Goal: Task Accomplishment & Management: Manage account settings

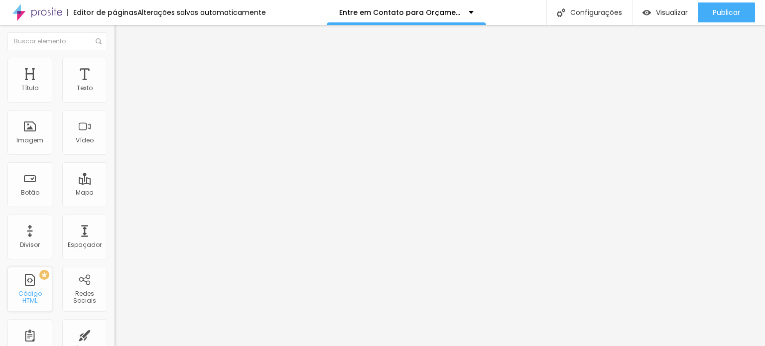
click at [32, 298] on div "Código HTML" at bounding box center [29, 297] width 39 height 14
click at [44, 287] on div "PREMIUM Código HTML" at bounding box center [29, 289] width 45 height 45
click at [27, 289] on div "PREMIUM Código HTML" at bounding box center [29, 289] width 45 height 45
click at [37, 301] on div "Código HTML" at bounding box center [29, 297] width 39 height 14
click at [34, 238] on div "Divisor" at bounding box center [29, 237] width 45 height 45
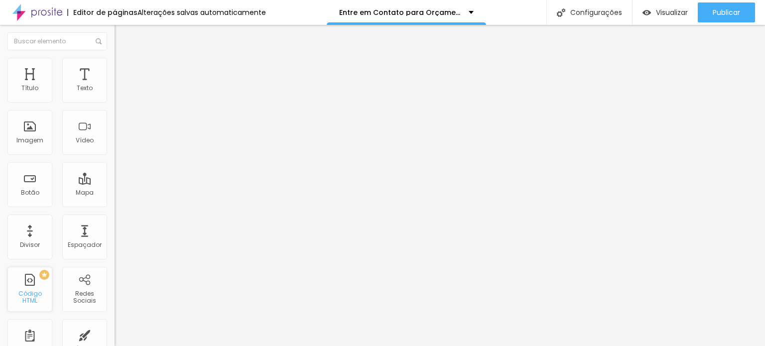
click at [29, 303] on div "PREMIUM Código HTML" at bounding box center [29, 289] width 45 height 45
click at [44, 278] on div "PREMIUM" at bounding box center [27, 275] width 44 height 10
click at [24, 276] on span "PREMIUM" at bounding box center [30, 275] width 34 height 4
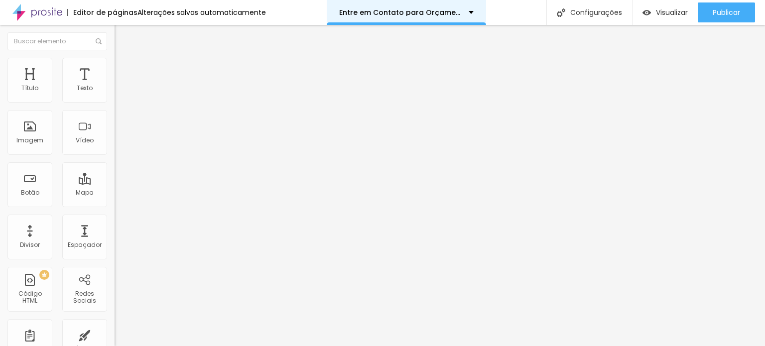
click at [468, 11] on div "Entre em Contato para Orçamento" at bounding box center [406, 12] width 135 height 7
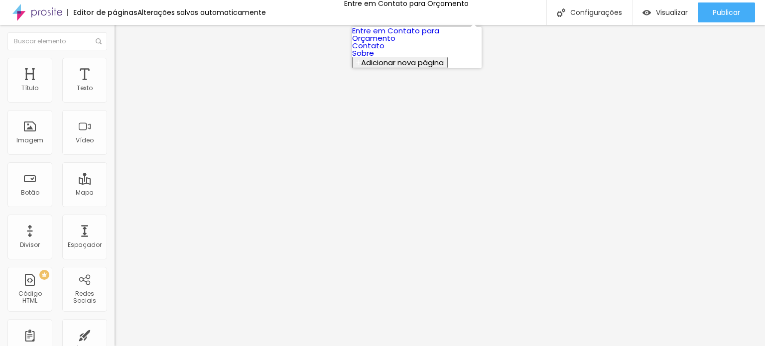
click at [426, 36] on link "Entre em Contato para Orçamento" at bounding box center [395, 34] width 87 height 18
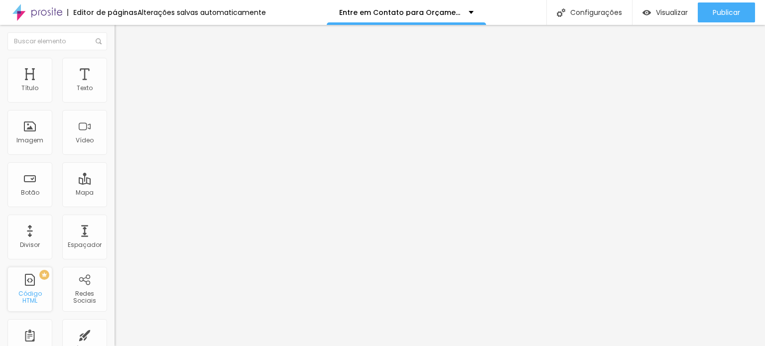
click at [16, 303] on div "PREMIUM Código HTML" at bounding box center [29, 289] width 45 height 45
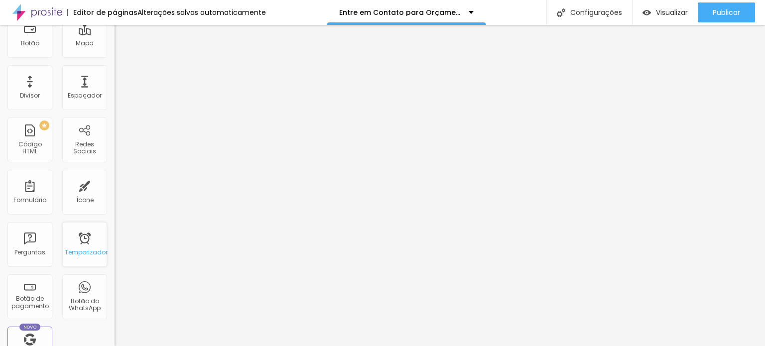
scroll to position [199, 0]
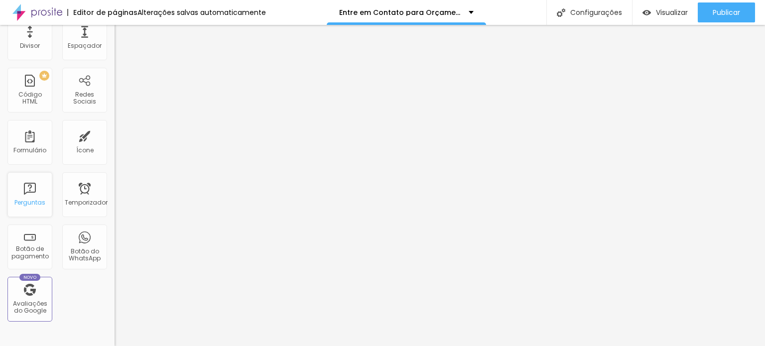
click at [29, 195] on div "Perguntas" at bounding box center [29, 194] width 45 height 45
click at [30, 150] on font "Formulário" at bounding box center [29, 150] width 33 height 8
click at [30, 137] on div "Formulário" at bounding box center [29, 142] width 45 height 45
click at [28, 153] on font "Formulário" at bounding box center [29, 150] width 33 height 8
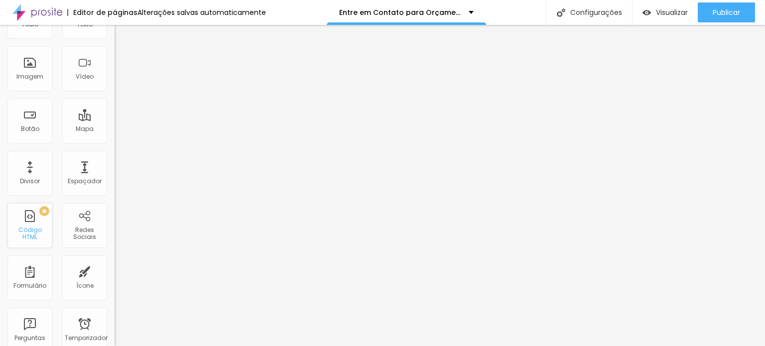
scroll to position [0, 0]
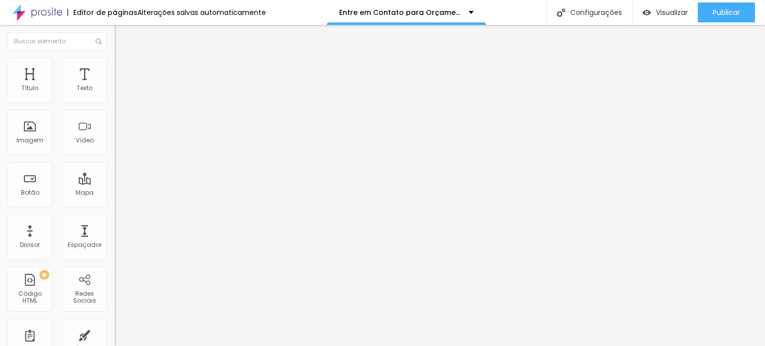
click at [115, 138] on div at bounding box center [172, 125] width 115 height 77
click at [115, 234] on div "Editar nulo Conteúdo Avançado Código HTML 0 caracteres 1 < option value = "Busc…" at bounding box center [172, 185] width 115 height 321
click at [30, 290] on div "PREMIUM Código HTML" at bounding box center [29, 289] width 45 height 45
click at [115, 86] on img at bounding box center [118, 83] width 6 height 6
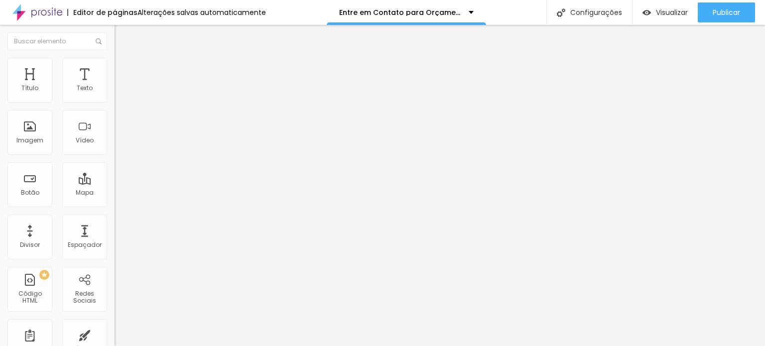
scroll to position [120, 0]
drag, startPoint x: 237, startPoint y: 181, endPoint x: 430, endPoint y: 187, distance: 193.4
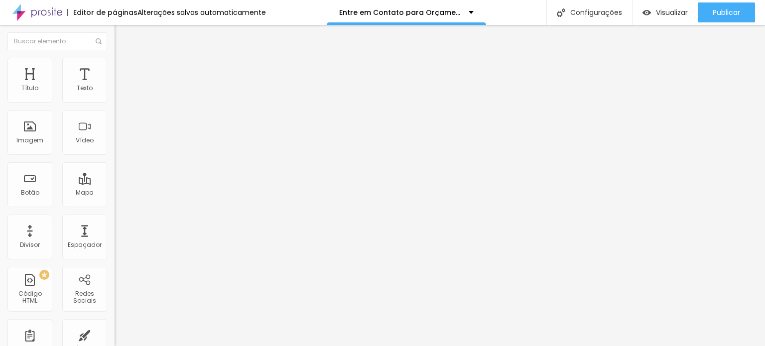
drag, startPoint x: 420, startPoint y: 180, endPoint x: 357, endPoint y: 180, distance: 63.3
drag, startPoint x: 233, startPoint y: 182, endPoint x: 411, endPoint y: 185, distance: 177.4
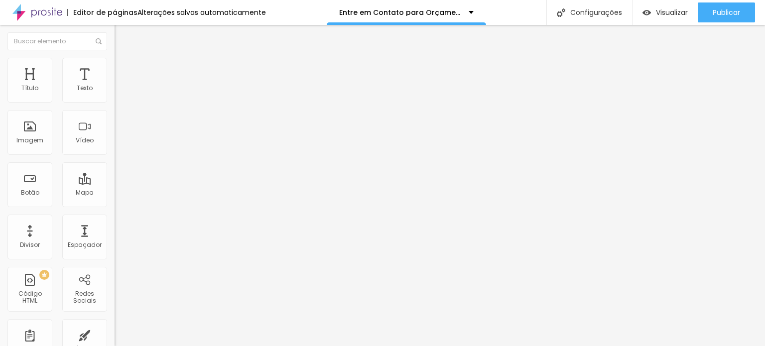
drag, startPoint x: 225, startPoint y: 193, endPoint x: 351, endPoint y: 202, distance: 126.4
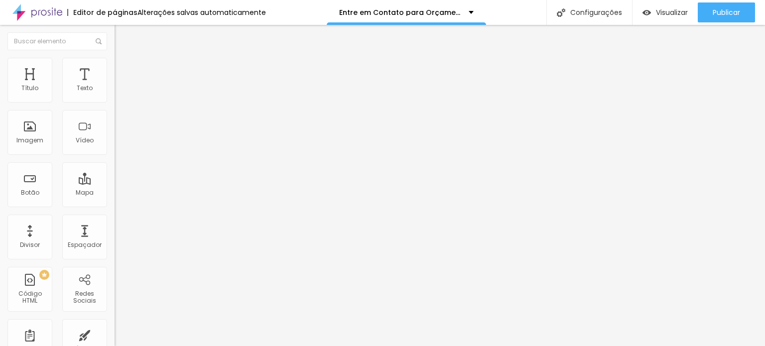
drag, startPoint x: 277, startPoint y: 208, endPoint x: 214, endPoint y: 199, distance: 63.5
drag, startPoint x: 242, startPoint y: 227, endPoint x: 211, endPoint y: 193, distance: 46.5
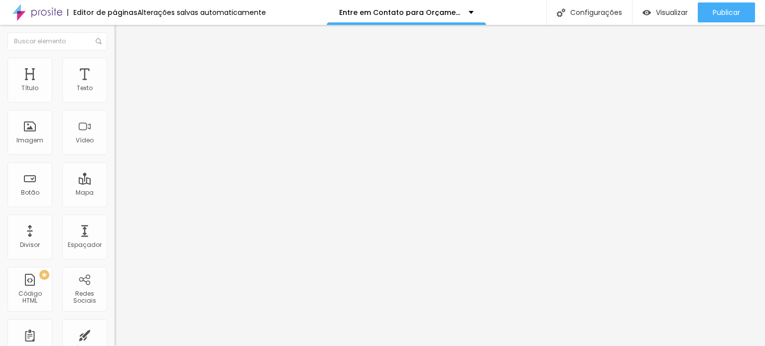
click at [115, 100] on img at bounding box center [118, 96] width 7 height 7
click at [115, 86] on img at bounding box center [118, 83] width 6 height 6
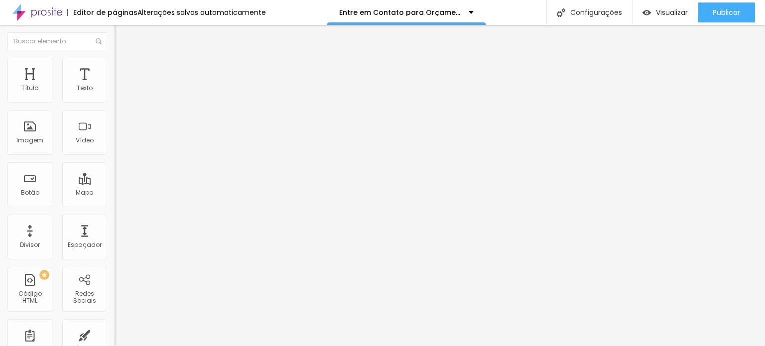
click at [124, 69] on font "Avançado" at bounding box center [140, 64] width 33 height 8
type input "1"
type input "3"
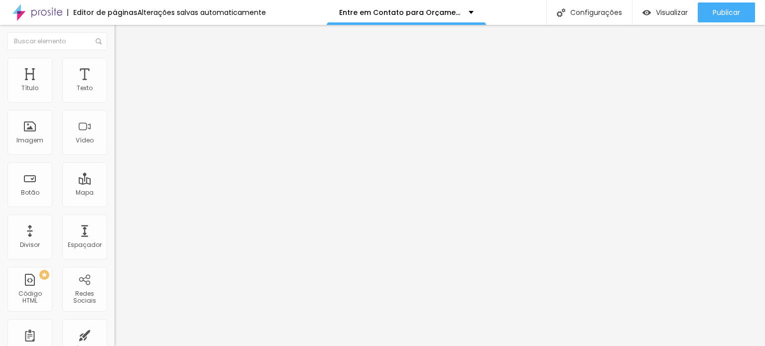
type input "9"
type input "10"
type input "11"
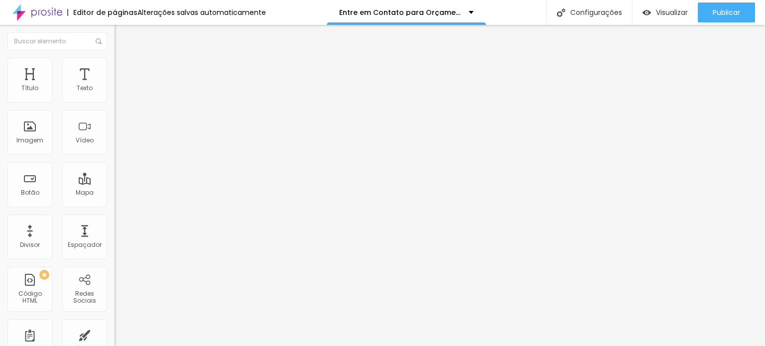
type input "11"
type input "13"
type input "14"
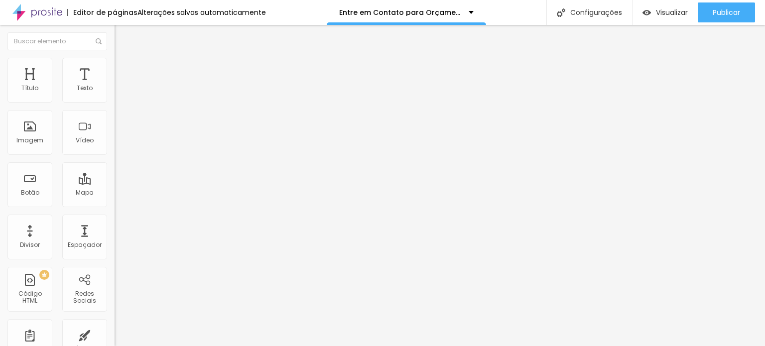
type input "15"
type input "16"
type input "17"
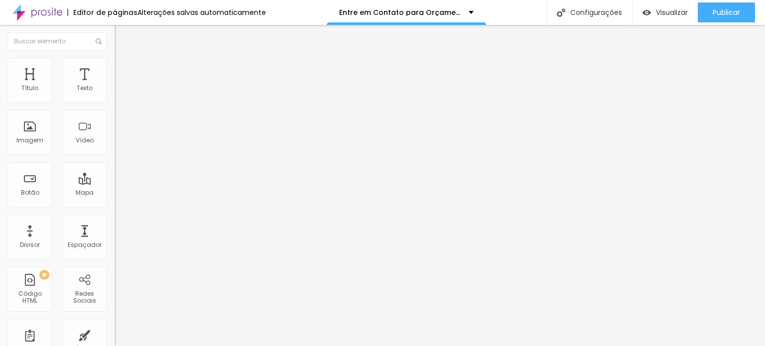
type input "17"
type input "18"
type input "21"
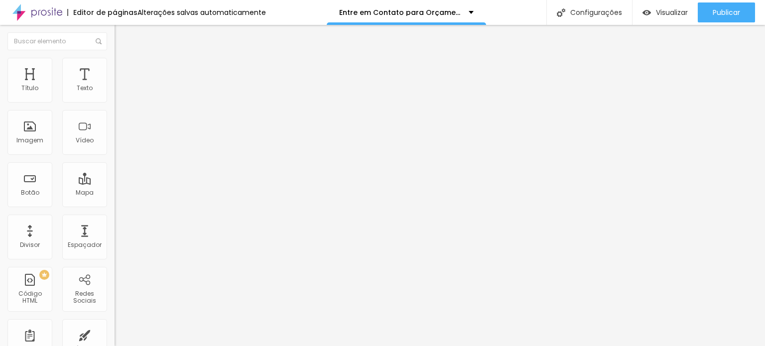
type input "24"
type input "26"
type input "29"
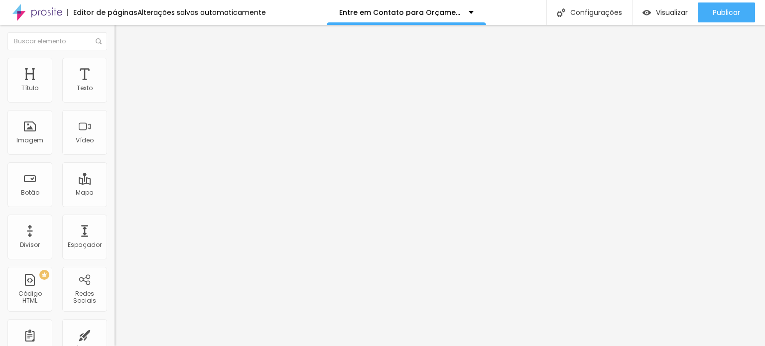
type input "29"
type input "30"
type input "32"
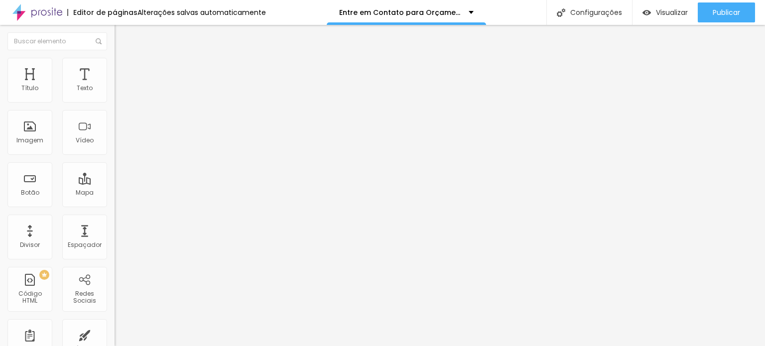
type input "34"
type input "35"
type input "36"
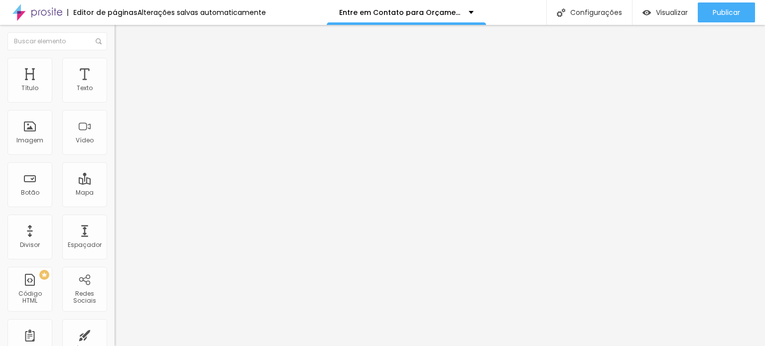
type input "36"
type input "37"
type input "38"
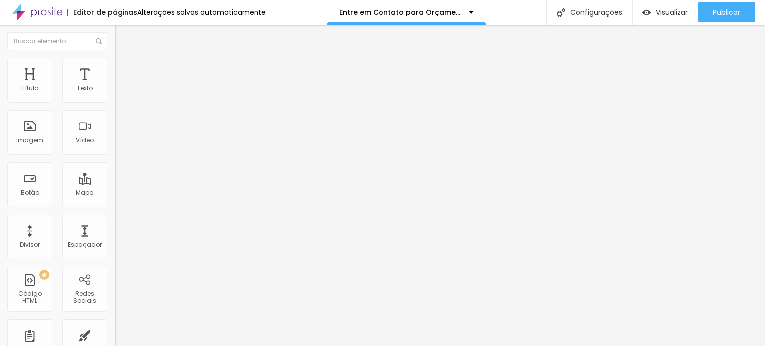
type input "39"
type input "40"
type input "43"
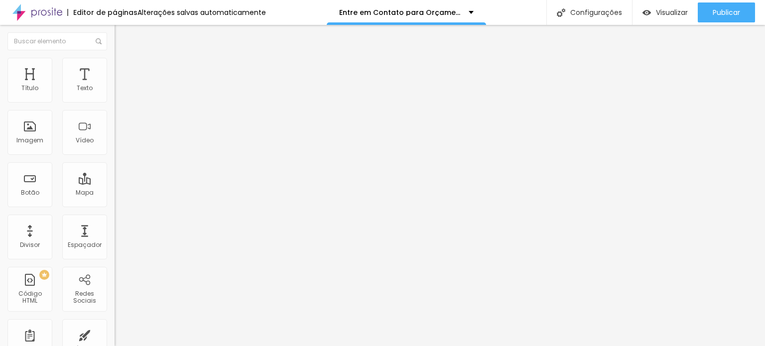
type input "43"
type input "45"
type input "46"
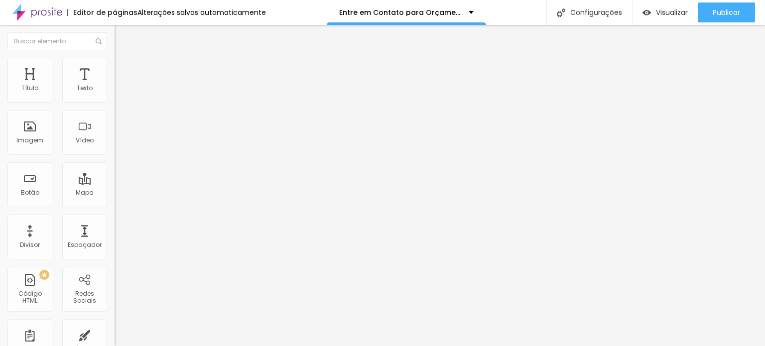
type input "47"
type input "46"
type input "39"
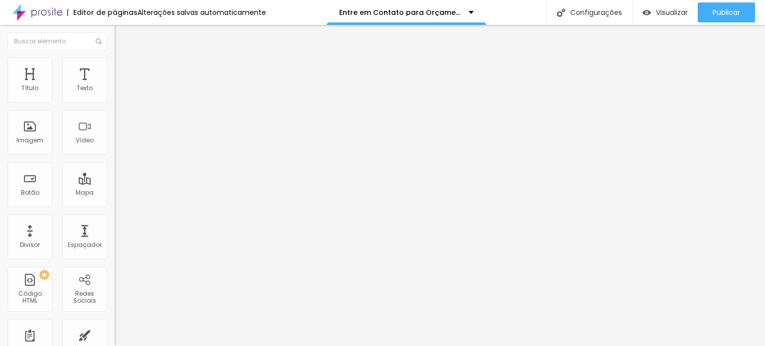
type input "39"
type input "36"
type input "31"
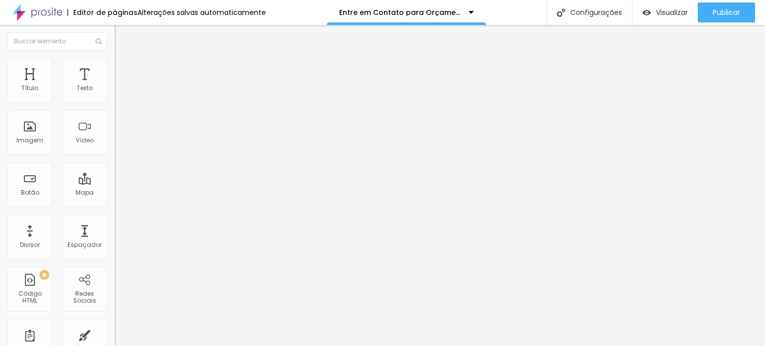
type input "28"
type input "25"
type input "21"
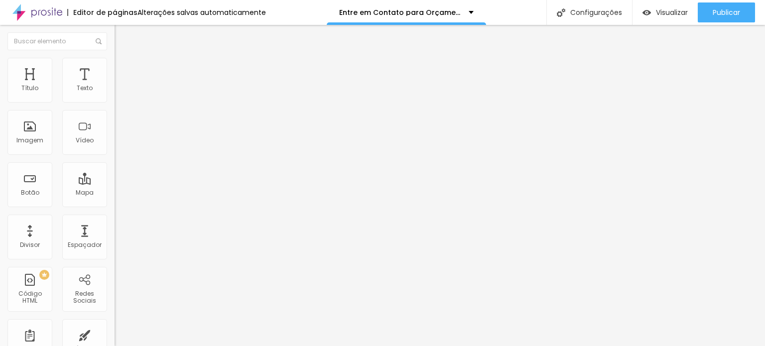
type input "21"
type input "18"
type input "11"
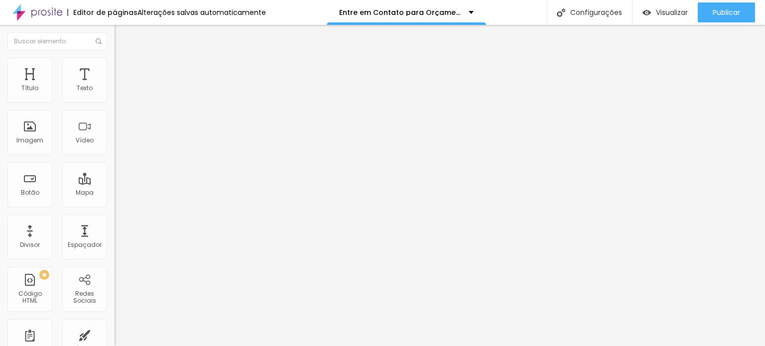
type input "7"
type input "4"
type input "0"
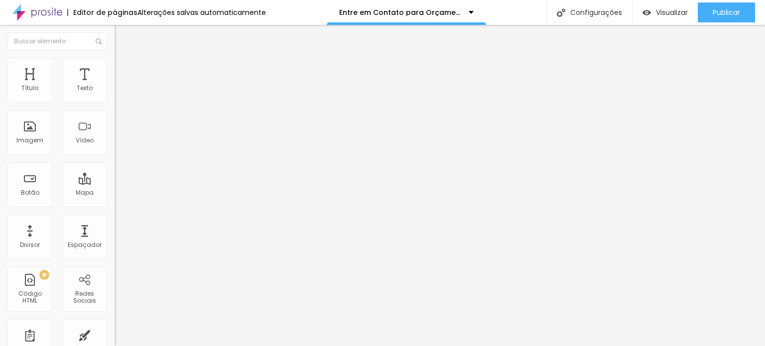
type input "0"
drag, startPoint x: 24, startPoint y: 95, endPoint x: 16, endPoint y: 100, distance: 8.7
click at [115, 183] on input "range" at bounding box center [147, 187] width 64 height 8
type input "5"
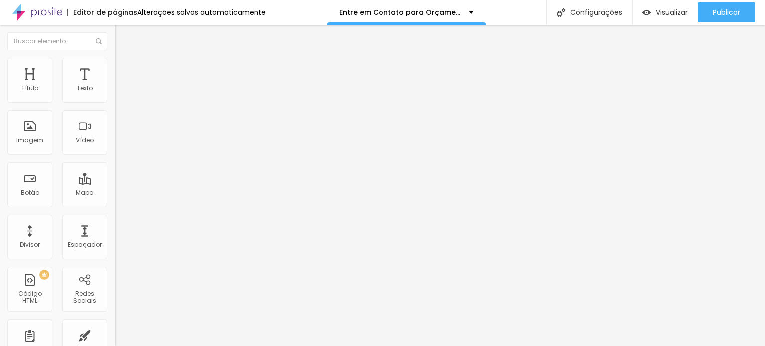
type input "6"
type input "15"
type input "17"
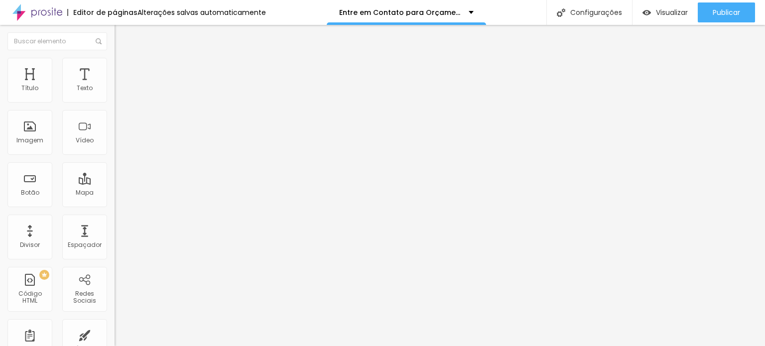
type input "17"
type input "20"
type input "22"
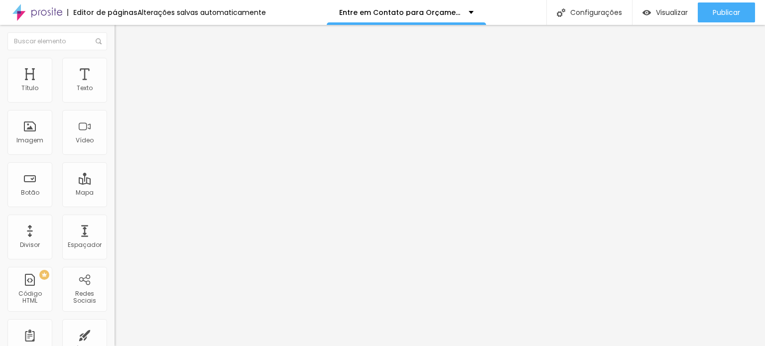
type input "23"
type input "25"
type input "26"
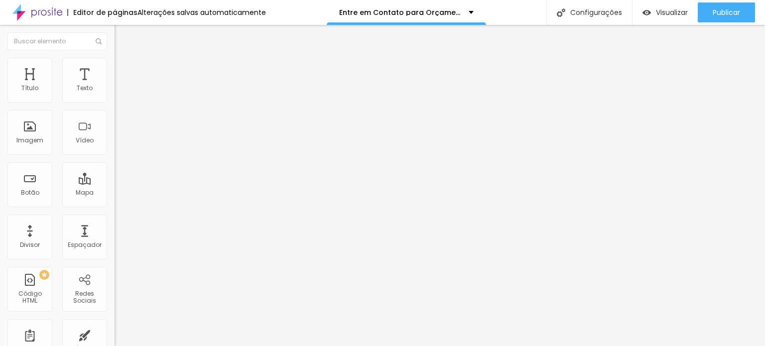
type input "26"
type input "27"
type input "28"
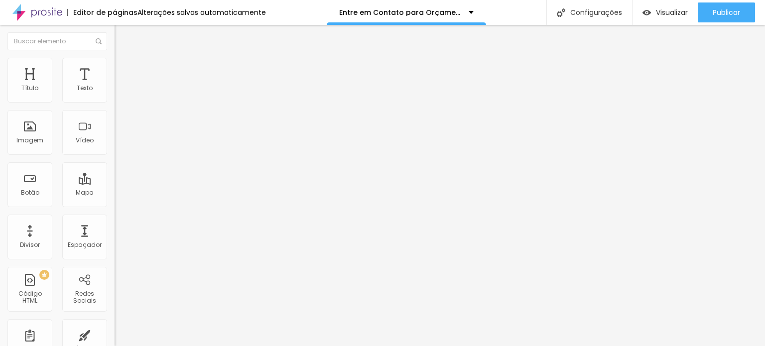
type input "29"
type input "30"
type input "31"
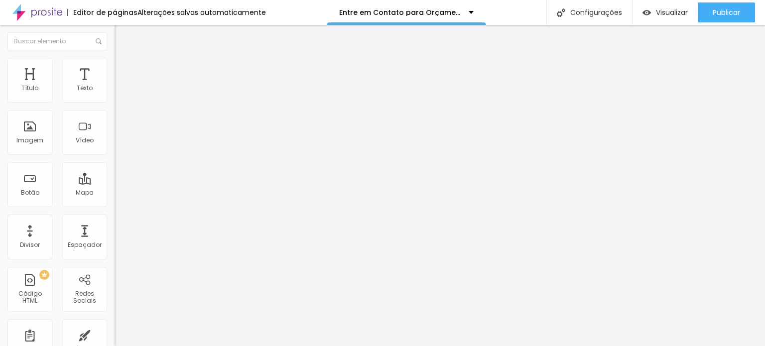
type input "31"
type input "32"
type input "33"
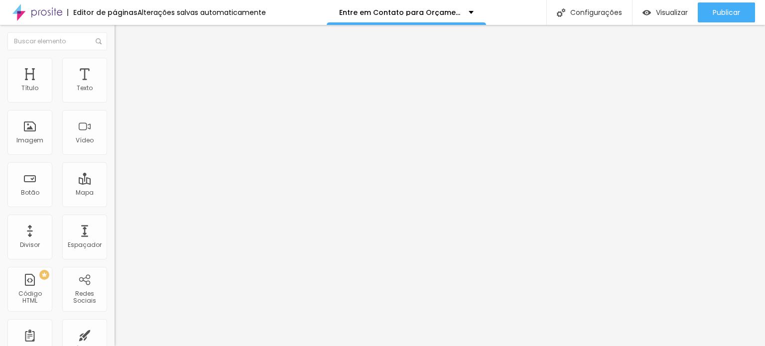
type input "34"
type input "36"
type input "38"
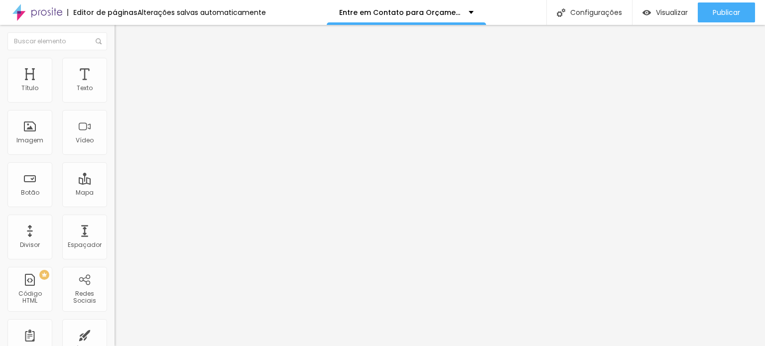
type input "38"
type input "39"
type input "40"
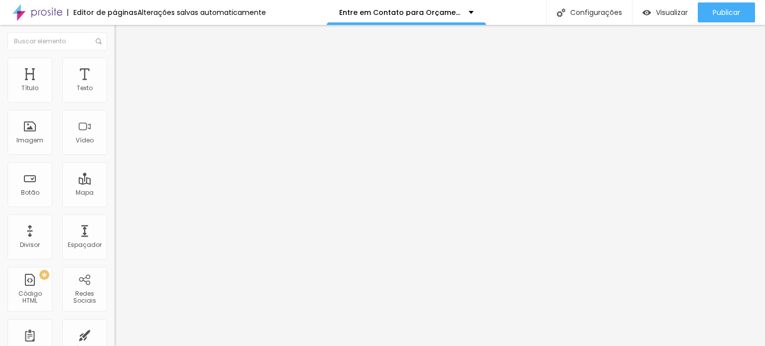
type input "42"
type input "44"
type input "46"
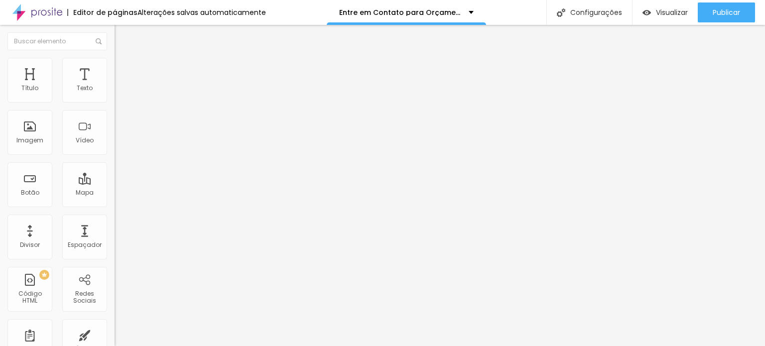
type input "46"
type input "48"
type input "50"
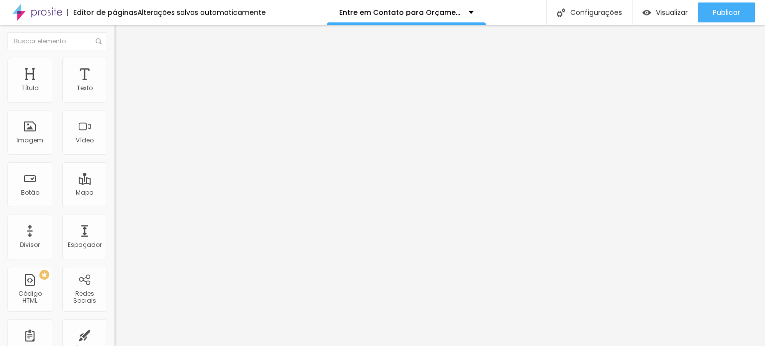
type input "52"
type input "53"
type input "55"
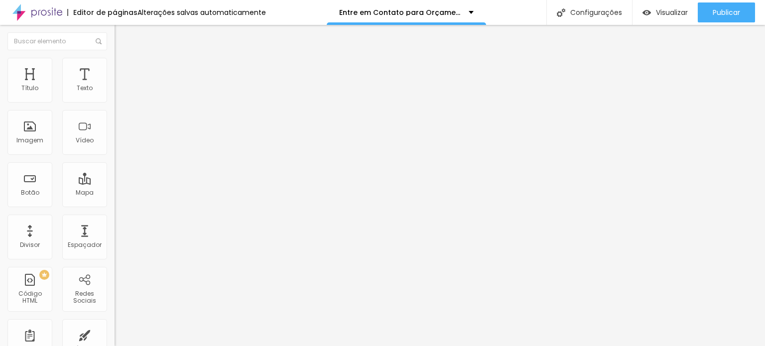
type input "55"
type input "56"
type input "48"
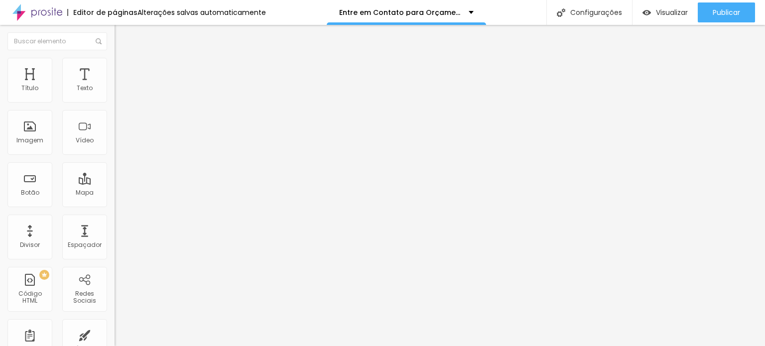
type input "34"
type input "15"
type input "0"
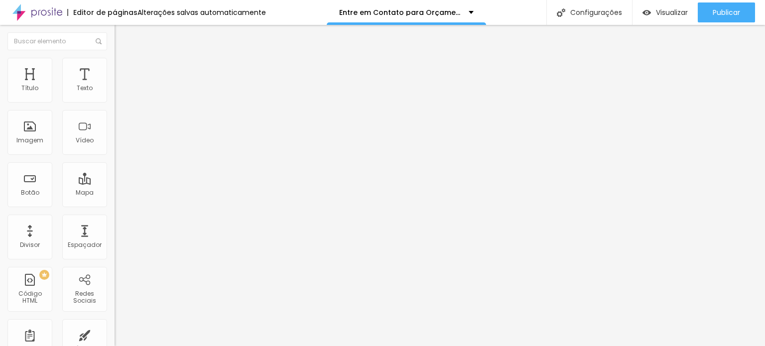
type input "0"
drag, startPoint x: 25, startPoint y: 117, endPoint x: 8, endPoint y: 120, distance: 17.7
click at [115, 324] on input "range" at bounding box center [147, 328] width 64 height 8
click at [77, 241] on font "Espaçador" at bounding box center [85, 245] width 34 height 8
click at [115, 86] on img at bounding box center [118, 83] width 6 height 6
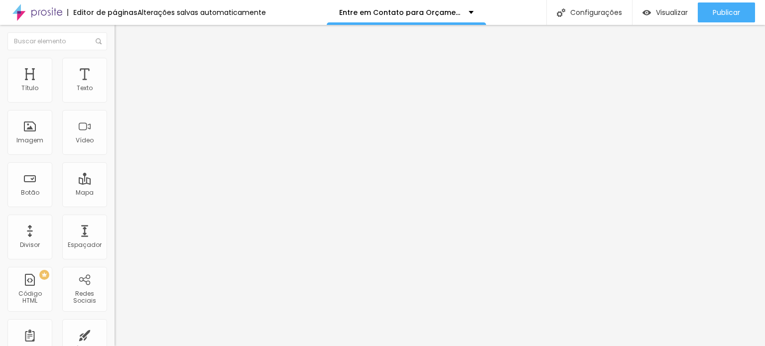
scroll to position [90, 0]
drag, startPoint x: 281, startPoint y: 204, endPoint x: 243, endPoint y: 207, distance: 38.5
drag, startPoint x: 287, startPoint y: 214, endPoint x: 241, endPoint y: 215, distance: 45.8
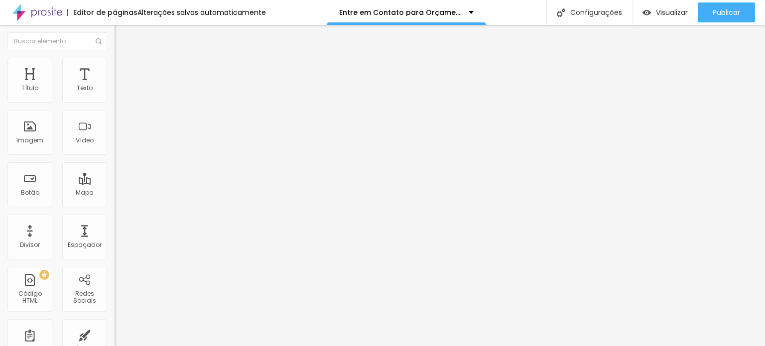
scroll to position [291, 0]
drag, startPoint x: 425, startPoint y: 195, endPoint x: 211, endPoint y: 95, distance: 236.5
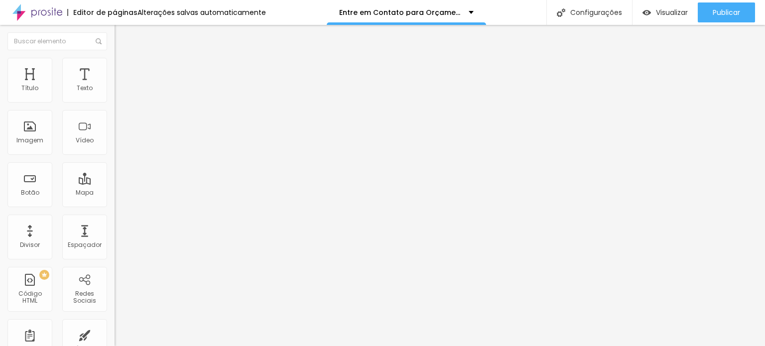
scroll to position [425, 0]
click at [115, 58] on img at bounding box center [119, 62] width 9 height 9
click at [115, 57] on img at bounding box center [119, 52] width 9 height 9
click at [115, 108] on img at bounding box center [118, 104] width 7 height 7
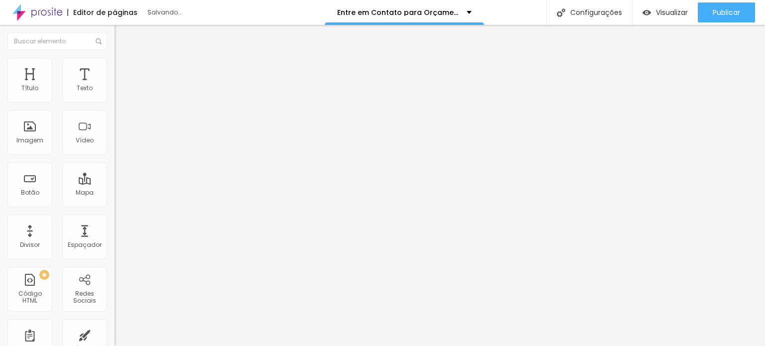
click at [115, 100] on img at bounding box center [118, 96] width 7 height 7
click at [115, 65] on li "Avançado" at bounding box center [172, 63] width 115 height 10
click at [115, 87] on div "2756 caracteres" at bounding box center [172, 80] width 115 height 13
click at [115, 86] on img at bounding box center [118, 83] width 6 height 6
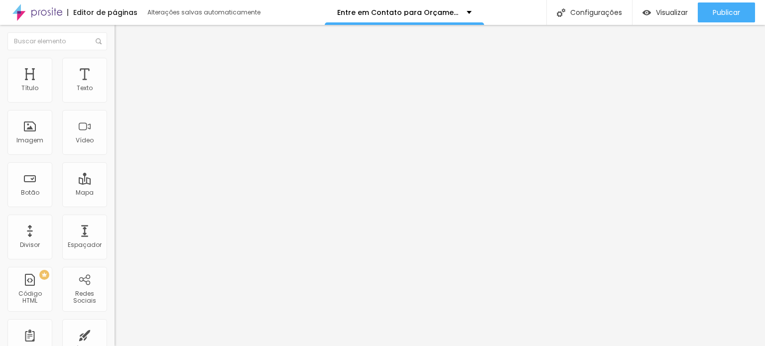
scroll to position [231, 0]
drag, startPoint x: 478, startPoint y: 33, endPoint x: 128, endPoint y: 5, distance: 351.9
click at [395, 346] on div "Código HTML" at bounding box center [382, 349] width 765 height 6
drag, startPoint x: 395, startPoint y: 28, endPoint x: 455, endPoint y: 71, distance: 74.4
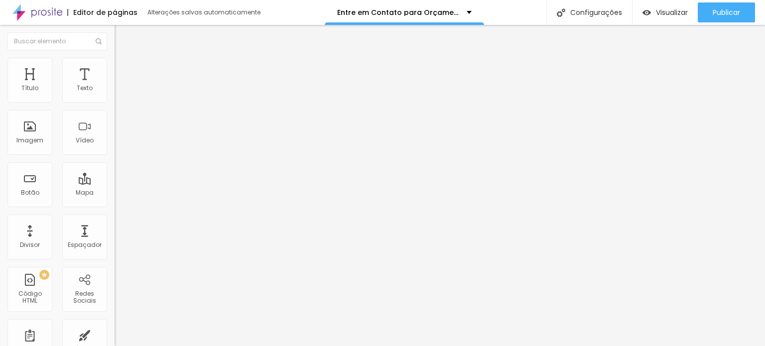
click at [115, 86] on img at bounding box center [118, 83] width 6 height 6
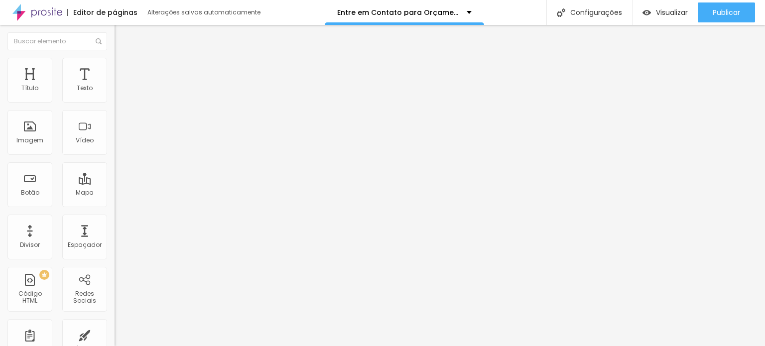
click at [115, 86] on img at bounding box center [118, 83] width 6 height 6
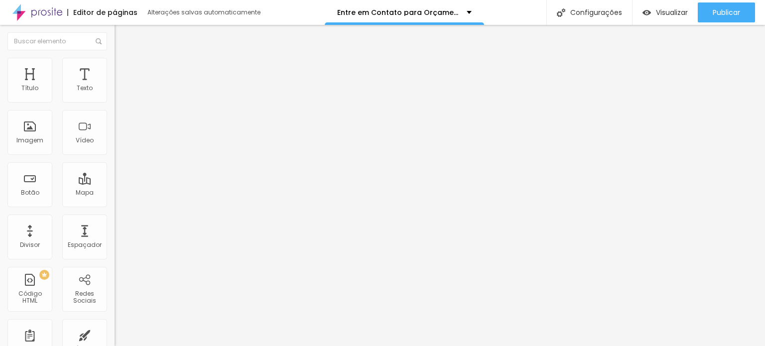
click at [115, 61] on li "Estilo" at bounding box center [172, 63] width 115 height 10
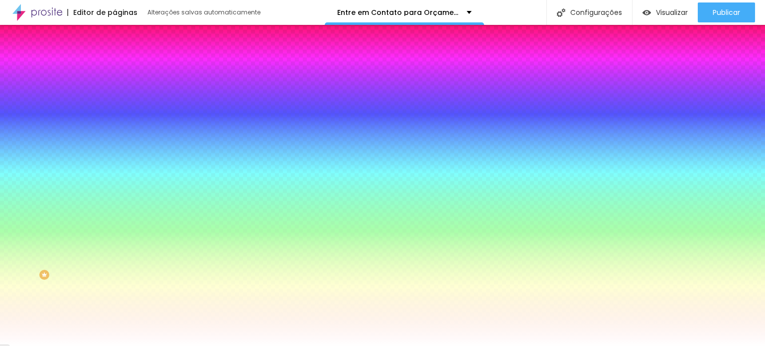
click at [115, 137] on div at bounding box center [172, 133] width 115 height 7
click at [121, 136] on input "radio" at bounding box center [124, 133] width 6 height 6
radio input "true"
click at [115, 136] on input "radio" at bounding box center [118, 133] width 6 height 6
radio input "true"
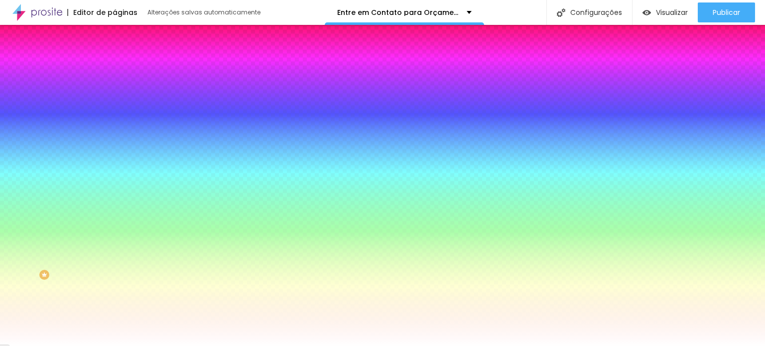
click at [121, 136] on input "radio" at bounding box center [124, 133] width 6 height 6
radio input "true"
radio input "false"
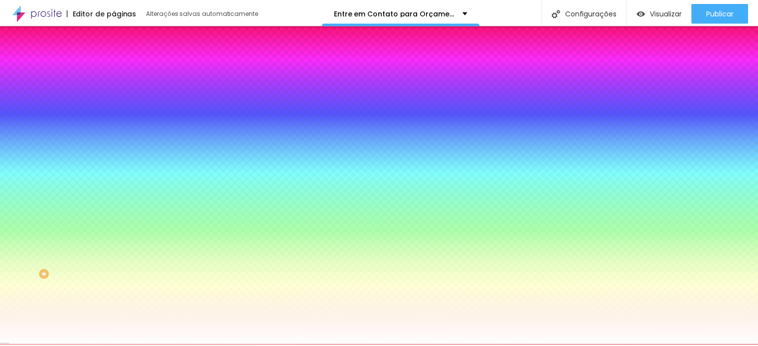
scroll to position [86, 0]
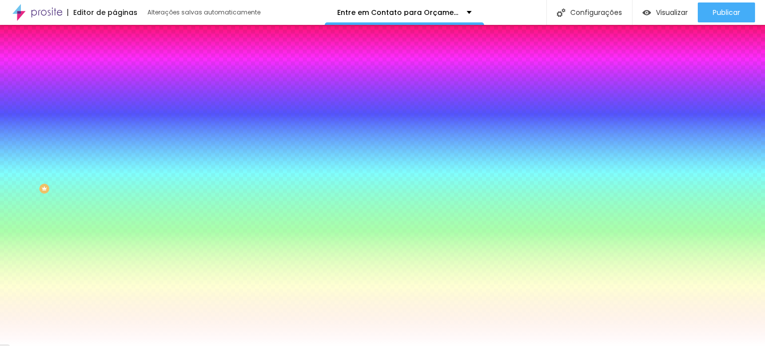
click at [115, 232] on button "button" at bounding box center [122, 227] width 14 height 10
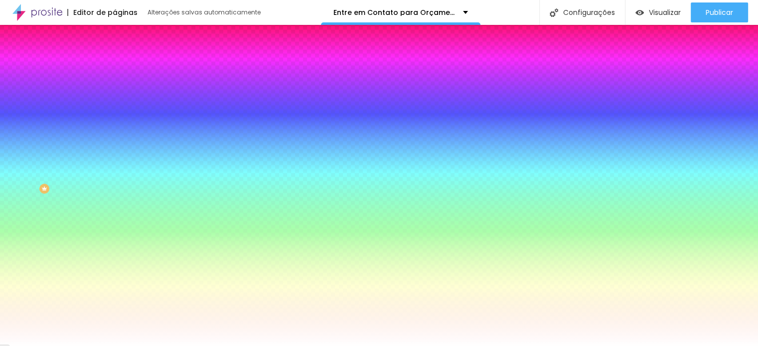
scroll to position [50, 0]
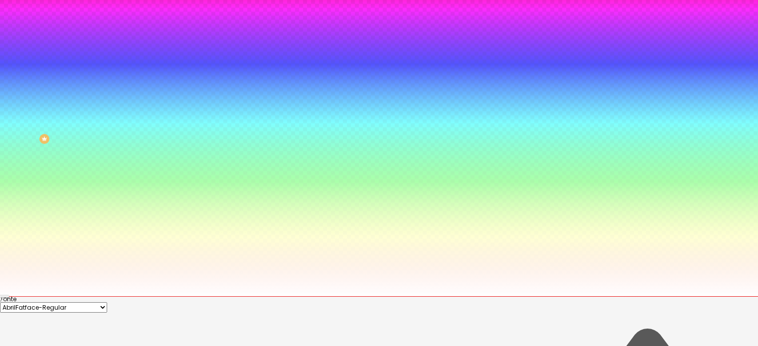
type input "#FFFFFF"
drag, startPoint x: 132, startPoint y: 307, endPoint x: 130, endPoint y: 300, distance: 6.9
click at [52, 296] on div at bounding box center [379, 296] width 758 height 0
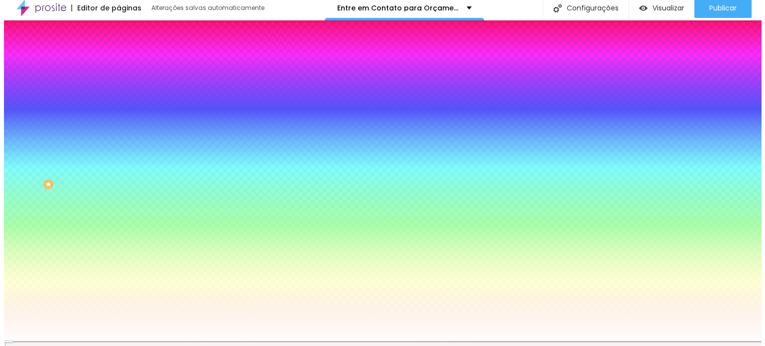
scroll to position [0, 0]
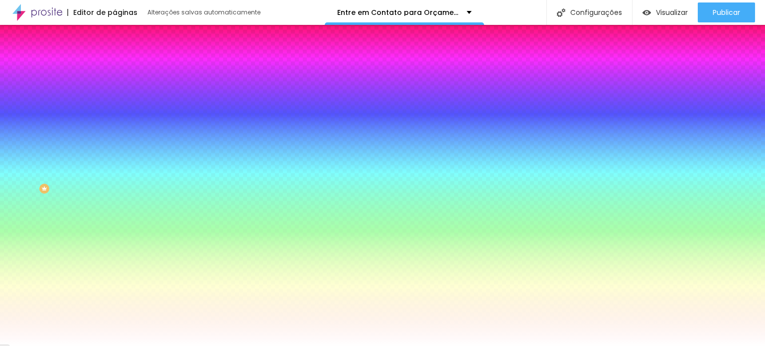
click at [115, 232] on button "button" at bounding box center [122, 227] width 14 height 10
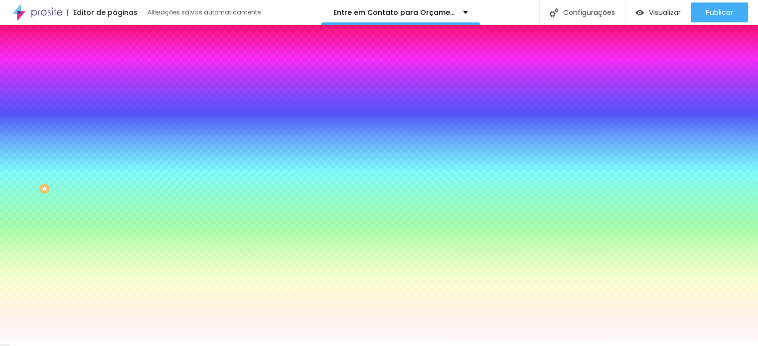
click at [70, 346] on div at bounding box center [379, 346] width 758 height 0
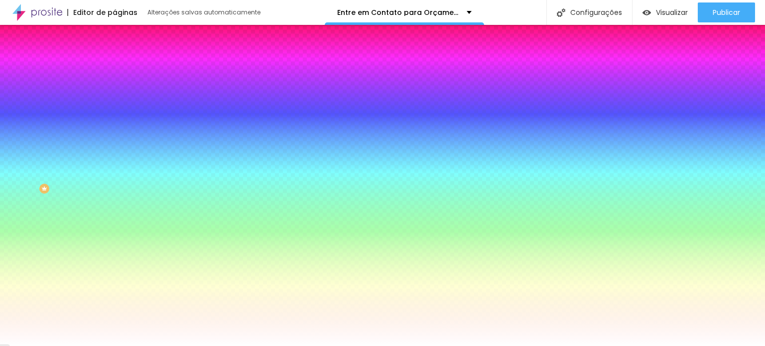
click at [115, 163] on button "button" at bounding box center [122, 166] width 14 height 10
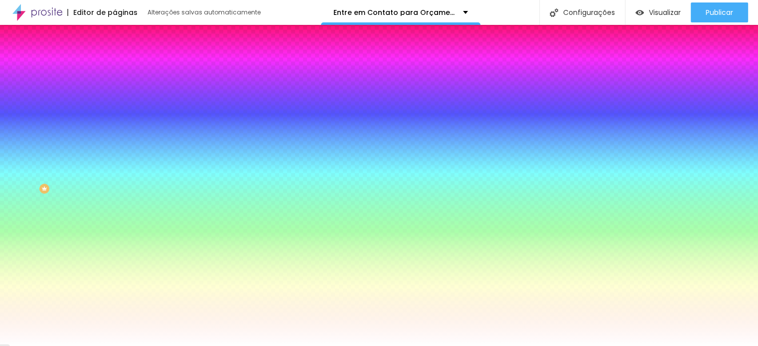
type input "#FFFFFF"
drag, startPoint x: 134, startPoint y: 282, endPoint x: 128, endPoint y: 278, distance: 6.8
click at [94, 346] on div at bounding box center [379, 346] width 758 height 0
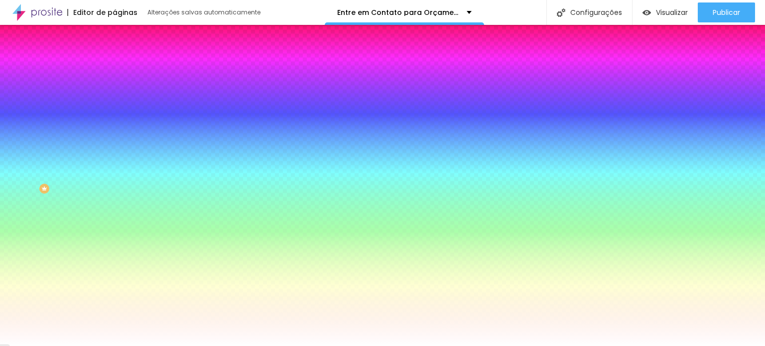
click at [115, 117] on font "DESATIVADO" at bounding box center [133, 112] width 36 height 8
click at [119, 129] on icon "button" at bounding box center [122, 132] width 6 height 6
click at [166, 189] on div at bounding box center [382, 173] width 765 height 346
click at [112, 179] on div at bounding box center [382, 173] width 765 height 346
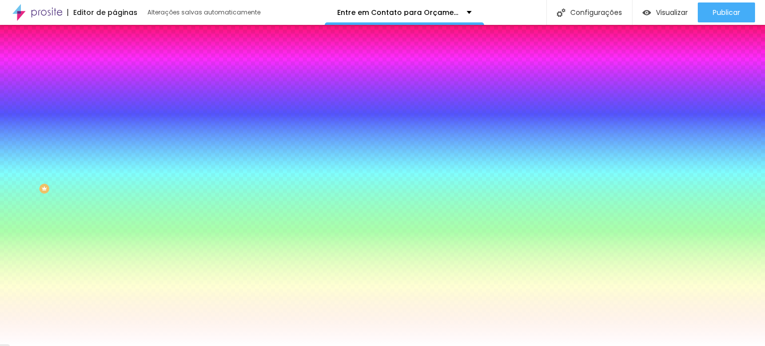
type input "#EBA9F1"
drag, startPoint x: 178, startPoint y: 189, endPoint x: 174, endPoint y: 223, distance: 33.6
click at [9, 219] on div at bounding box center [4, 217] width 10 height 1
click at [172, 346] on div at bounding box center [382, 352] width 765 height 0
click at [57, 346] on div at bounding box center [382, 346] width 765 height 0
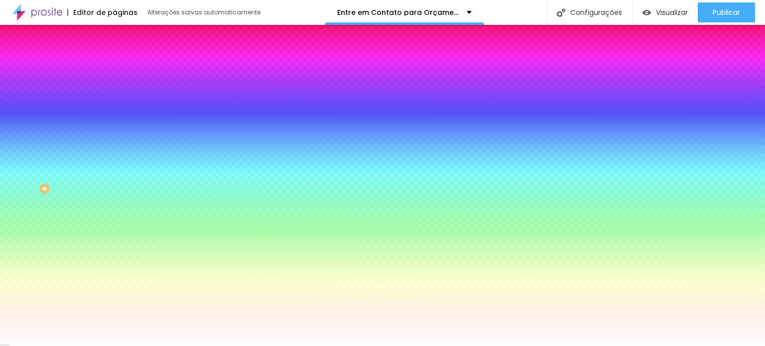
click at [115, 278] on font "Seta" at bounding box center [122, 274] width 14 height 8
click at [115, 255] on span "Seta" at bounding box center [122, 250] width 14 height 8
click at [115, 305] on font "Direita" at bounding box center [124, 301] width 19 height 8
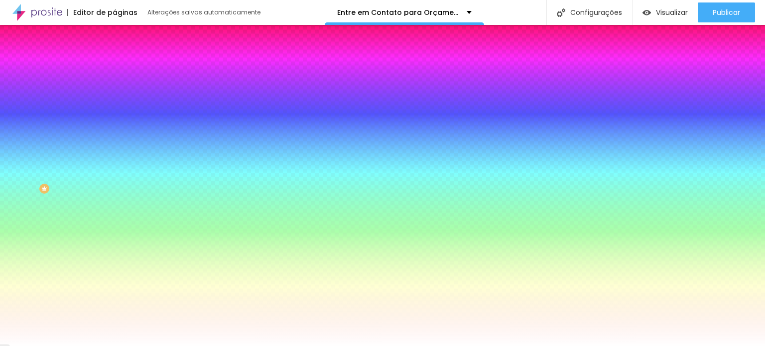
scroll to position [110, 0]
click at [115, 282] on span "Direita" at bounding box center [124, 278] width 19 height 8
click at [124, 59] on font "Conteúdo" at bounding box center [139, 54] width 31 height 8
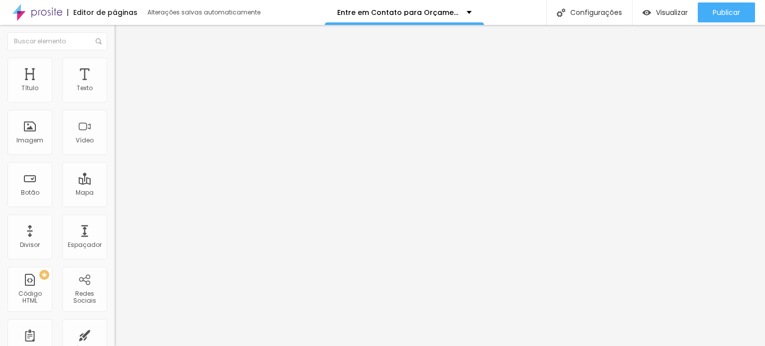
click at [115, 90] on div "Quantidade : 2" at bounding box center [172, 87] width 115 height 6
click at [115, 91] on font "Quantidade" at bounding box center [133, 86] width 37 height 8
click at [121, 98] on font "Editar perguntas" at bounding box center [146, 93] width 51 height 8
drag, startPoint x: 319, startPoint y: 101, endPoint x: 285, endPoint y: 105, distance: 34.1
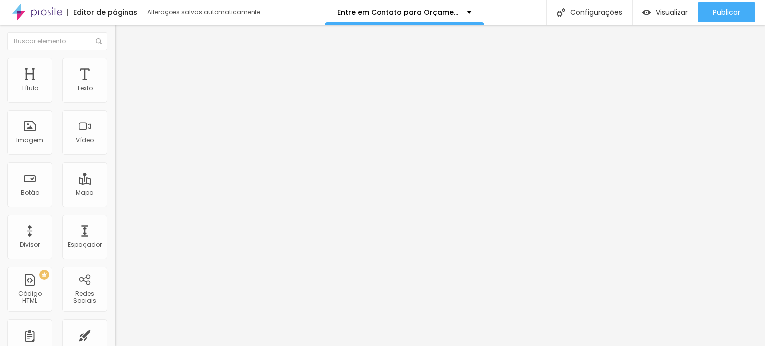
drag, startPoint x: 287, startPoint y: 79, endPoint x: 252, endPoint y: 75, distance: 35.1
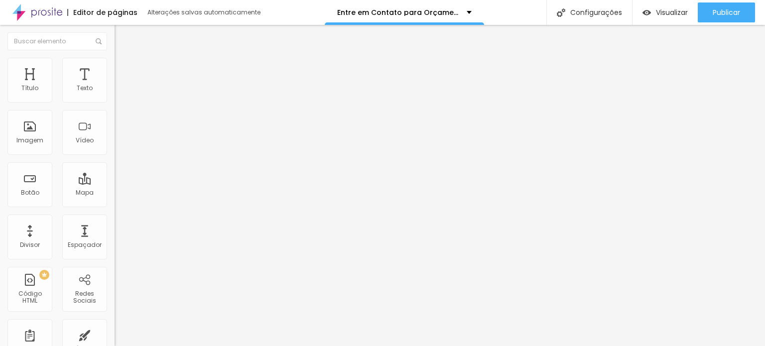
drag, startPoint x: 333, startPoint y: 143, endPoint x: 224, endPoint y: 141, distance: 109.1
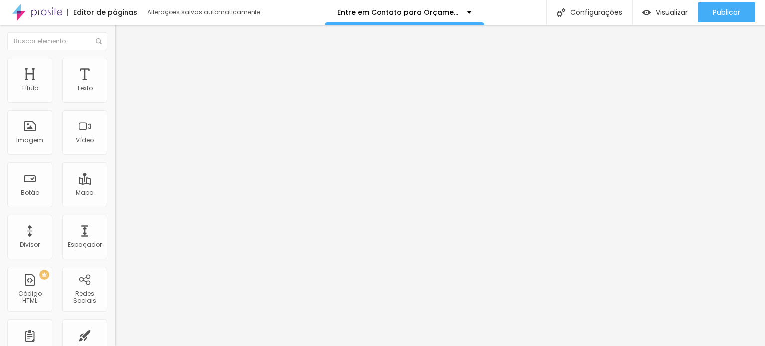
drag, startPoint x: 346, startPoint y: 145, endPoint x: 221, endPoint y: 143, distance: 124.6
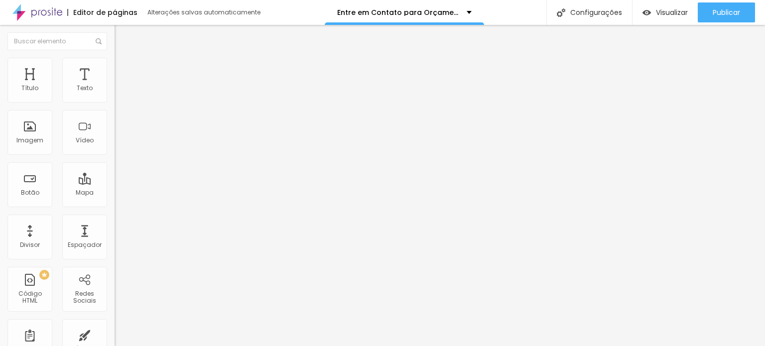
click at [115, 111] on div at bounding box center [172, 111] width 115 height 0
click at [115, 73] on li "Estilo" at bounding box center [172, 71] width 115 height 10
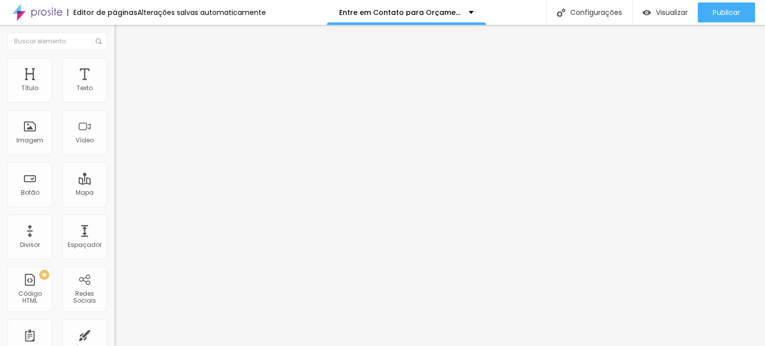
click at [115, 76] on li "Avançado" at bounding box center [172, 81] width 115 height 10
type input "1"
type input "2"
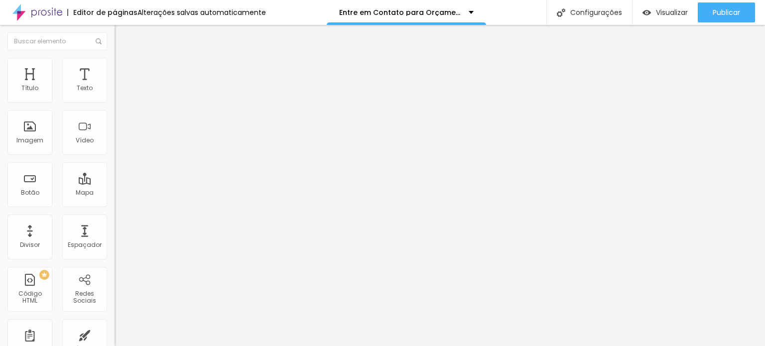
type input "3"
type input "4"
type input "5"
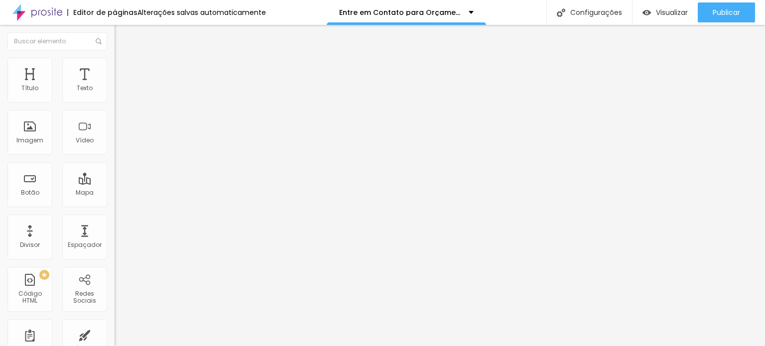
type input "5"
type input "9"
type input "10"
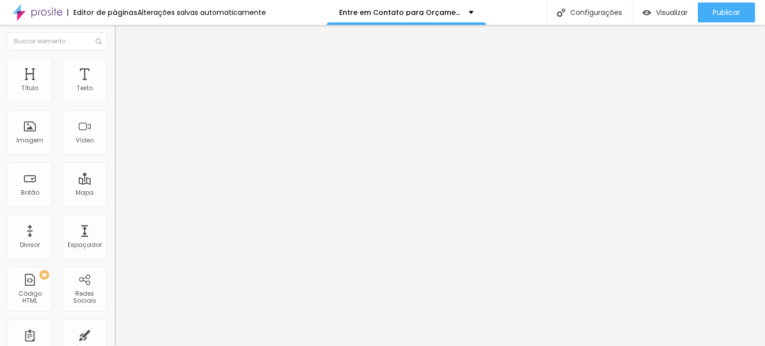
type input "14"
type input "16"
type input "20"
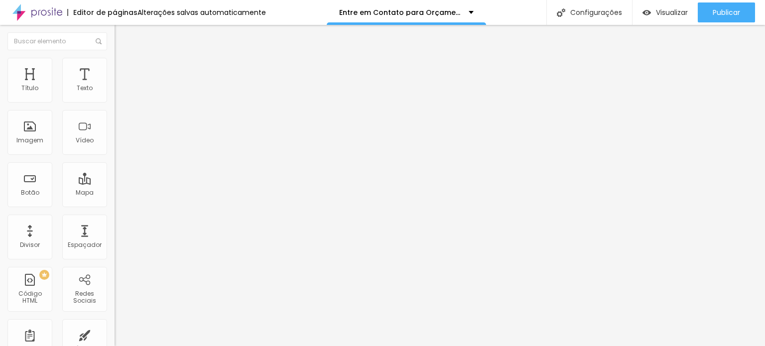
type input "20"
type input "22"
type input "23"
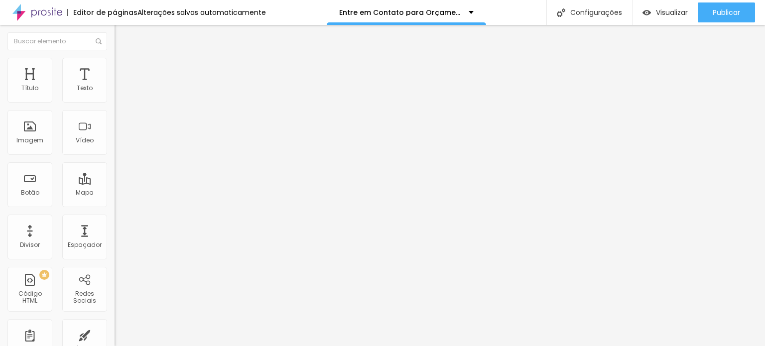
type input "24"
type input "25"
type input "27"
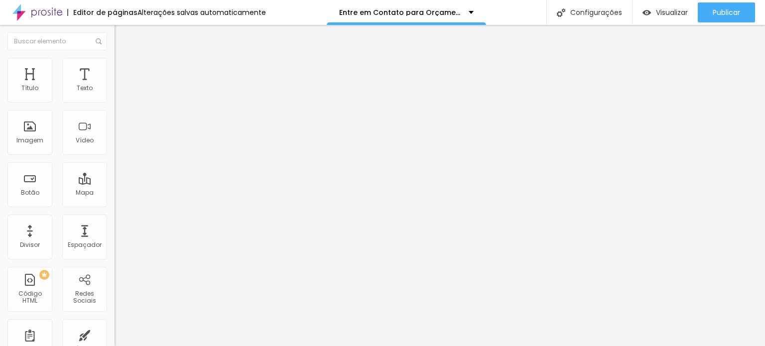
type input "27"
type input "28"
type input "31"
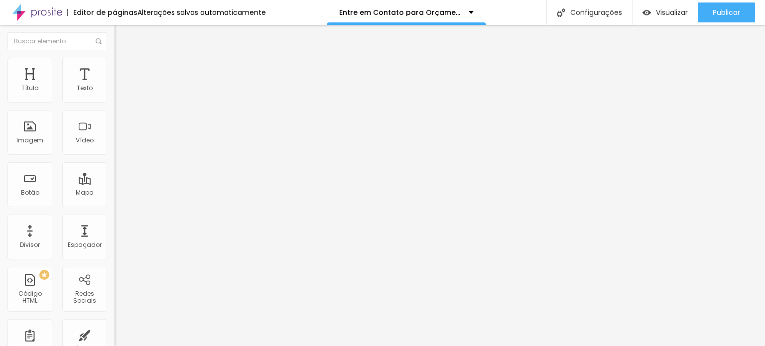
type input "33"
type input "35"
type input "37"
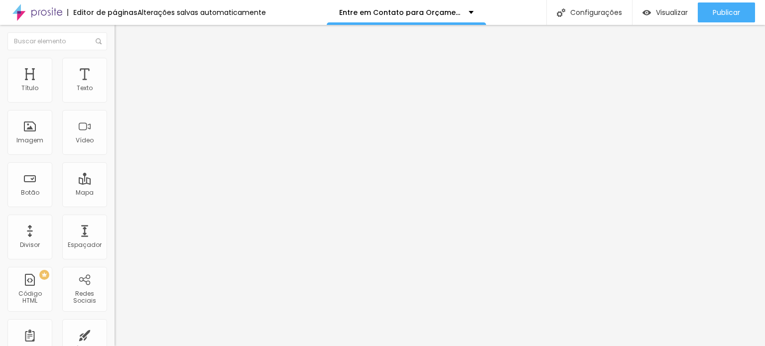
type input "37"
type input "34"
type input "30"
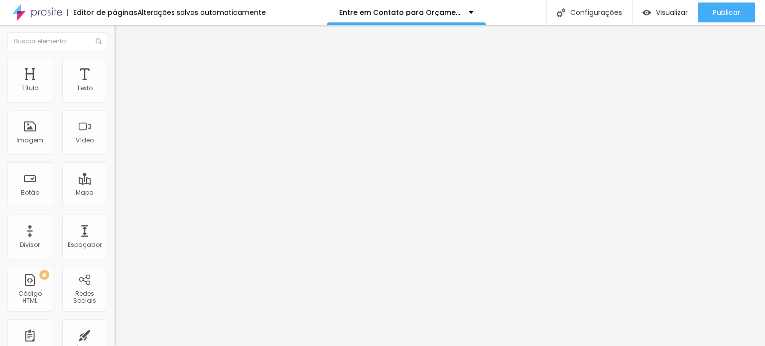
type input "22"
type input "16"
type input "10"
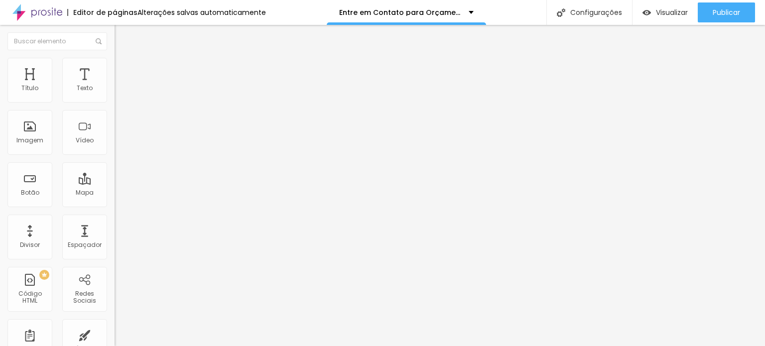
type input "10"
type input "3"
type input "0"
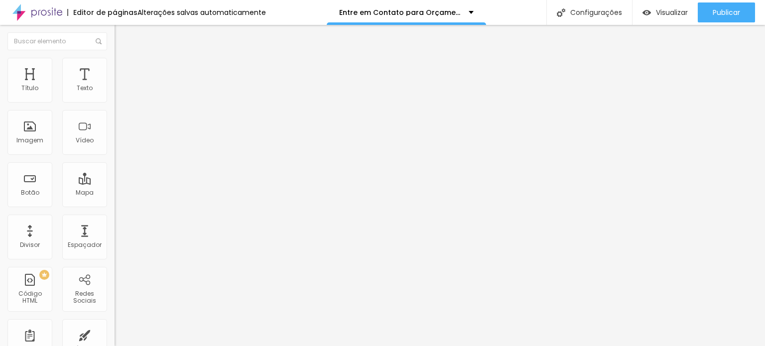
drag, startPoint x: 22, startPoint y: 105, endPoint x: 0, endPoint y: 100, distance: 22.6
click at [115, 201] on input "range" at bounding box center [147, 205] width 64 height 8
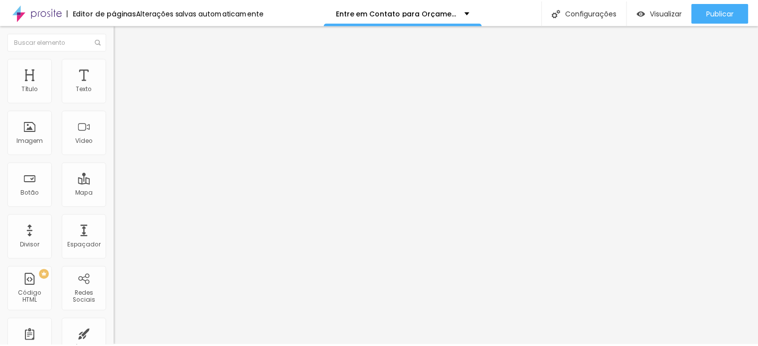
scroll to position [37, 0]
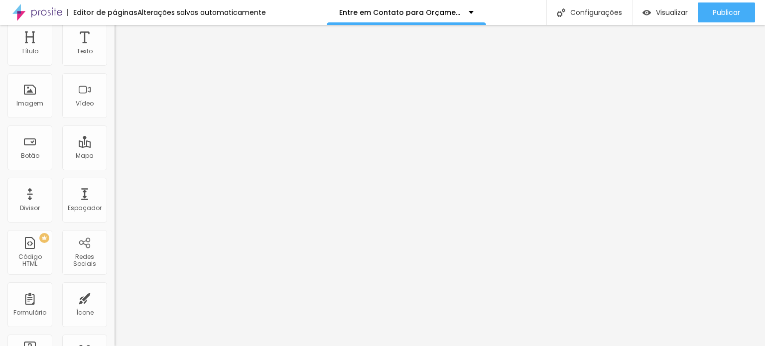
click at [115, 35] on ul "Conteúdo Estilo Avançado" at bounding box center [172, 34] width 115 height 30
click at [115, 33] on img at bounding box center [119, 33] width 9 height 9
click at [115, 107] on input "radio" at bounding box center [118, 104] width 6 height 6
radio input "true"
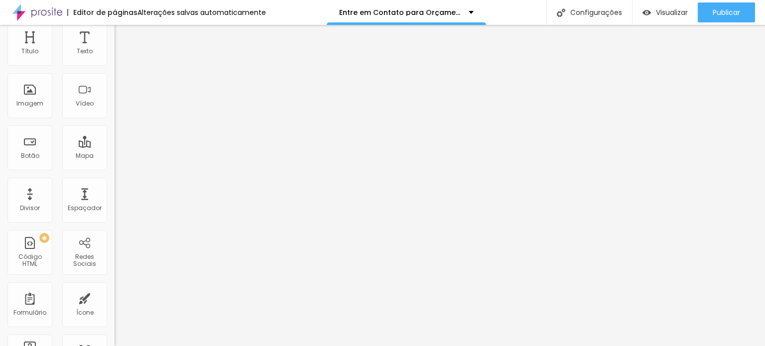
radio input "false"
click at [115, 151] on button "button" at bounding box center [122, 156] width 14 height 10
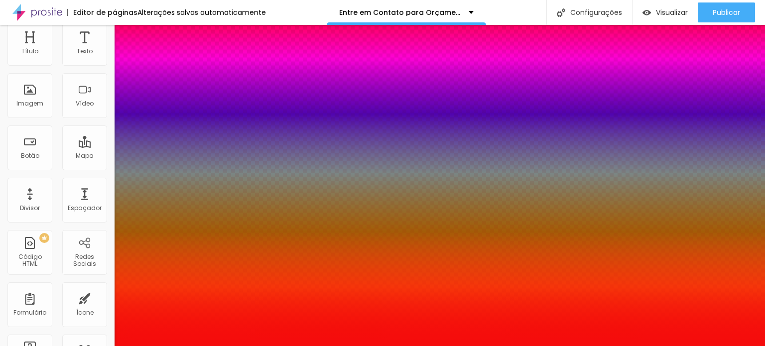
click at [187, 250] on div at bounding box center [382, 173] width 765 height 346
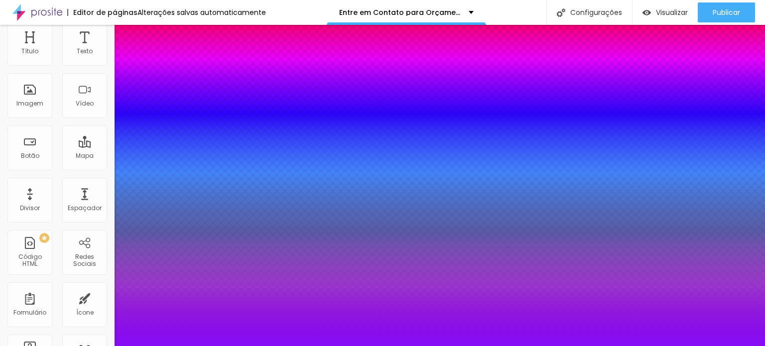
type input "#970CF5"
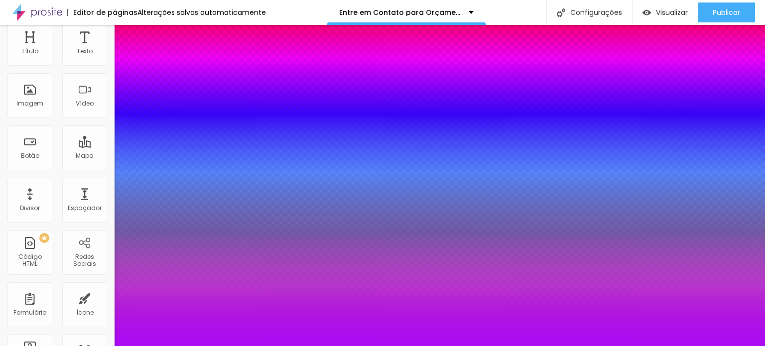
click at [198, 263] on div at bounding box center [382, 173] width 765 height 346
click at [53, 346] on div at bounding box center [382, 346] width 765 height 0
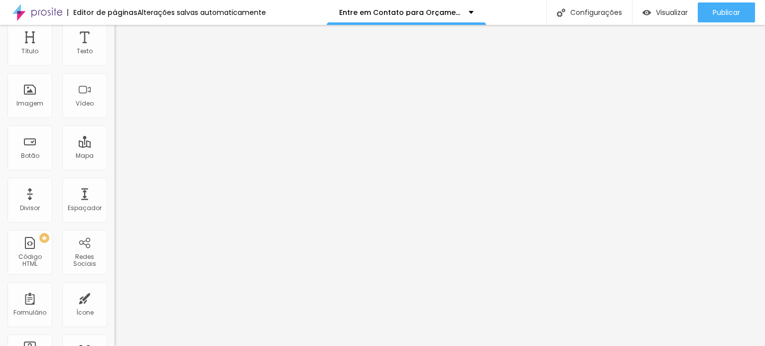
click at [115, 207] on div "Tipografia" at bounding box center [172, 204] width 115 height 6
click at [115, 221] on button "button" at bounding box center [122, 223] width 14 height 10
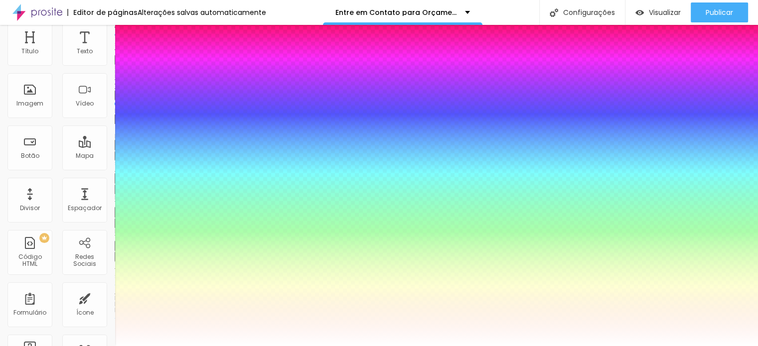
scroll to position [50, 0]
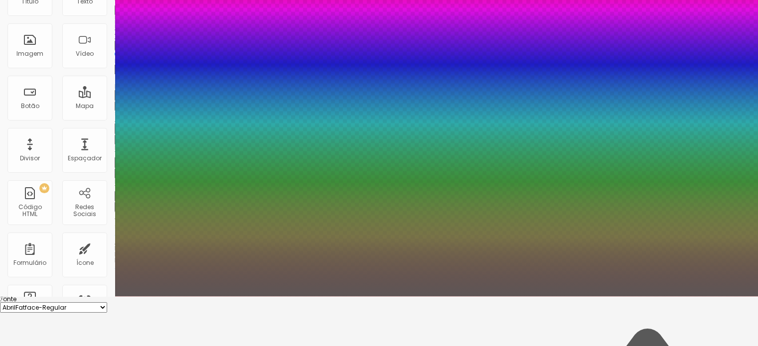
scroll to position [70, 0]
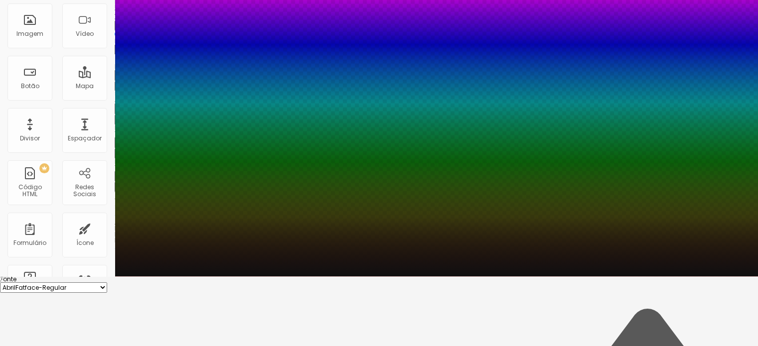
drag, startPoint x: 140, startPoint y: 317, endPoint x: 135, endPoint y: 339, distance: 22.6
click at [135, 277] on div at bounding box center [379, 103] width 758 height 346
drag, startPoint x: 197, startPoint y: 286, endPoint x: 204, endPoint y: 285, distance: 7.0
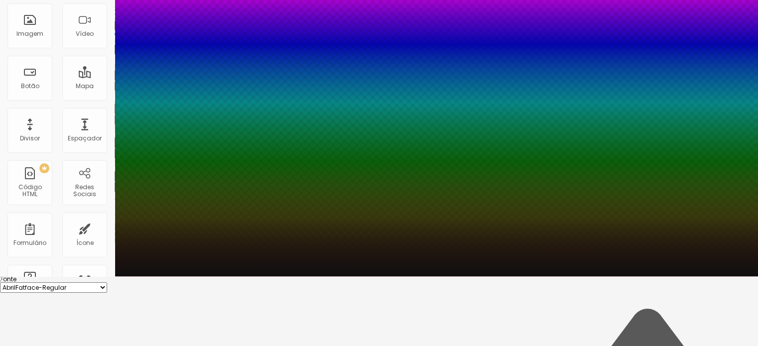
click at [204, 277] on div at bounding box center [379, 103] width 758 height 346
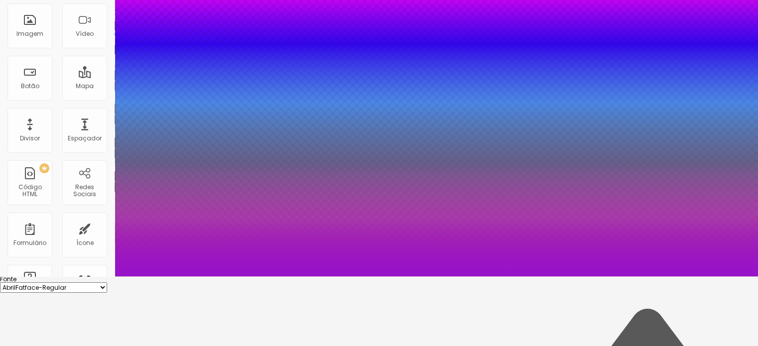
type input "#9814CD"
click at [190, 277] on div at bounding box center [379, 103] width 758 height 346
click at [55, 277] on div at bounding box center [379, 277] width 758 height 0
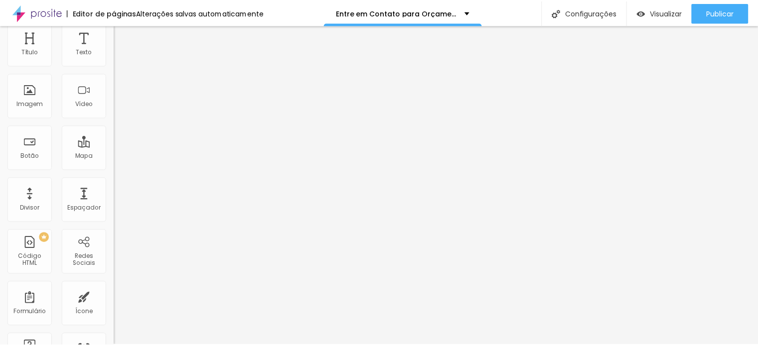
scroll to position [39, 0]
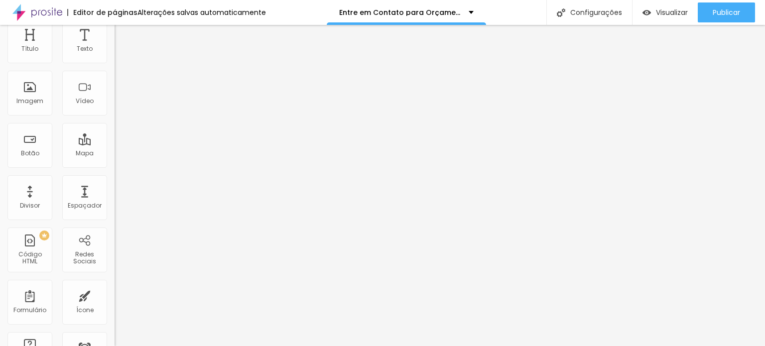
click at [120, 256] on icon "button" at bounding box center [122, 254] width 4 height 4
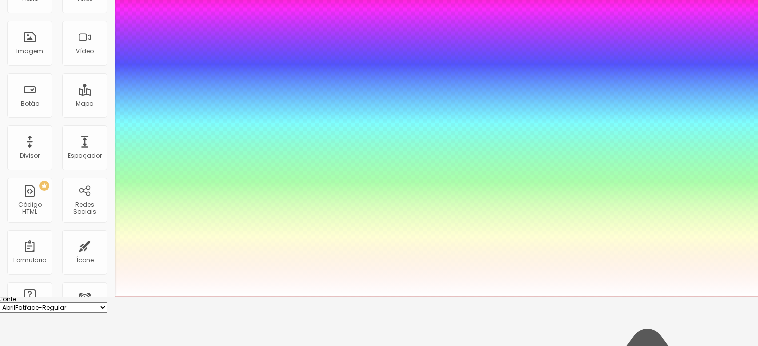
scroll to position [100, 0]
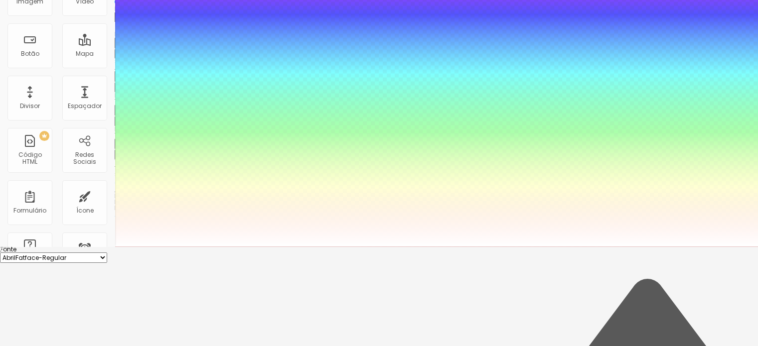
click at [107, 253] on select "AbrilFatface-Regular Actor-Regular Alegreya AlegreyaBlack Alice Allan-Bold Alla…" at bounding box center [53, 258] width 107 height 10
click at [55, 247] on div at bounding box center [379, 247] width 758 height 0
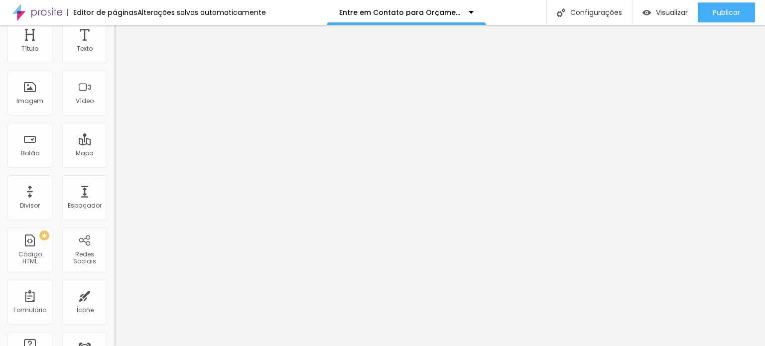
click at [119, 257] on icon "button" at bounding box center [122, 254] width 6 height 6
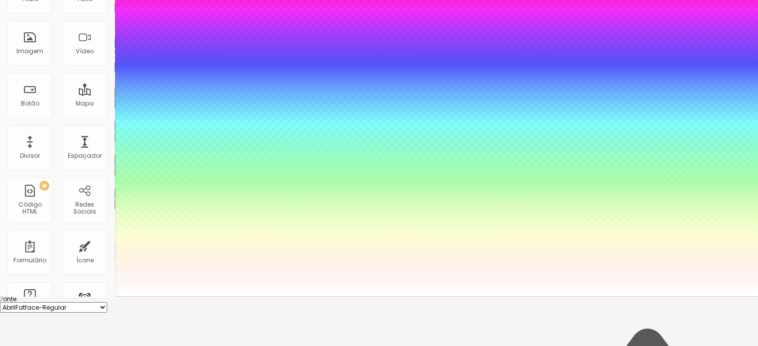
scroll to position [100, 0]
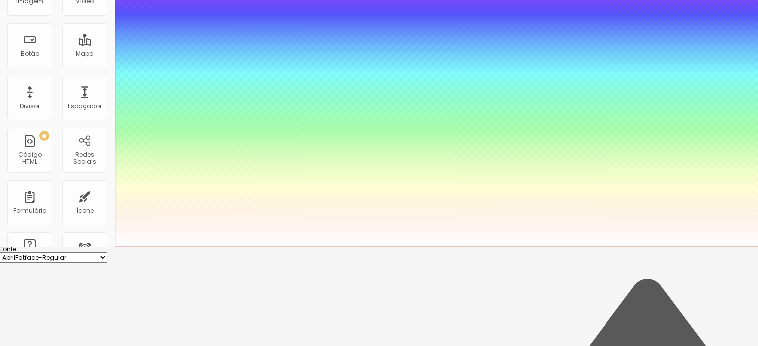
click at [203, 247] on div at bounding box center [379, 73] width 758 height 346
type input "#812DC3"
click at [181, 247] on div at bounding box center [379, 73] width 758 height 346
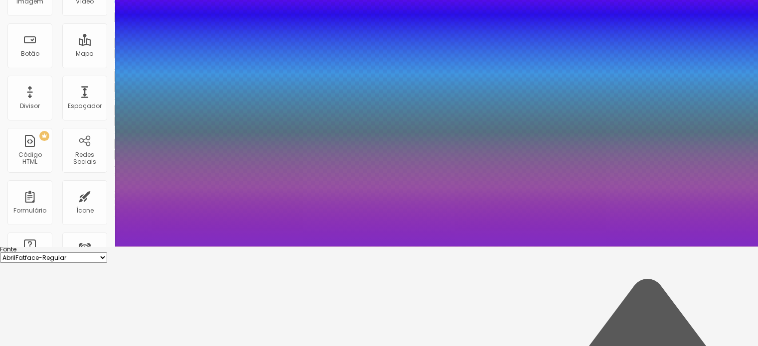
click at [45, 247] on div at bounding box center [379, 247] width 758 height 0
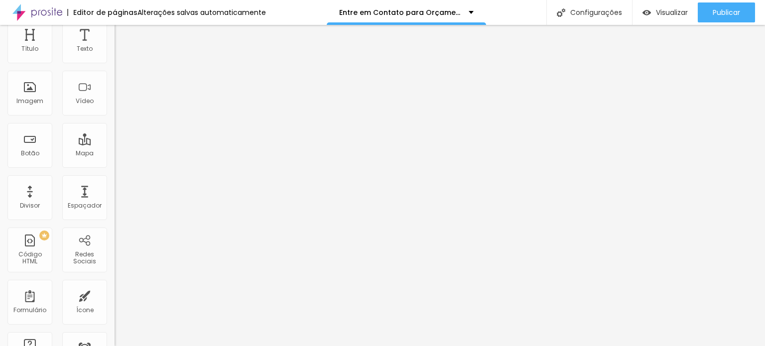
scroll to position [0, 0]
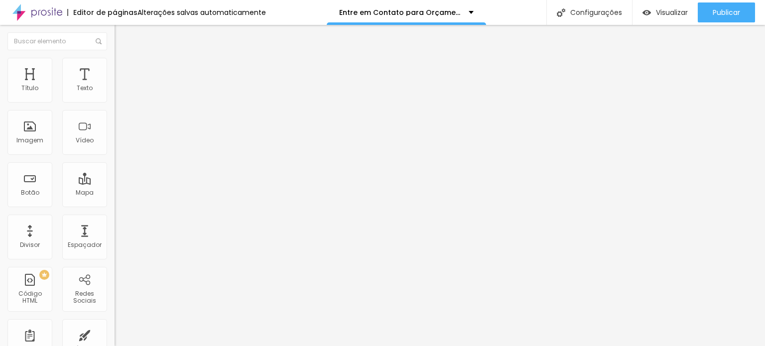
click at [115, 67] on img at bounding box center [119, 70] width 9 height 9
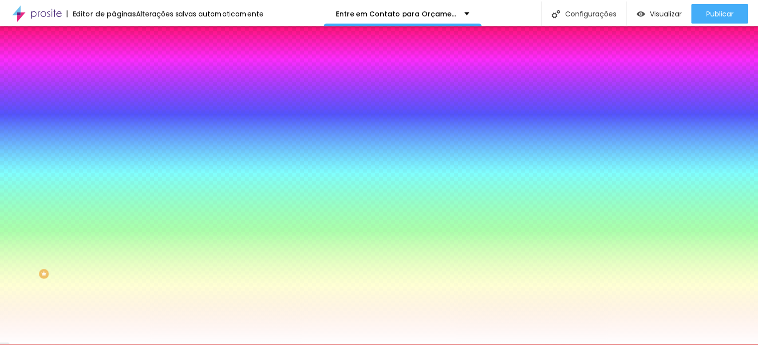
scroll to position [50, 0]
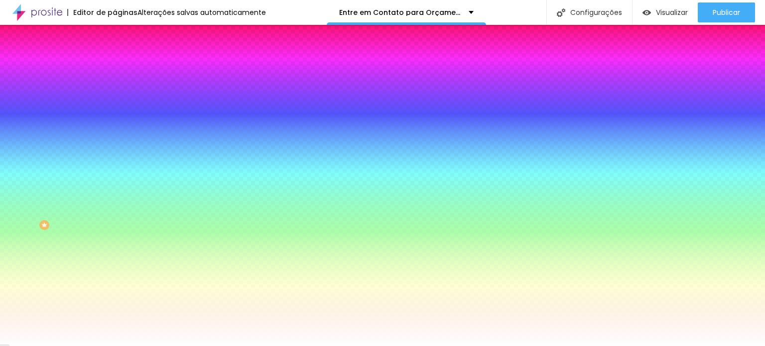
click at [115, 233] on input "#F8F8F8" at bounding box center [175, 238] width 120 height 10
click at [119, 207] on icon "button" at bounding box center [122, 210] width 6 height 6
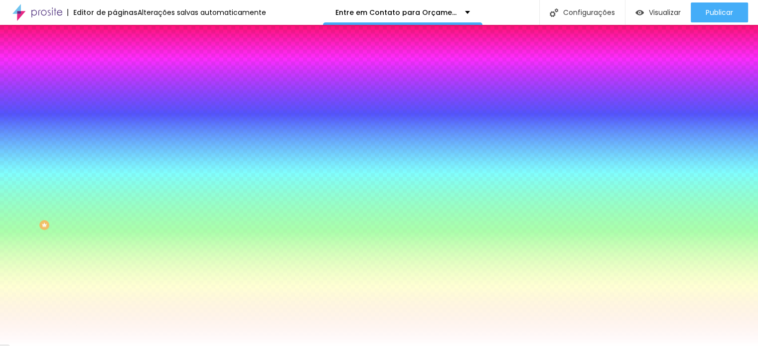
click at [68, 346] on div at bounding box center [379, 346] width 758 height 0
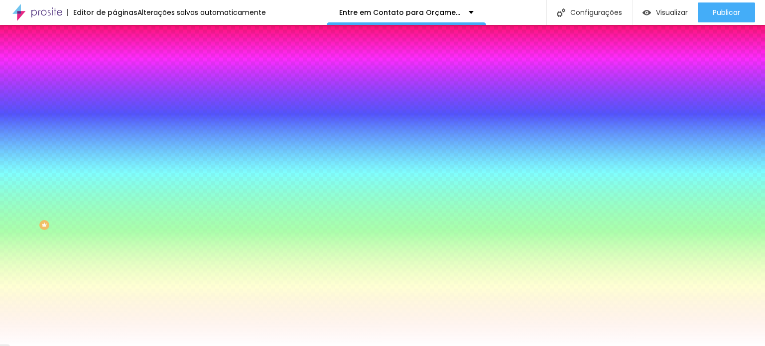
click at [115, 233] on input "#F8F8F8" at bounding box center [175, 238] width 120 height 10
click at [115, 253] on div "Visual Largura 100 % px Borda Voltar ao padrão Sombra ATIVO Voltar ao padrão Pe…" at bounding box center [172, 200] width 115 height 328
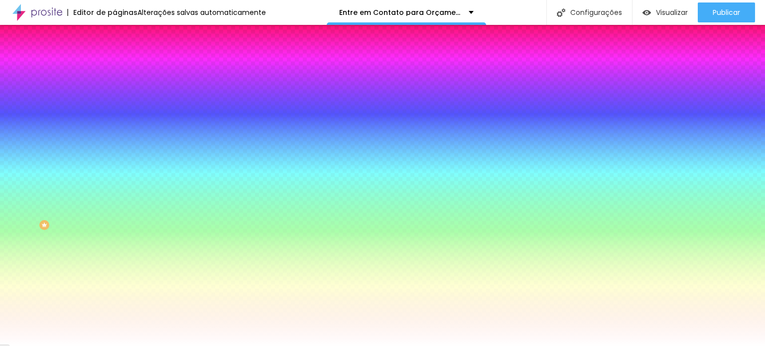
click at [115, 205] on button "button" at bounding box center [122, 210] width 14 height 10
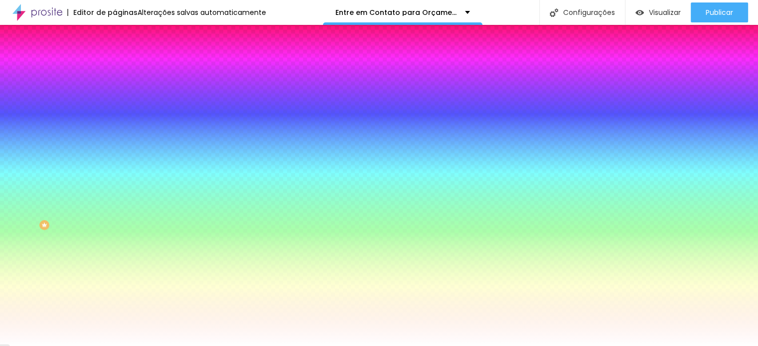
type input "1.3"
type input "1.4"
type input "1.6"
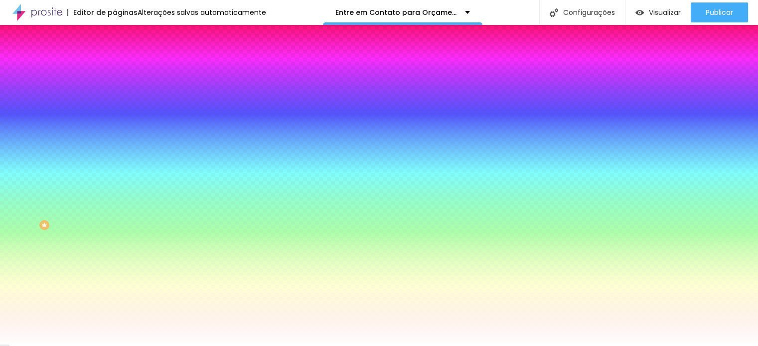
type input "1.6"
type input "1.9"
type input "2.1"
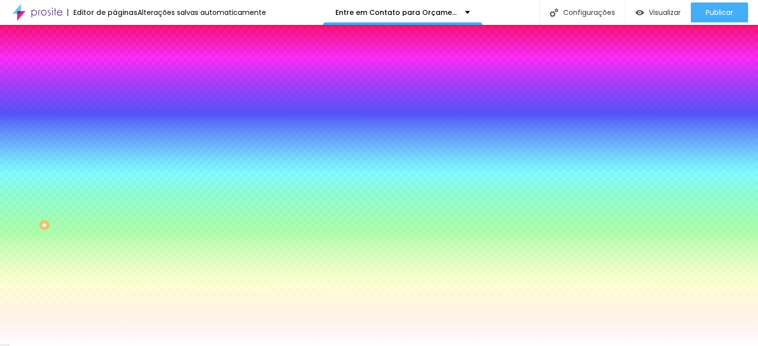
type input "2.6"
type input "5"
type input "5.3"
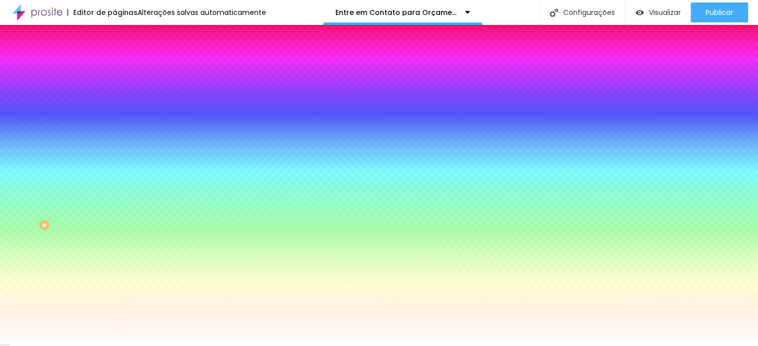
type input "5.3"
type input "5.7"
type input "6.4"
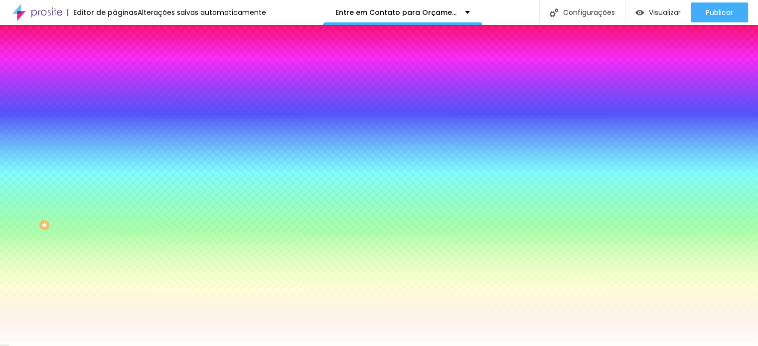
type input "6.5"
type input "6.8"
type input "7.7"
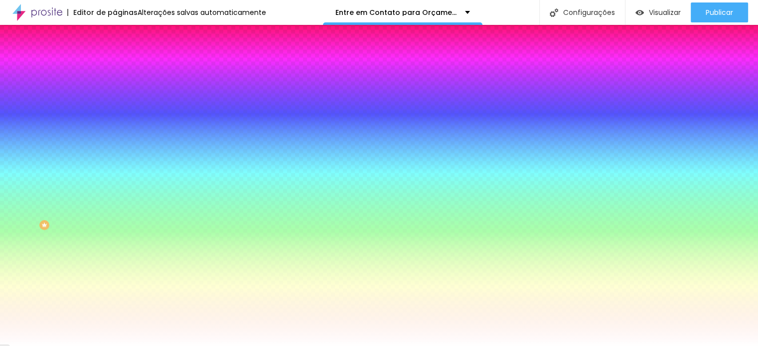
type input "7.7"
type input "8"
type input "8.3"
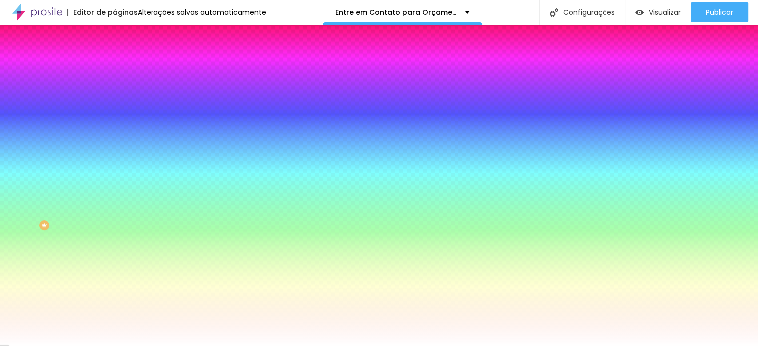
type input "8.6"
type input "8.8"
type input "8.7"
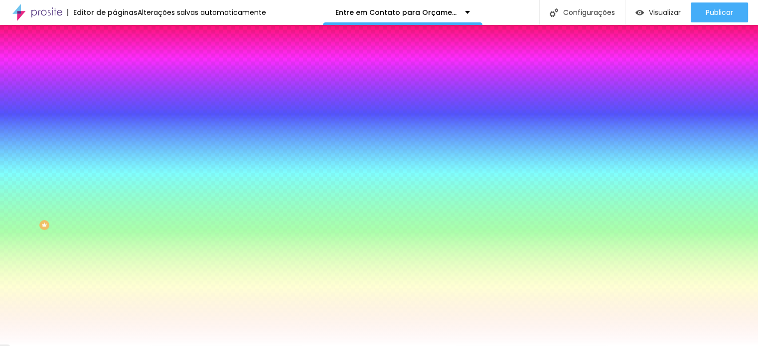
type input "8.7"
type input "8.3"
type input "8"
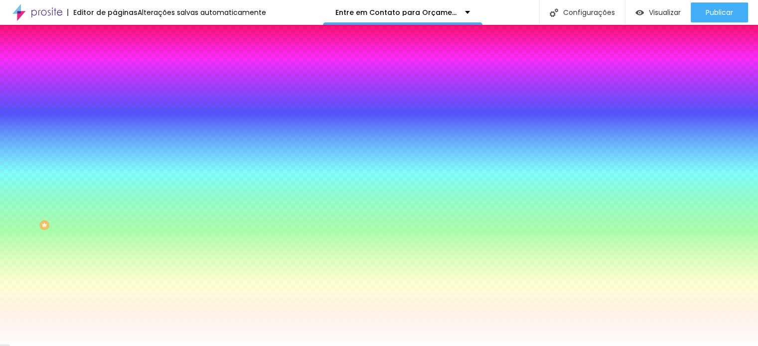
type input "7"
type input "5.8"
type input "5.5"
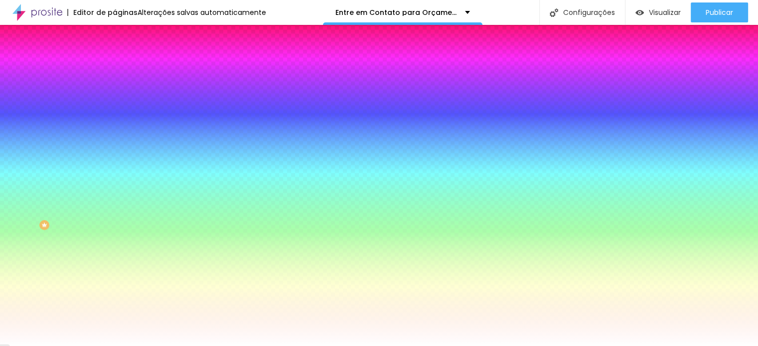
type input "5.5"
type input "5.3"
type input "4.9"
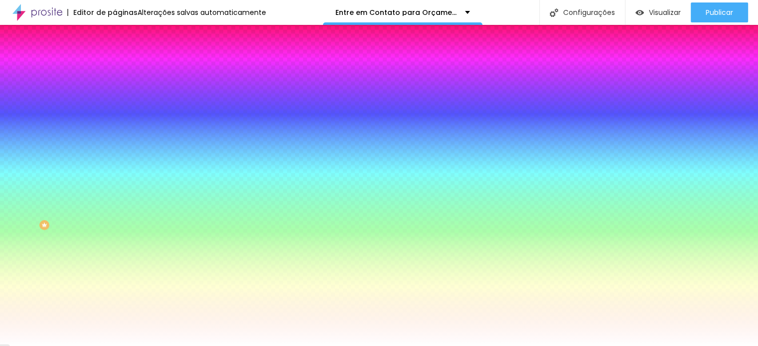
type input "4.8"
type input "4.7"
drag, startPoint x: 122, startPoint y: 295, endPoint x: 154, endPoint y: 293, distance: 32.9
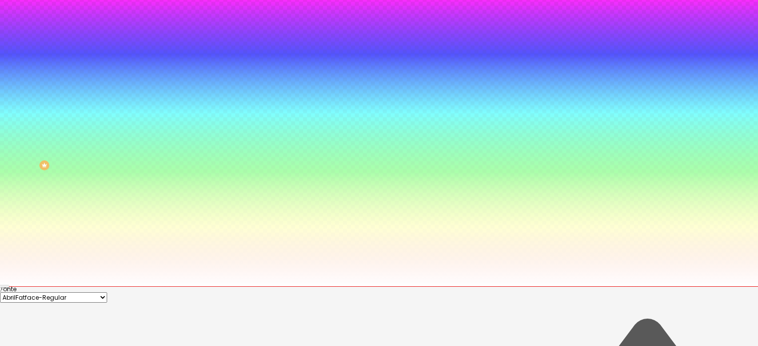
type input "4.3"
type input "4"
type input "3.6"
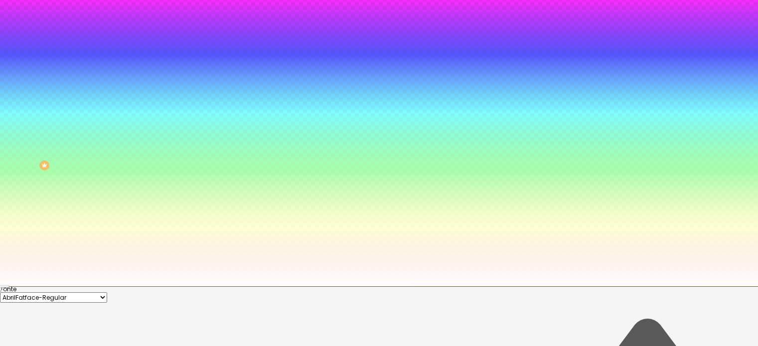
type input "3.6"
type input "3.4"
type input "3.3"
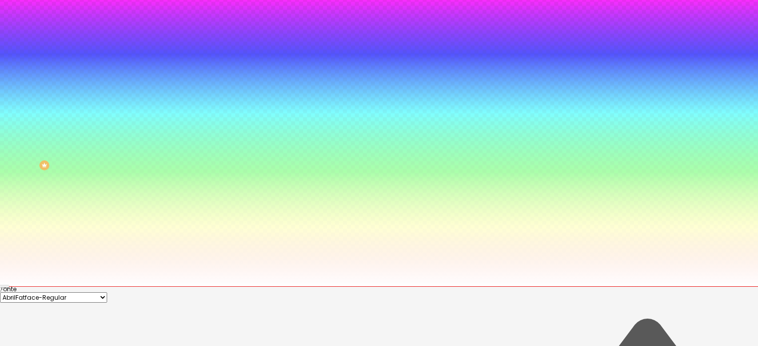
type input "3.2"
type input "3.1"
drag, startPoint x: 152, startPoint y: 234, endPoint x: 143, endPoint y: 235, distance: 9.5
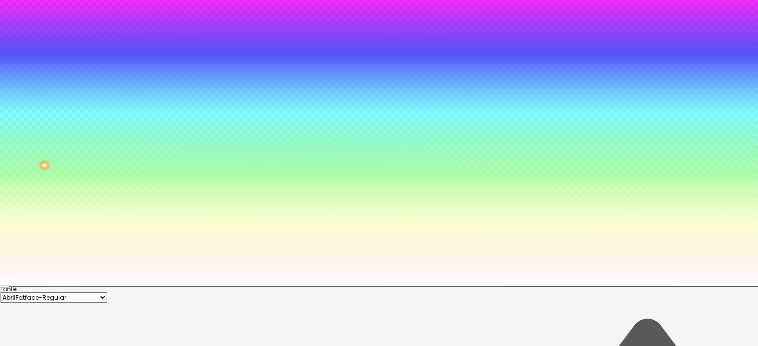
type input "3.1"
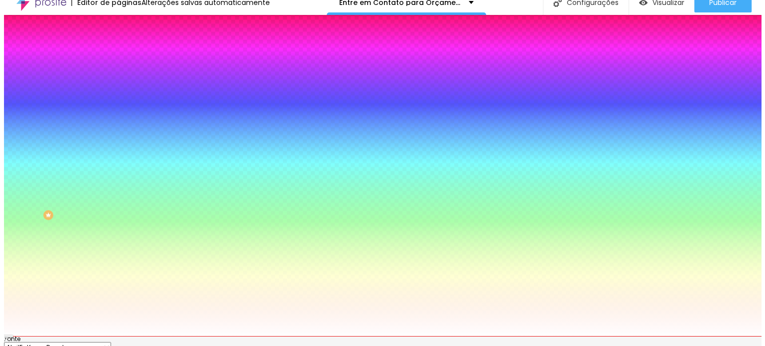
scroll to position [0, 0]
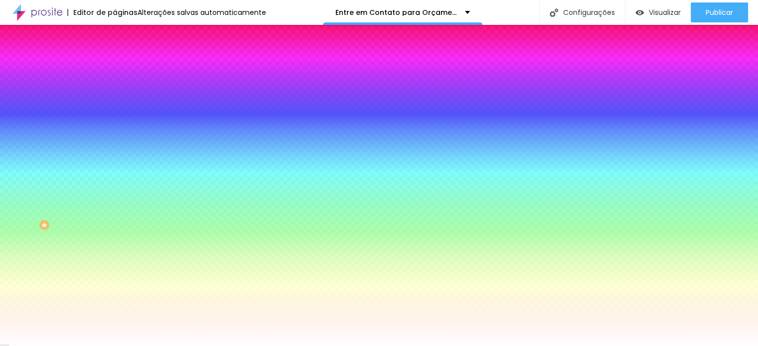
click at [87, 346] on div at bounding box center [379, 346] width 758 height 0
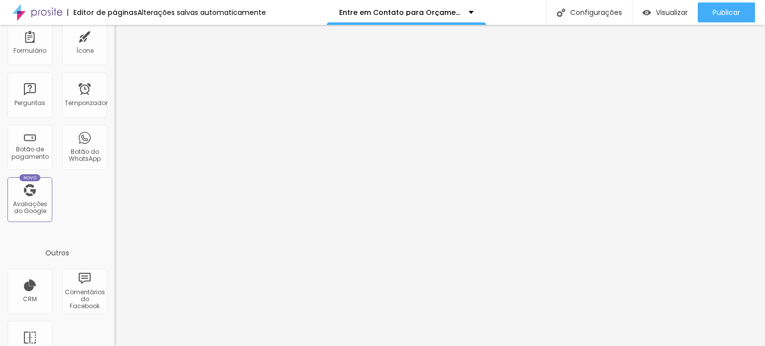
scroll to position [325, 0]
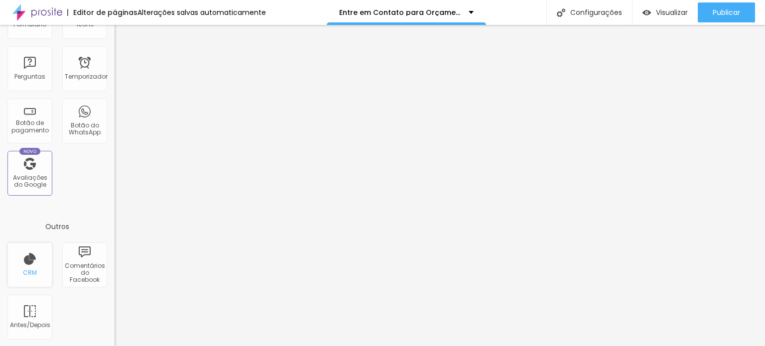
click at [26, 264] on div "CRM" at bounding box center [29, 265] width 45 height 45
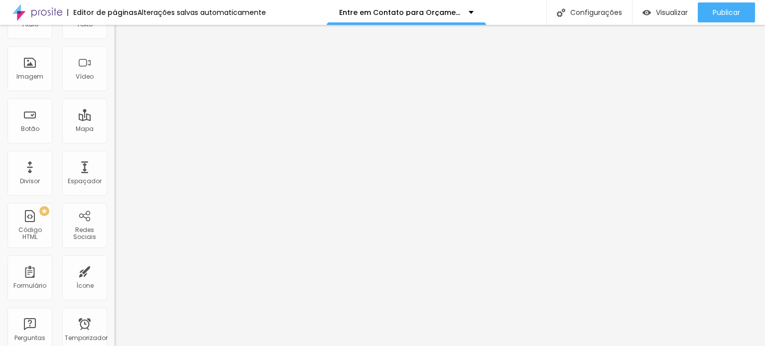
scroll to position [0, 0]
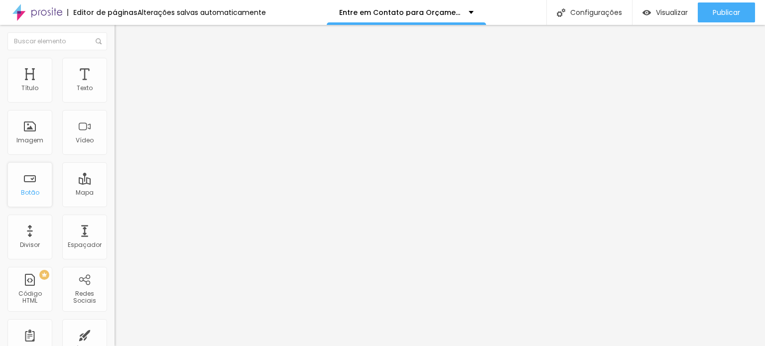
click at [27, 185] on div "Botão" at bounding box center [29, 184] width 45 height 45
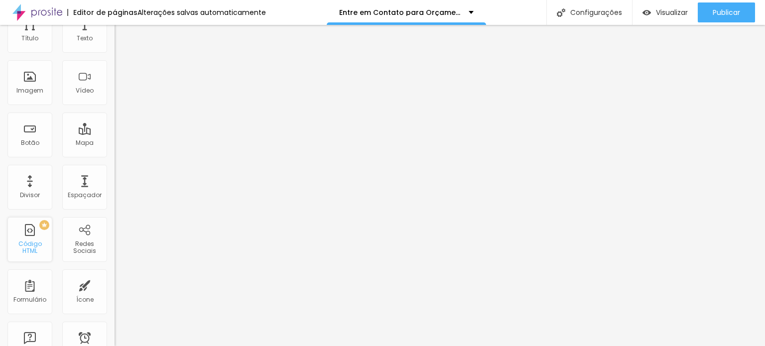
scroll to position [100, 0]
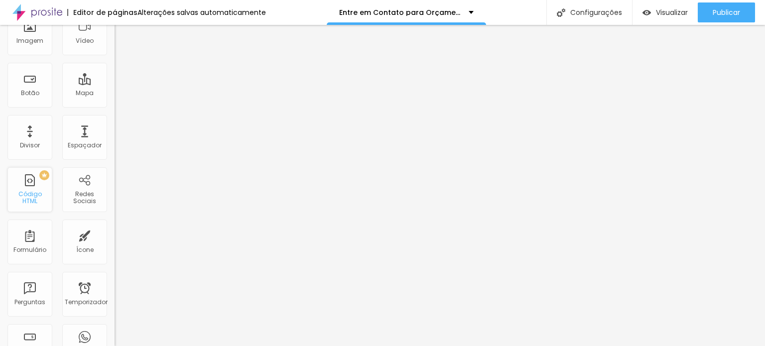
click at [28, 194] on font "Código HTML" at bounding box center [29, 197] width 23 height 15
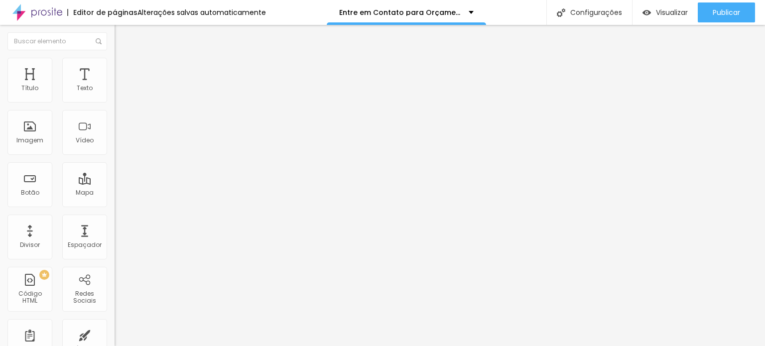
click at [115, 148] on div at bounding box center [172, 125] width 115 height 77
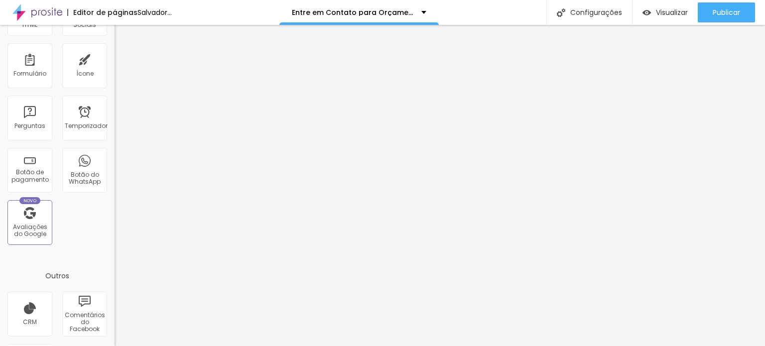
scroll to position [226, 0]
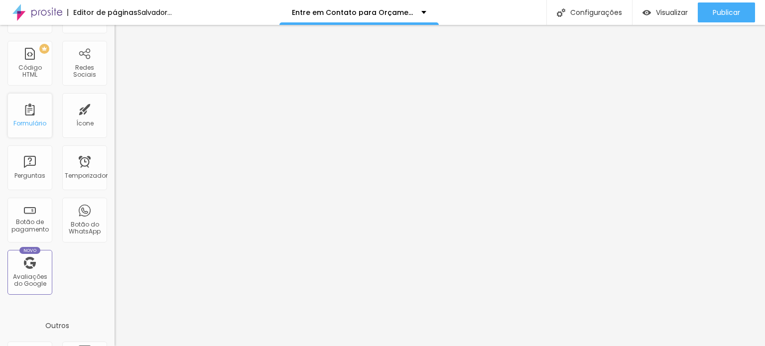
click at [31, 101] on div "Formulário" at bounding box center [29, 115] width 45 height 45
click at [23, 113] on div "Formulário" at bounding box center [29, 115] width 45 height 45
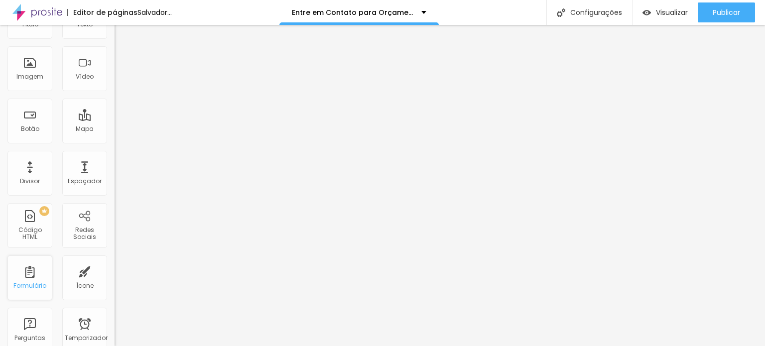
scroll to position [0, 0]
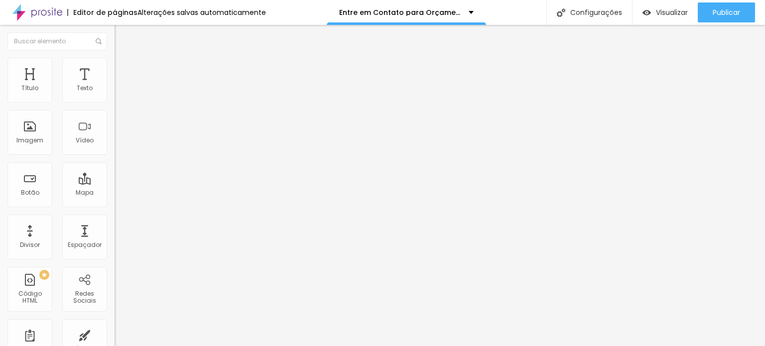
click at [121, 97] on div "Contato" at bounding box center [172, 92] width 102 height 9
click at [115, 101] on div "Contato" at bounding box center [172, 92] width 115 height 17
click at [115, 68] on li "Avançado" at bounding box center [172, 73] width 115 height 10
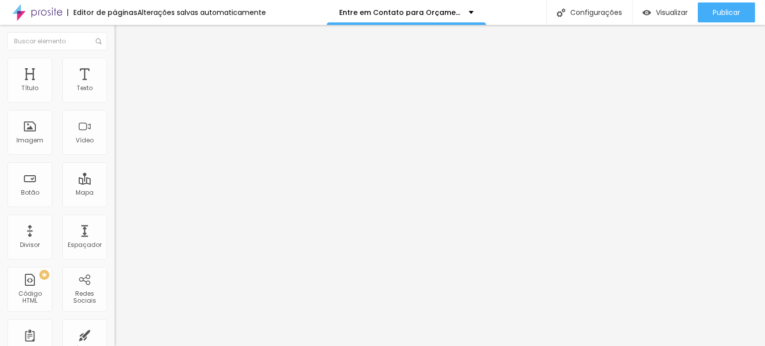
type input "17"
type input "16"
type input "15"
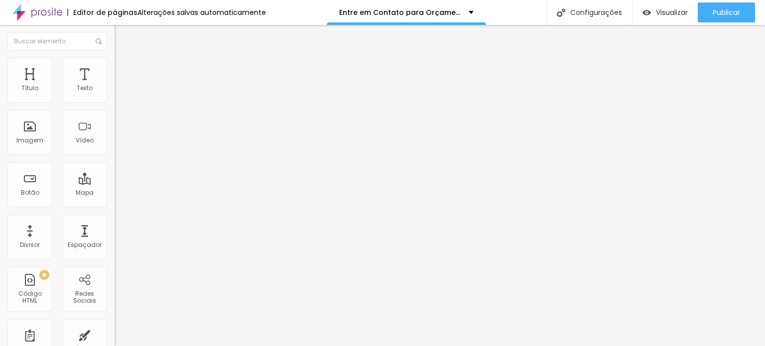
type input "15"
type input "13"
type input "11"
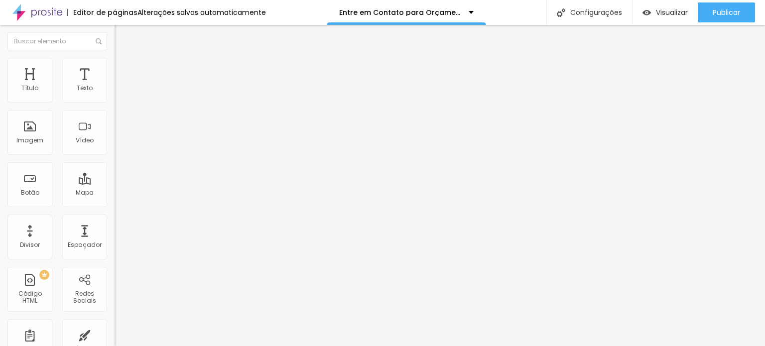
type input "10"
type input "9"
type input "8"
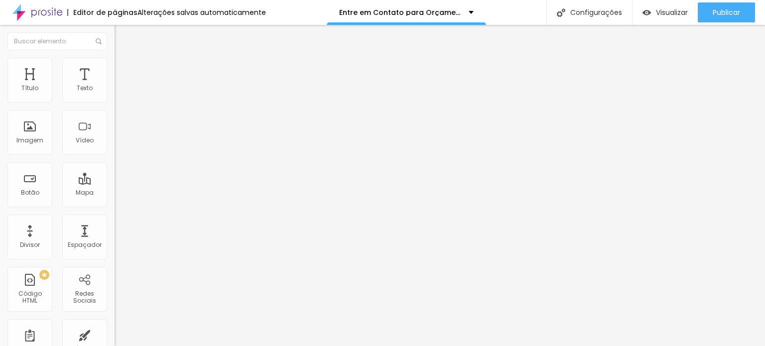
type input "8"
type input "7"
type input "5"
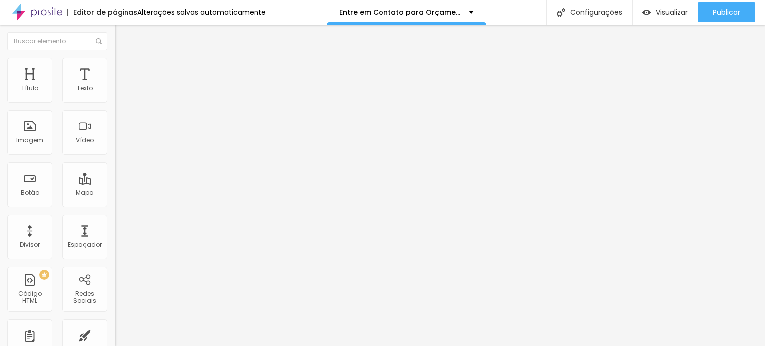
type input "4"
type input "3"
type input "2"
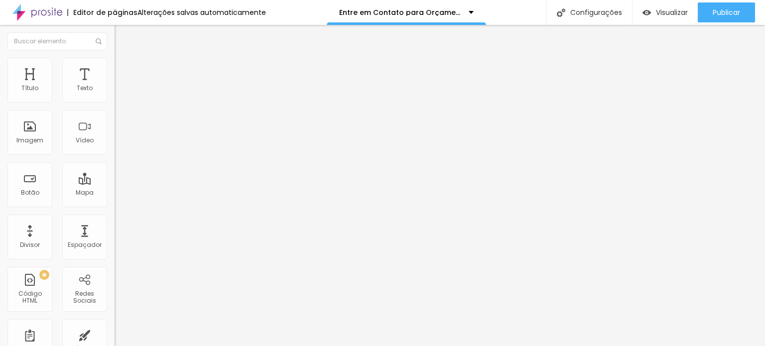
type input "2"
type input "1"
type input "0"
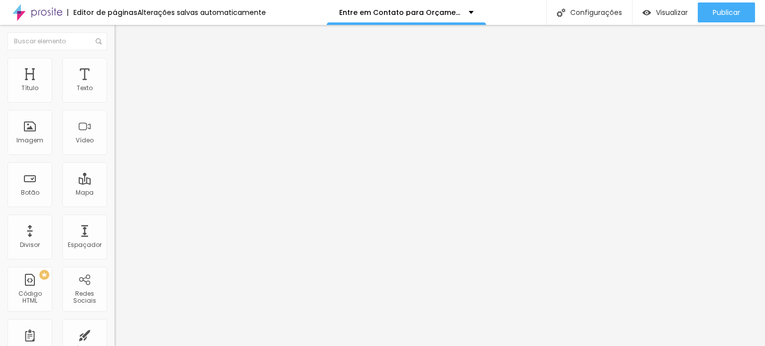
drag, startPoint x: 34, startPoint y: 116, endPoint x: 0, endPoint y: 112, distance: 34.1
type input "0"
click at [115, 334] on input "range" at bounding box center [147, 338] width 64 height 8
type input "18"
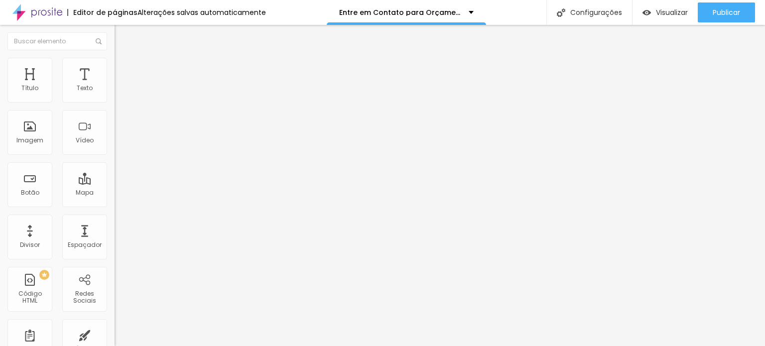
type input "17"
type input "15"
type input "13"
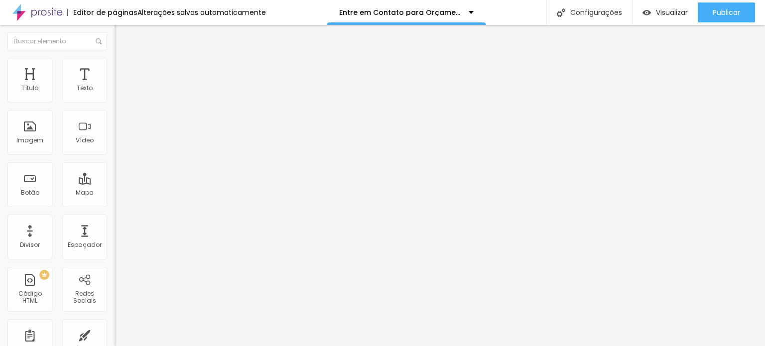
type input "13"
type input "11"
type input "10"
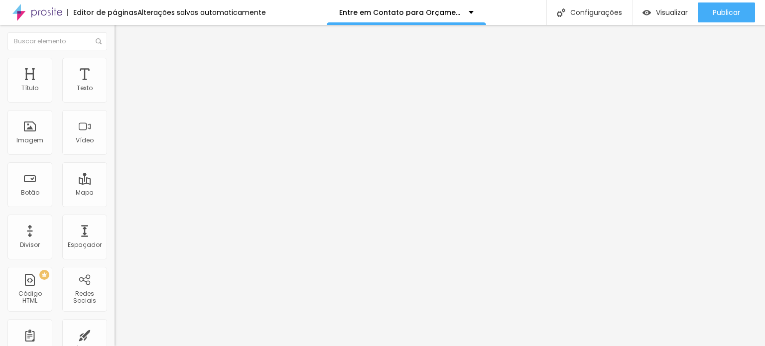
type input "8"
type input "7"
type input "5"
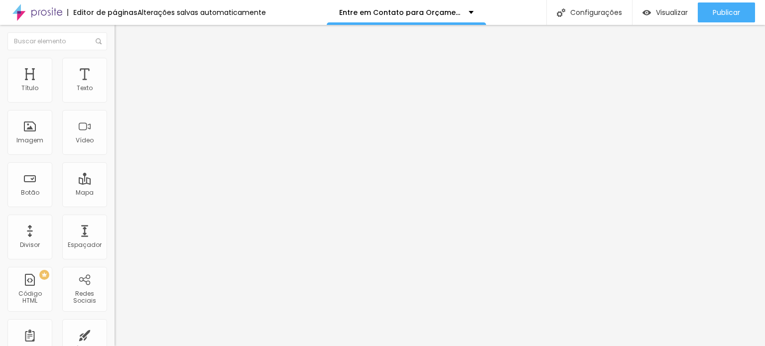
type input "5"
type input "3"
type input "2"
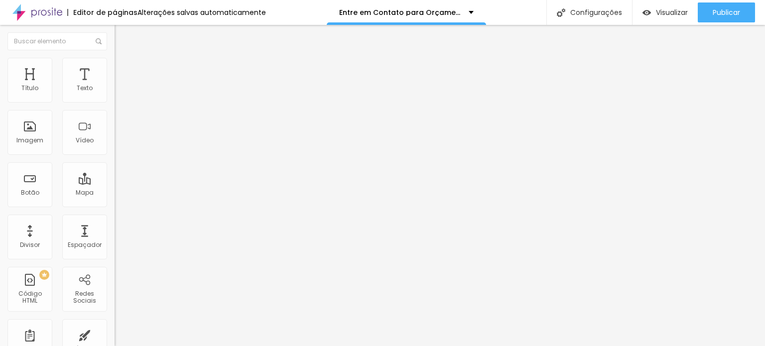
type input "0"
type input "3"
type input "15"
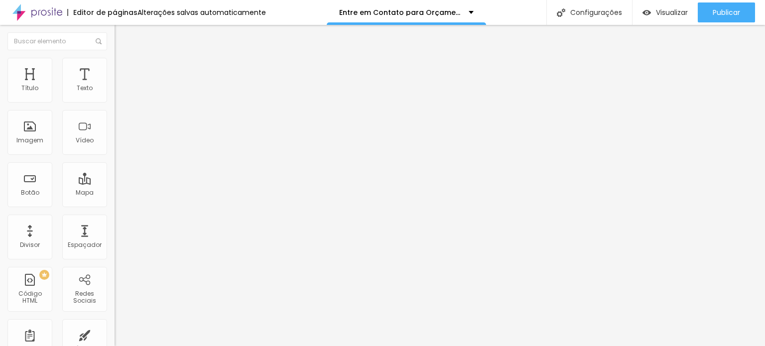
type input "15"
type input "23"
type input "34"
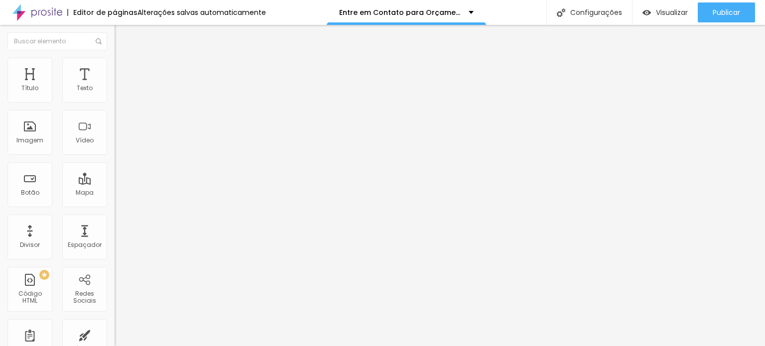
type input "40"
type input "43"
type input "45"
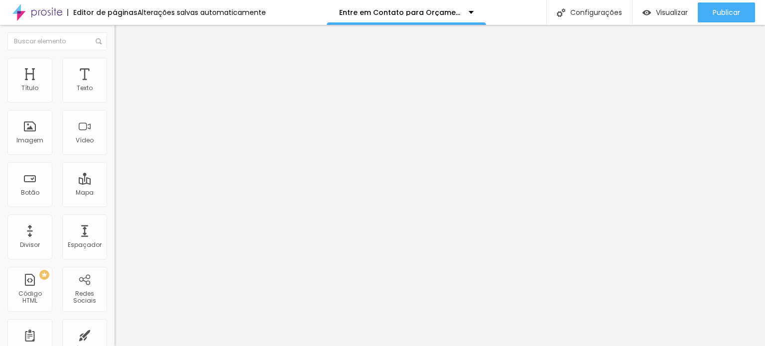
type input "45"
type input "46"
type input "47"
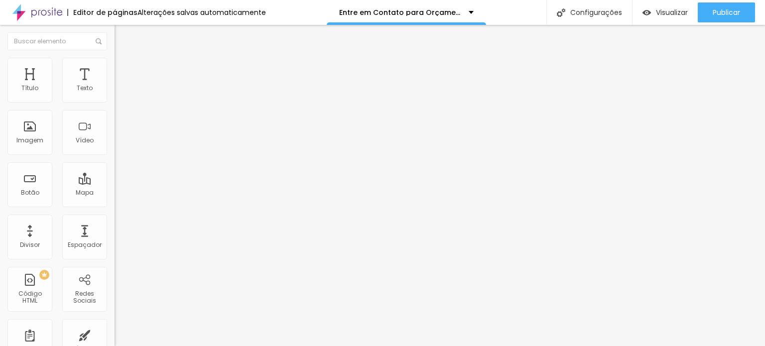
type input "48"
type input "52"
type input "54"
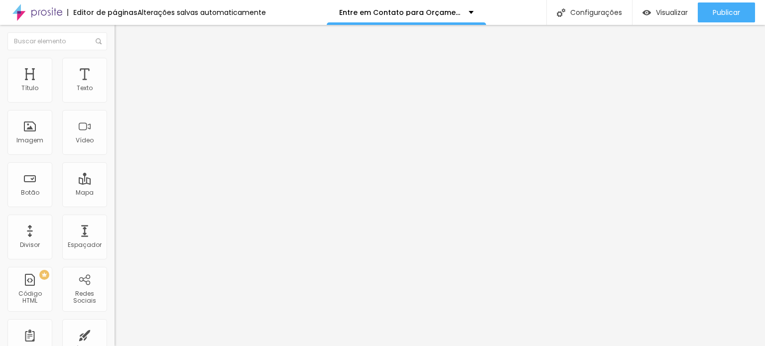
type input "54"
type input "55"
type input "53"
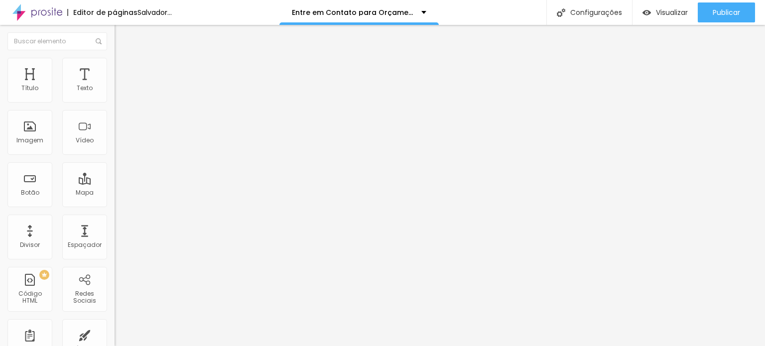
type input "52"
type input "51"
type input "50"
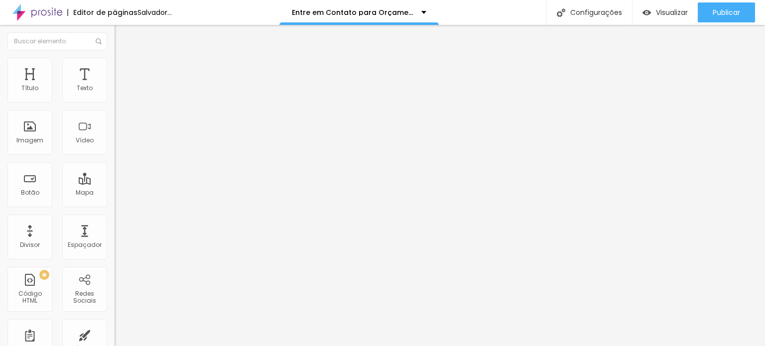
type input "50"
type input "49"
type input "48"
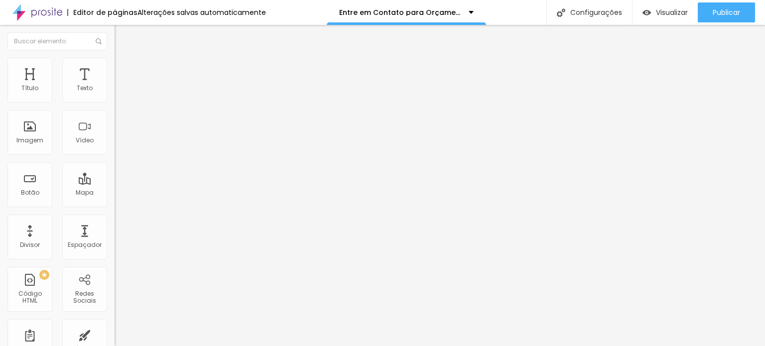
type input "47"
type input "46"
type input "43"
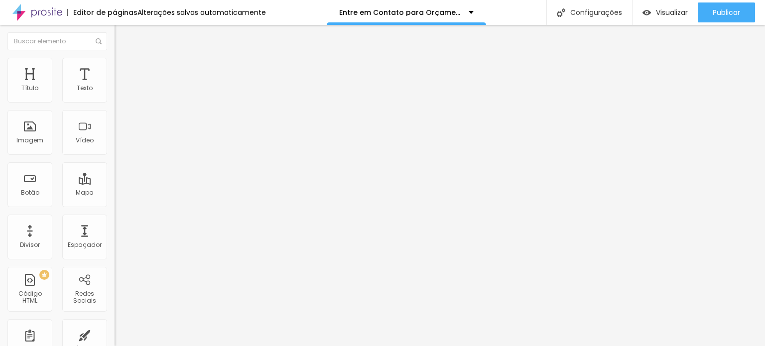
type input "43"
type input "42"
type input "38"
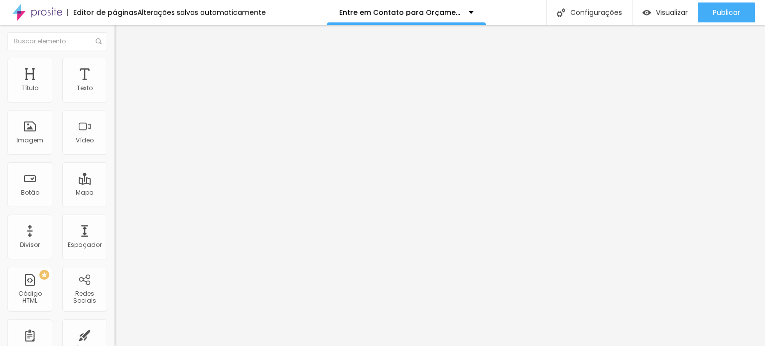
type input "37"
type input "34"
type input "33"
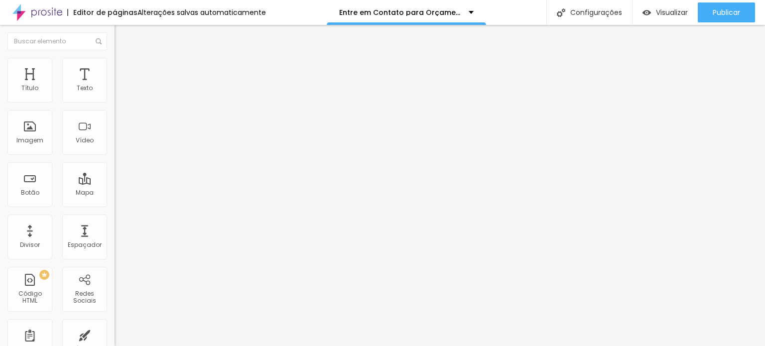
type input "33"
type input "32"
type input "31"
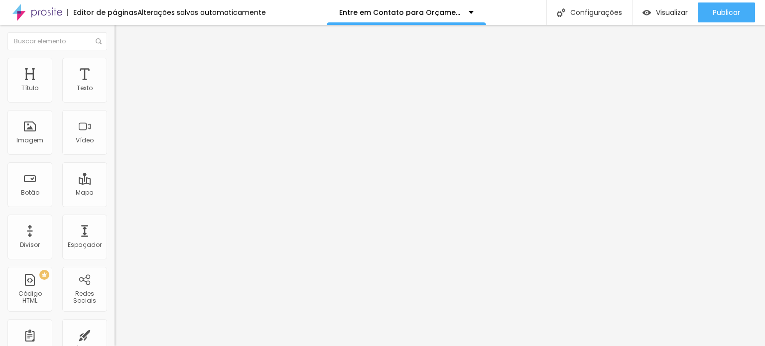
type input "30"
drag, startPoint x: 35, startPoint y: 95, endPoint x: 42, endPoint y: 105, distance: 12.2
type input "30"
click at [115, 193] on input "range" at bounding box center [147, 197] width 64 height 8
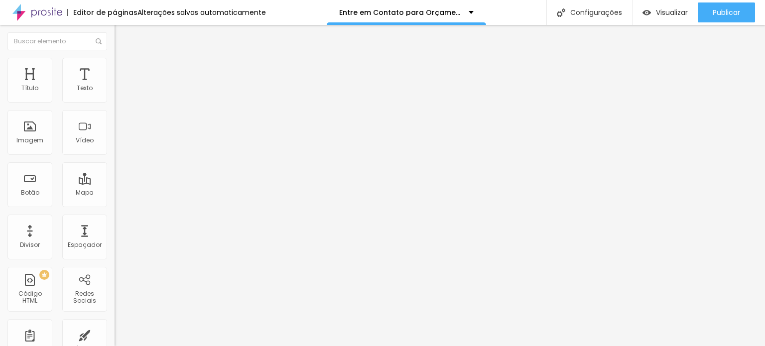
click at [115, 58] on li "Conteúdo" at bounding box center [172, 53] width 115 height 10
click at [115, 101] on div "Contato" at bounding box center [172, 92] width 115 height 17
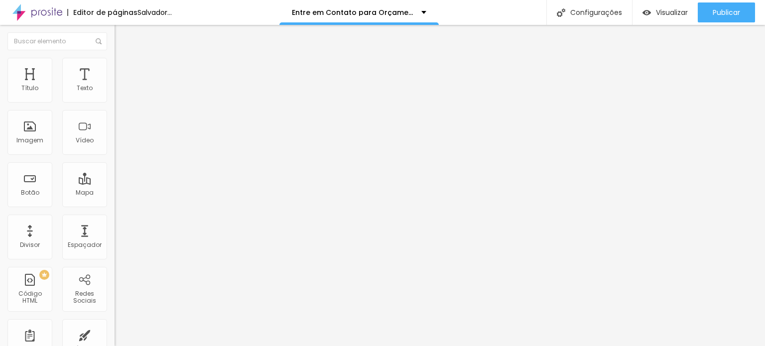
type input "E"
type input "Telefone de contato"
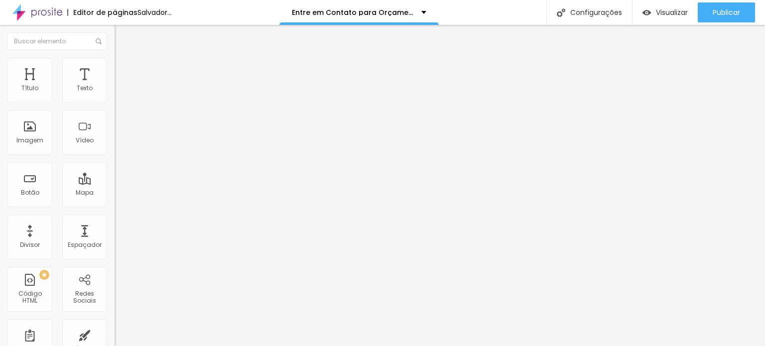
drag, startPoint x: 274, startPoint y: 201, endPoint x: 289, endPoint y: 152, distance: 50.7
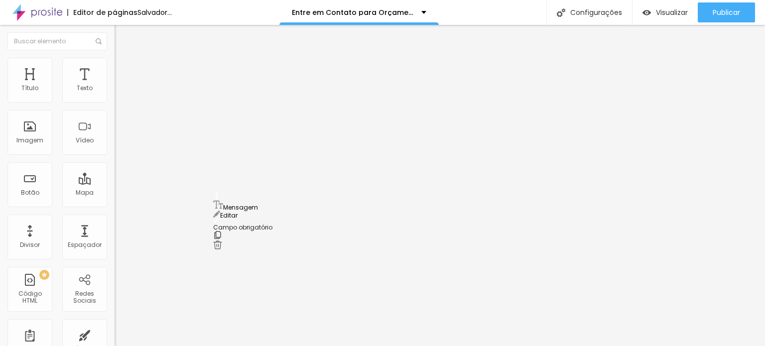
drag, startPoint x: 216, startPoint y: 167, endPoint x: 215, endPoint y: 203, distance: 35.9
drag, startPoint x: 215, startPoint y: 126, endPoint x: 214, endPoint y: 163, distance: 37.4
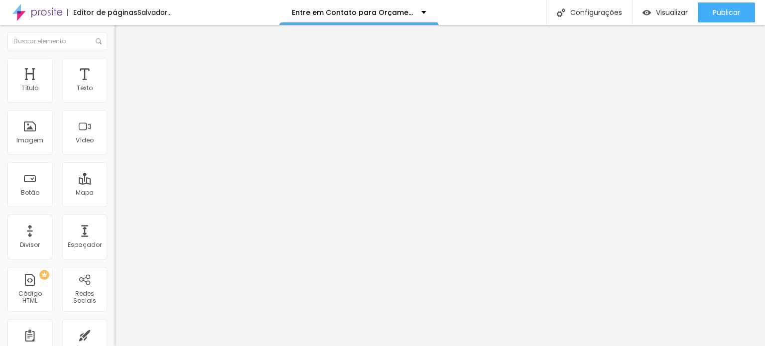
type input "L"
type input "Orçamento para:"
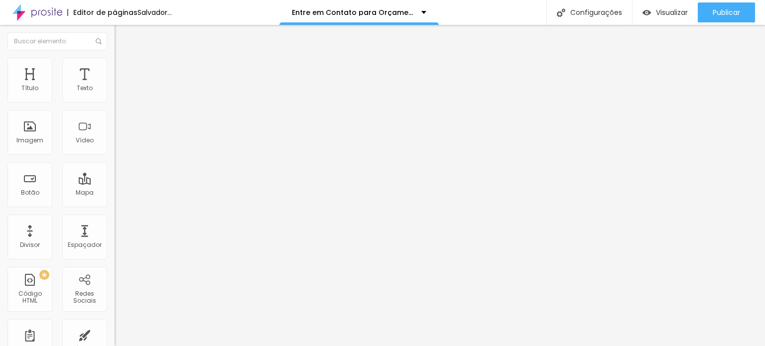
type input "O"
type input "Ensaio Externo"
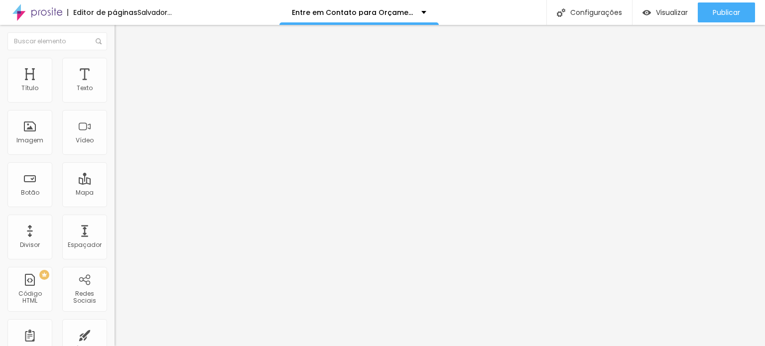
type input "O"
type input "Ensaio Estúdio"
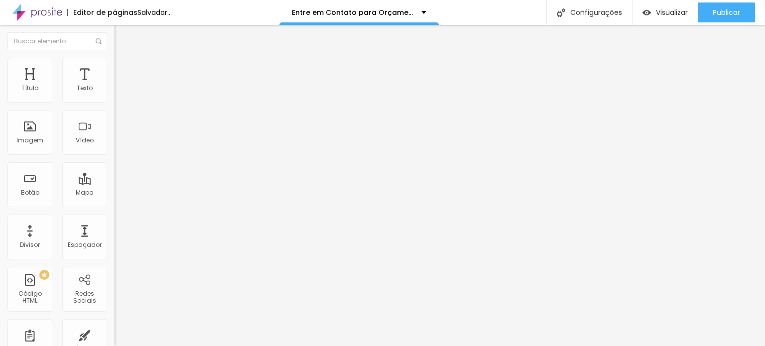
type input "O"
type input "Aniversário Infantil"
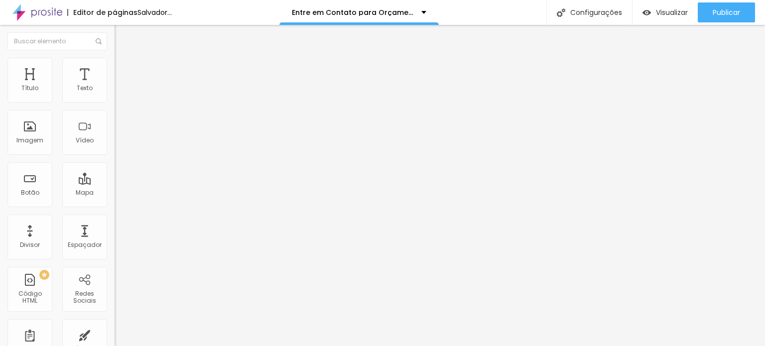
type input "O"
type input "Aniversário"
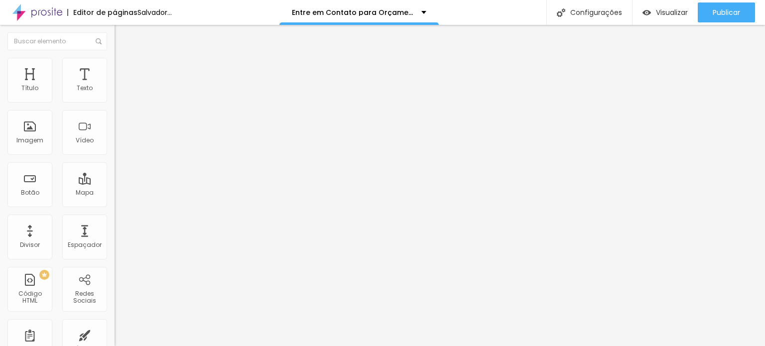
type input "Casamento intimista/ Civil"
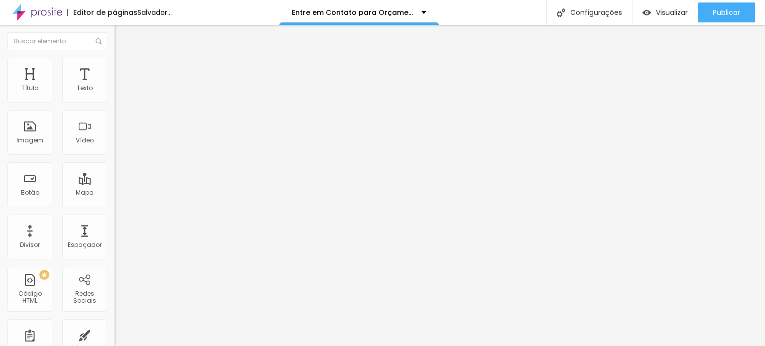
type input "o"
type input "Outros"
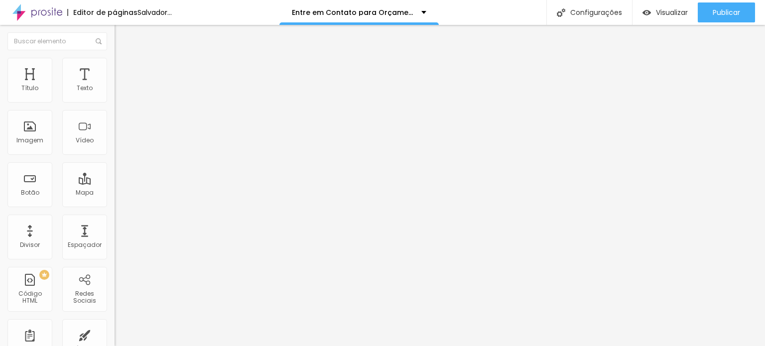
scroll to position [331, 0]
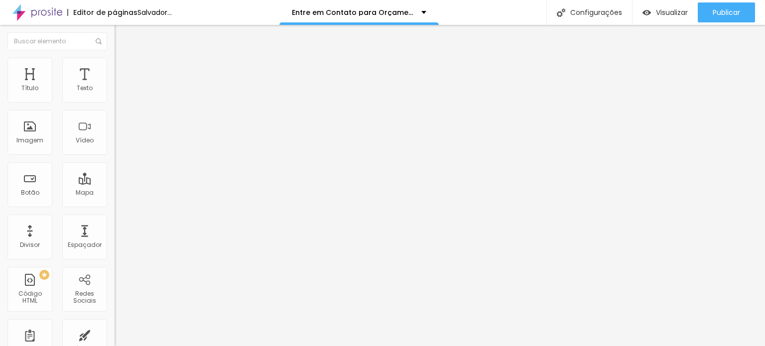
drag, startPoint x: 425, startPoint y: 80, endPoint x: 261, endPoint y: 77, distance: 164.4
type input "Quero fazer um orçamento!"
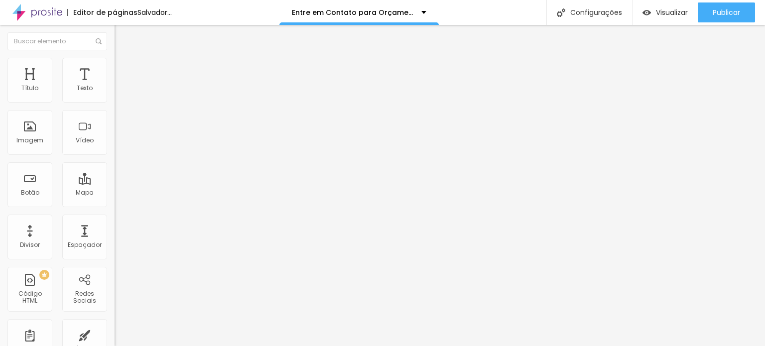
click at [171, 109] on font "clique aqui" at bounding box center [188, 104] width 35 height 8
click at [124, 69] on font "Estilo" at bounding box center [131, 64] width 15 height 8
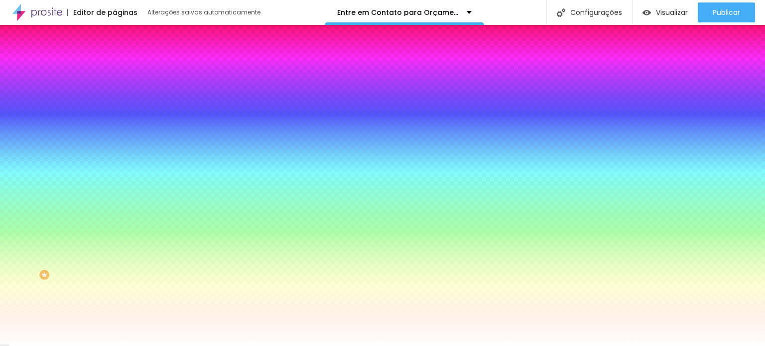
click at [119, 109] on icon "button" at bounding box center [122, 106] width 6 height 6
select select "Tillana"
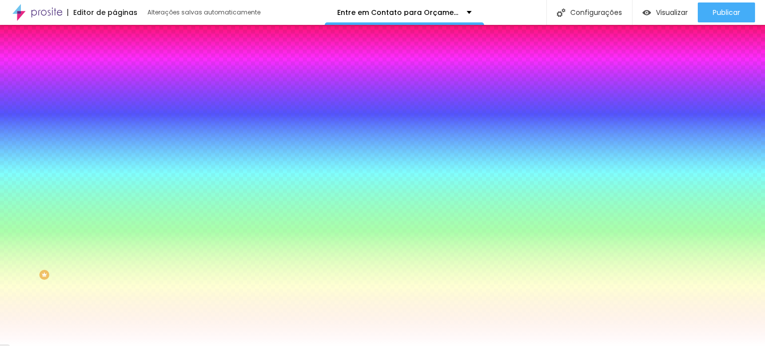
click at [56, 346] on div at bounding box center [382, 346] width 765 height 0
click at [119, 136] on icon "button" at bounding box center [122, 133] width 6 height 6
click at [198, 252] on div at bounding box center [382, 173] width 765 height 346
type input "#EABAF3"
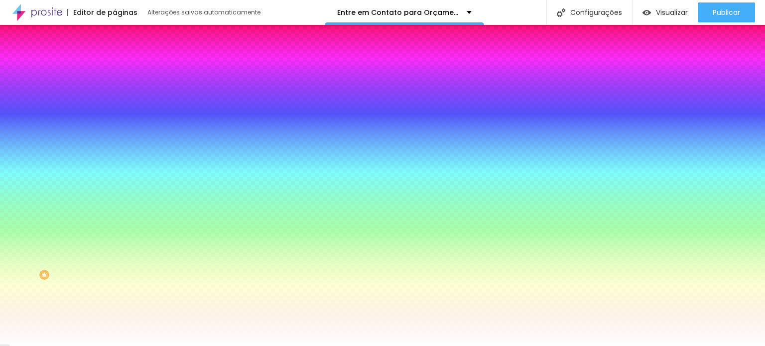
click at [140, 241] on div at bounding box center [382, 173] width 765 height 346
click at [46, 346] on div at bounding box center [382, 346] width 765 height 0
click at [115, 152] on font "DESATIVADO" at bounding box center [133, 147] width 36 height 8
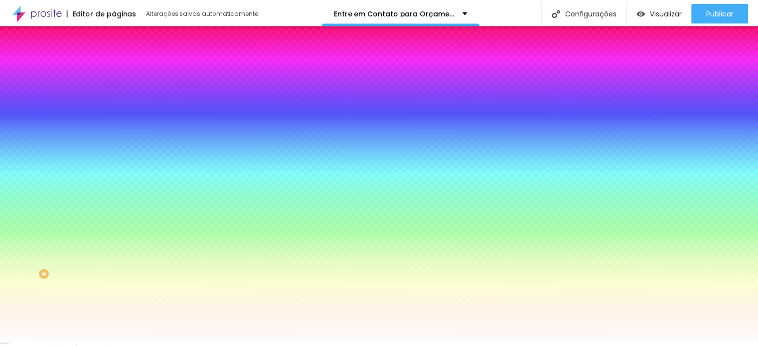
scroll to position [12, 0]
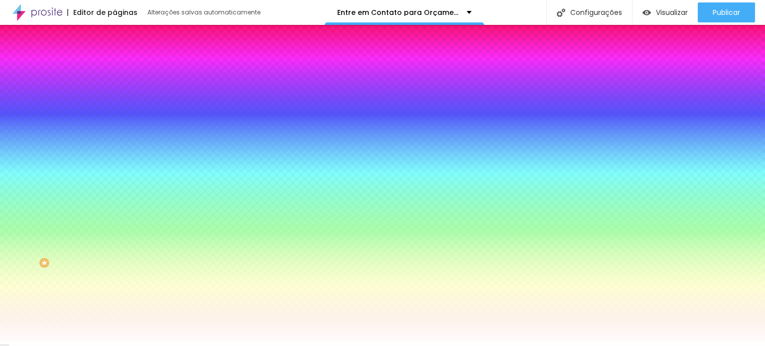
click at [115, 194] on input "#FFFFFF" at bounding box center [175, 189] width 120 height 10
drag, startPoint x: 98, startPoint y: 202, endPoint x: 62, endPoint y: 198, distance: 35.6
click at [115, 194] on div "#FFFFFF" at bounding box center [172, 189] width 115 height 10
click at [115, 194] on input "#FFFFFF" at bounding box center [175, 189] width 120 height 10
click at [115, 194] on div "Voltar ao padrão #FFFFFF" at bounding box center [172, 183] width 115 height 21
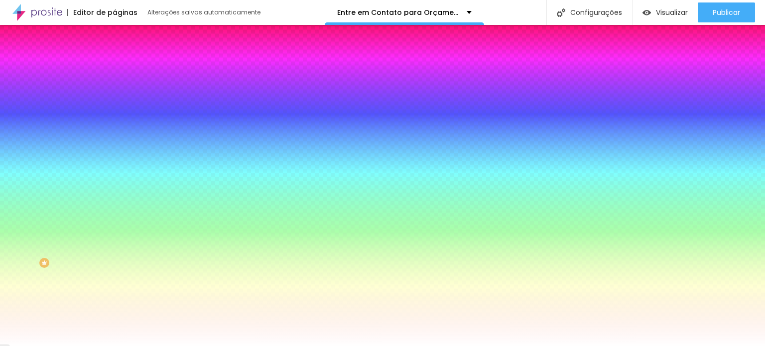
click at [115, 184] on div at bounding box center [172, 184] width 115 height 0
click at [81, 226] on div at bounding box center [382, 173] width 765 height 346
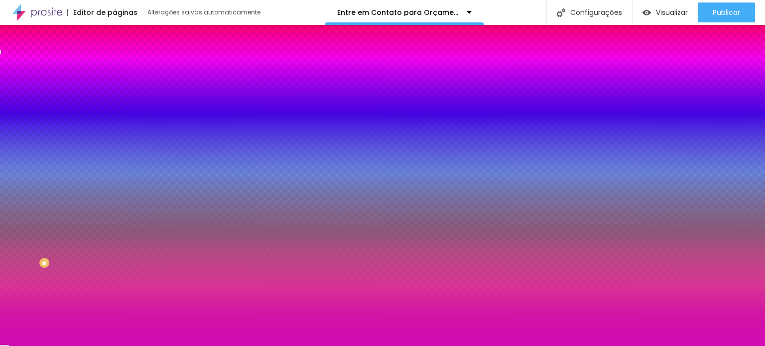
drag, startPoint x: 19, startPoint y: 219, endPoint x: 70, endPoint y: 230, distance: 51.4
click at [70, 230] on div at bounding box center [382, 173] width 765 height 346
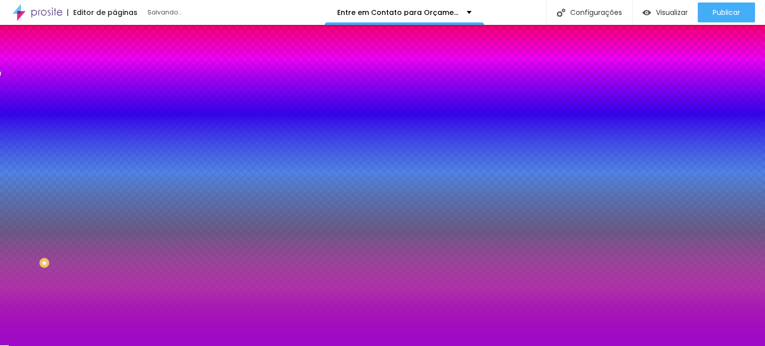
click at [2, 76] on div at bounding box center [1, 73] width 2 height 4
type input "#9B12C6"
click at [67, 232] on div at bounding box center [382, 173] width 765 height 346
click at [115, 167] on div "Campos" at bounding box center [172, 164] width 115 height 6
click at [119, 219] on icon "button" at bounding box center [122, 216] width 6 height 6
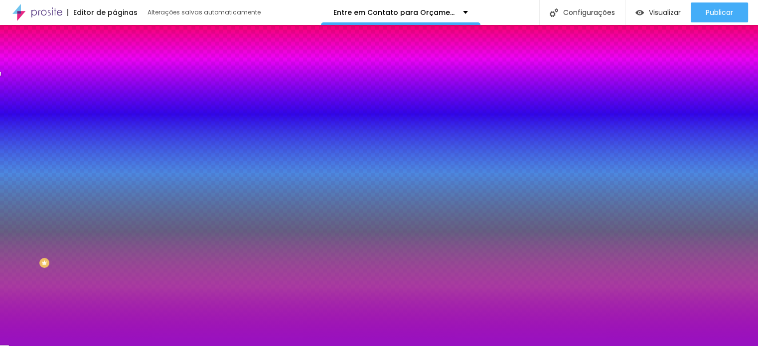
select select "Tillana"
click at [19, 346] on div at bounding box center [379, 346] width 758 height 0
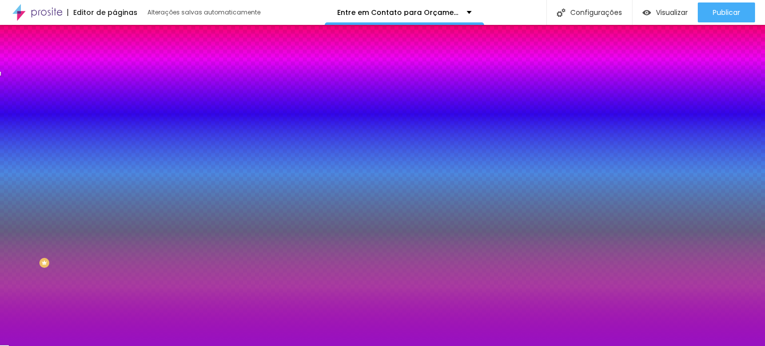
click at [120, 96] on icon "button" at bounding box center [122, 94] width 4 height 4
type input "15"
type input "14"
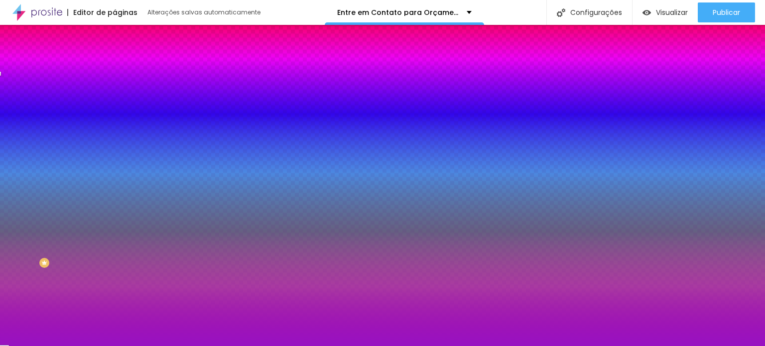
type input "14"
type input "13"
type input "12"
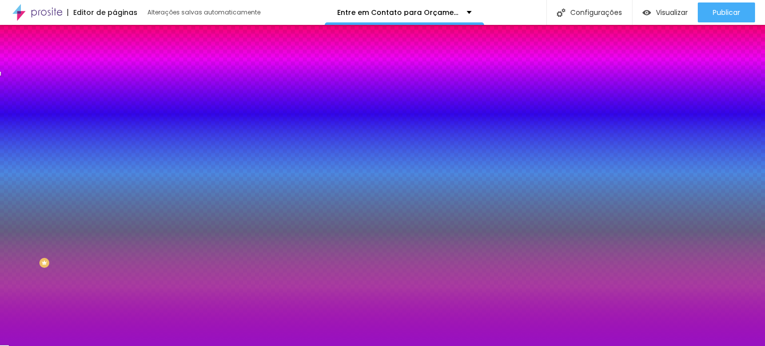
type input "11"
type input "10"
type input "9"
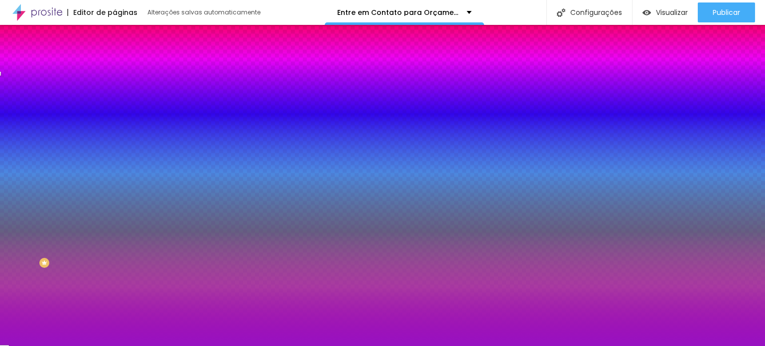
type input "9"
type input "8"
drag, startPoint x: 141, startPoint y: 175, endPoint x: 121, endPoint y: 173, distance: 21.0
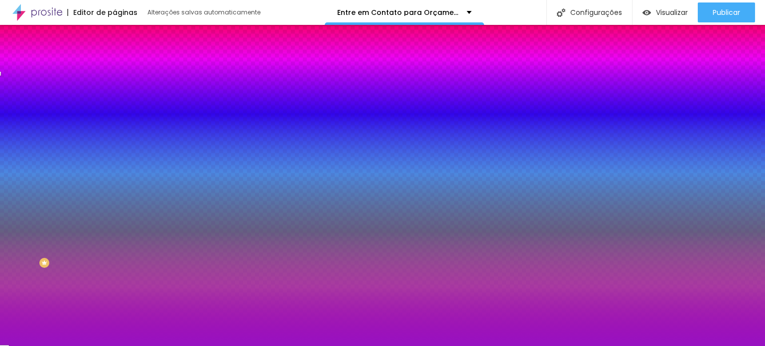
type input "9"
type input "10"
type input "11"
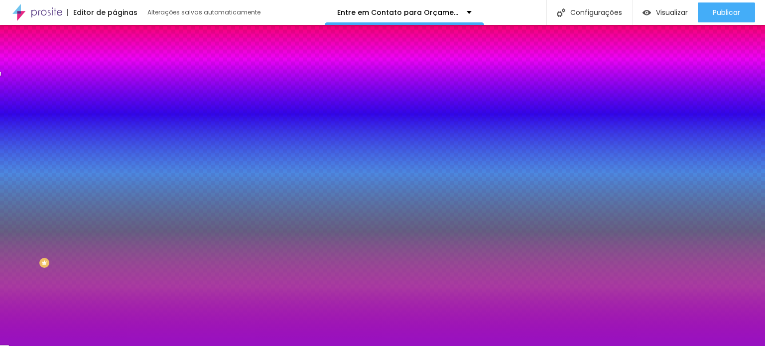
type input "11"
type input "12"
type input "13"
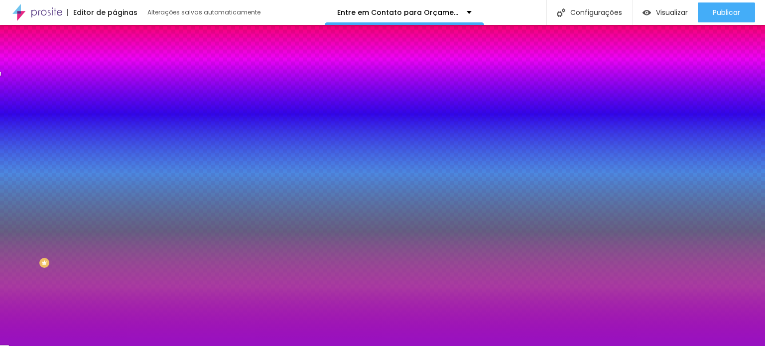
type input "15"
type input "16"
type input "17"
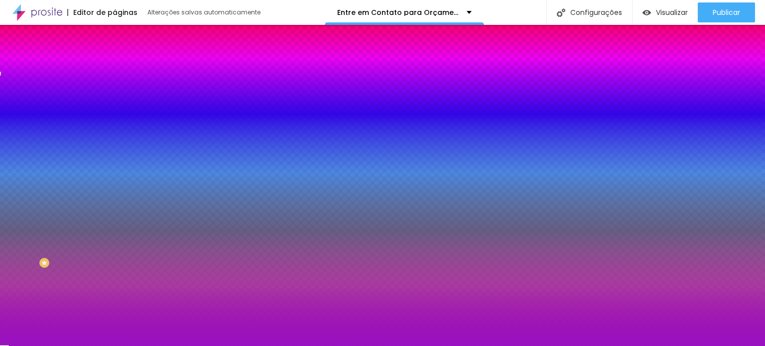
type input "17"
type input "18"
type input "19"
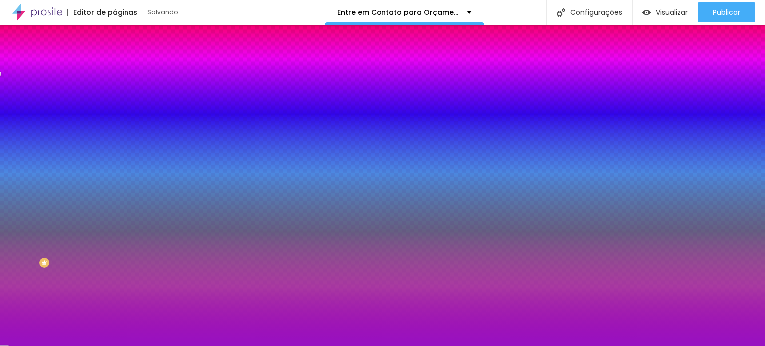
drag, startPoint x: 123, startPoint y: 173, endPoint x: 152, endPoint y: 176, distance: 29.5
type input "18"
type input "17"
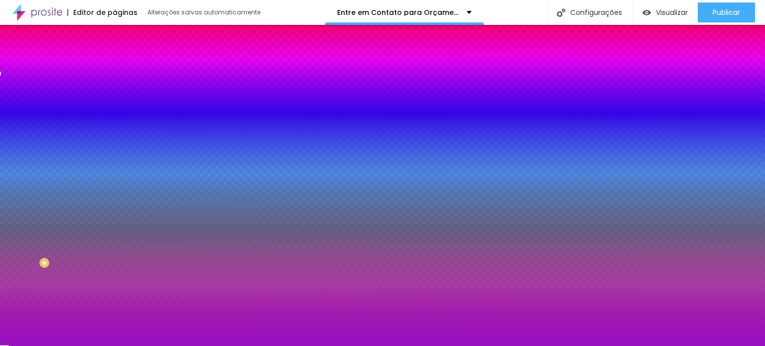
type input "17"
type input "16"
type input "15"
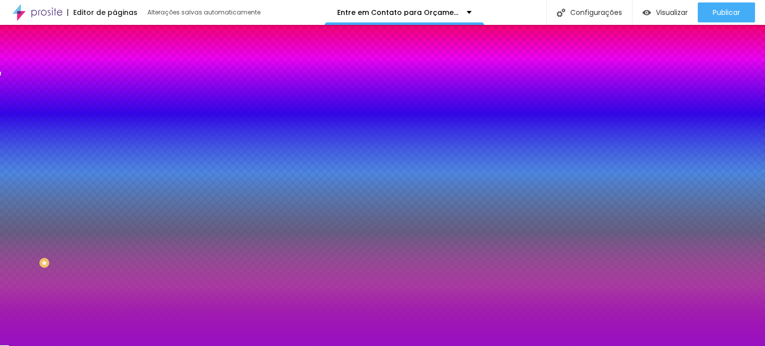
drag, startPoint x: 152, startPoint y: 176, endPoint x: 141, endPoint y: 175, distance: 10.5
type input "15"
type input "#FEFEFF"
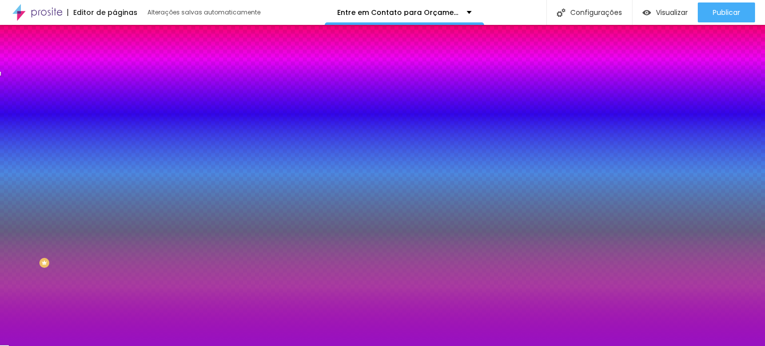
drag, startPoint x: 175, startPoint y: 281, endPoint x: 132, endPoint y: 225, distance: 71.0
click at [27, 346] on div at bounding box center [382, 346] width 765 height 0
click at [119, 247] on icon "button" at bounding box center [122, 244] width 6 height 6
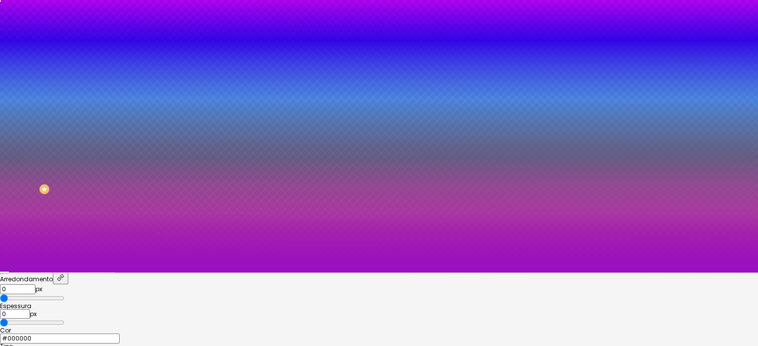
click at [197, 273] on div at bounding box center [379, 99] width 758 height 346
type input "#F5CDF5"
drag, startPoint x: 161, startPoint y: 281, endPoint x: 136, endPoint y: 273, distance: 26.8
click at [136, 273] on div at bounding box center [379, 99] width 758 height 346
type input "1"
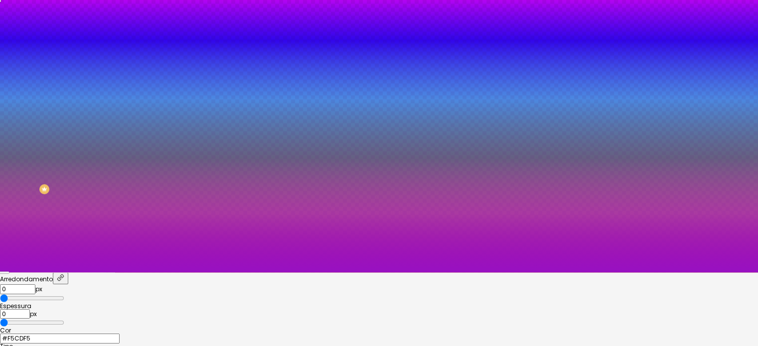
type input "1"
type input "2"
type input "3"
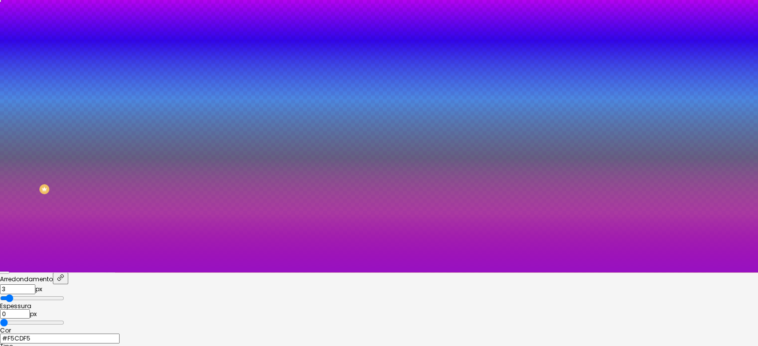
type input "4"
type input "5"
type input "6"
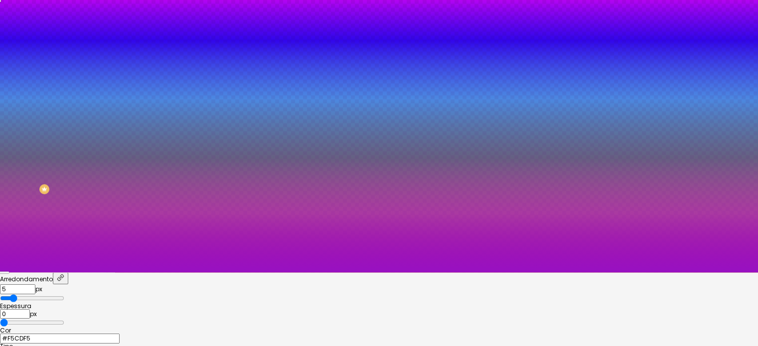
type input "6"
type input "7"
type input "8"
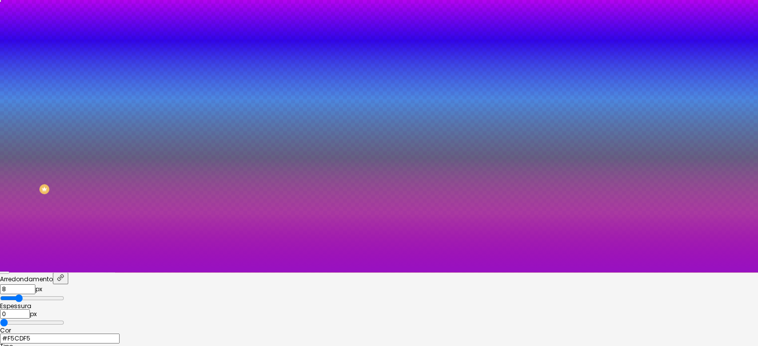
type input "9"
type input "14"
type input "16"
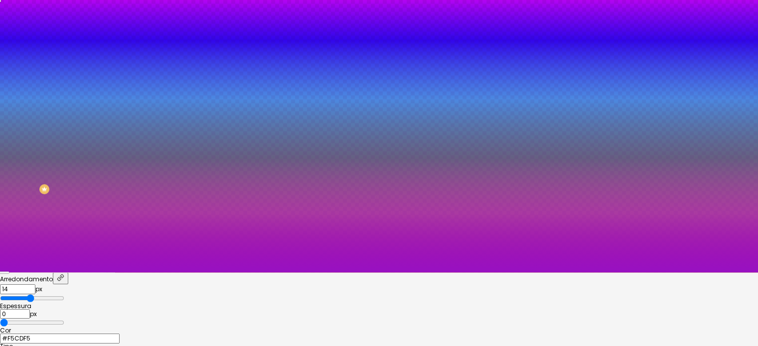
type input "16"
type input "17"
type input "18"
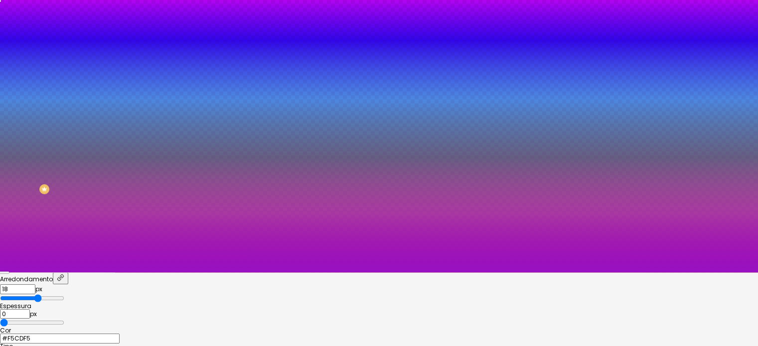
type input "19"
drag, startPoint x: 103, startPoint y: 211, endPoint x: 171, endPoint y: 227, distance: 70.2
type input "19"
click at [64, 294] on input "range" at bounding box center [32, 298] width 64 height 8
type input "1"
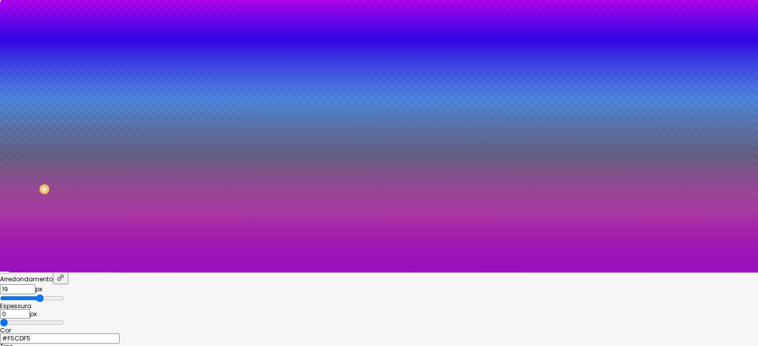
type input "1"
type input "2"
type input "3"
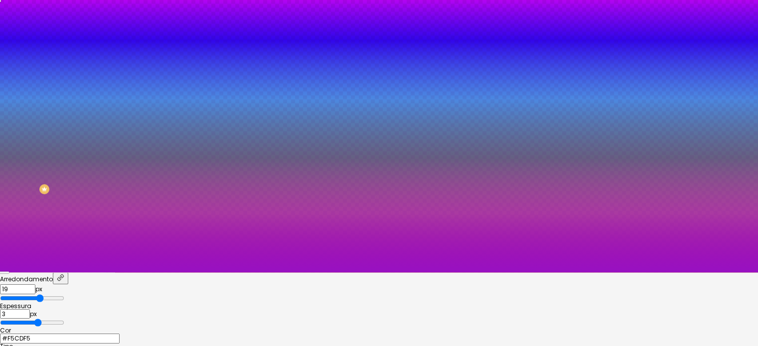
type input "4"
type input "5"
type input "4"
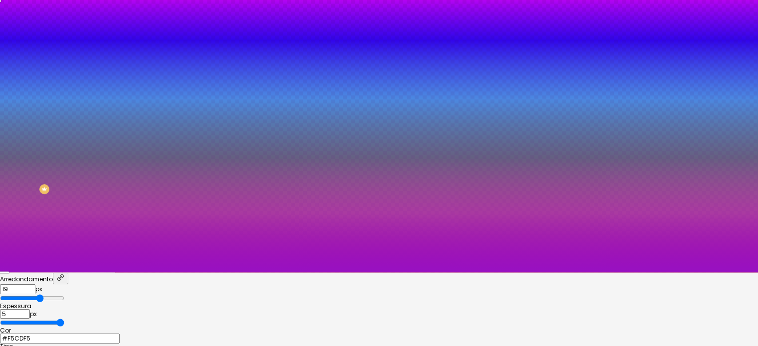
type input "4"
type input "3"
type input "2"
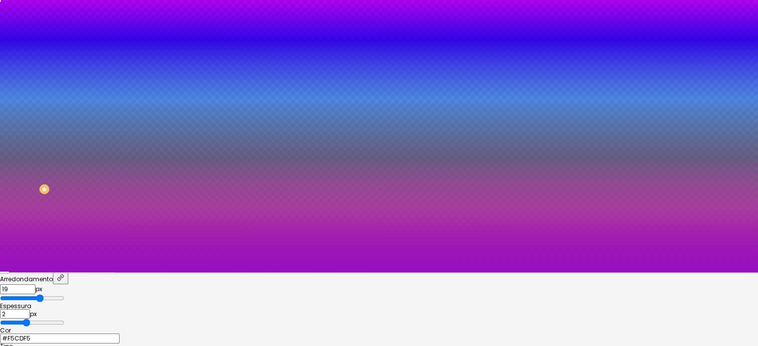
type input "3"
type input "2"
drag, startPoint x: 100, startPoint y: 239, endPoint x: 150, endPoint y: 245, distance: 50.7
type input "2"
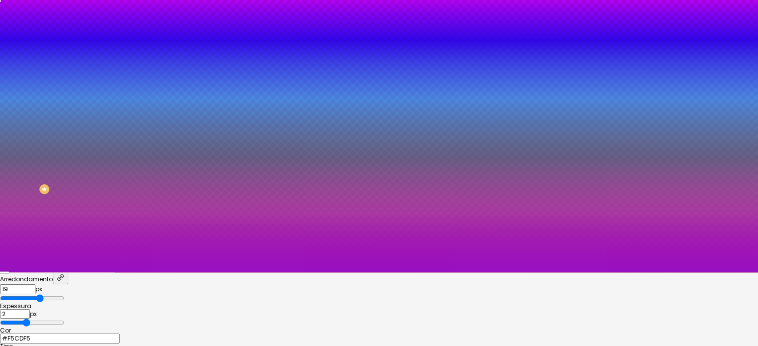
click at [64, 319] on input "range" at bounding box center [32, 323] width 64 height 8
drag, startPoint x: 145, startPoint y: 241, endPoint x: 126, endPoint y: 240, distance: 19.4
click at [126, 319] on div at bounding box center [379, 323] width 758 height 9
type input "1"
drag, startPoint x: 145, startPoint y: 237, endPoint x: 131, endPoint y: 237, distance: 14.9
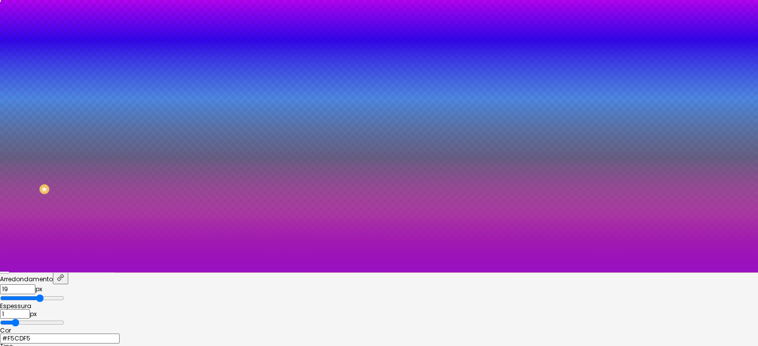
type input "1"
click at [64, 319] on input "range" at bounding box center [32, 323] width 64 height 8
click at [56, 273] on div at bounding box center [379, 273] width 758 height 0
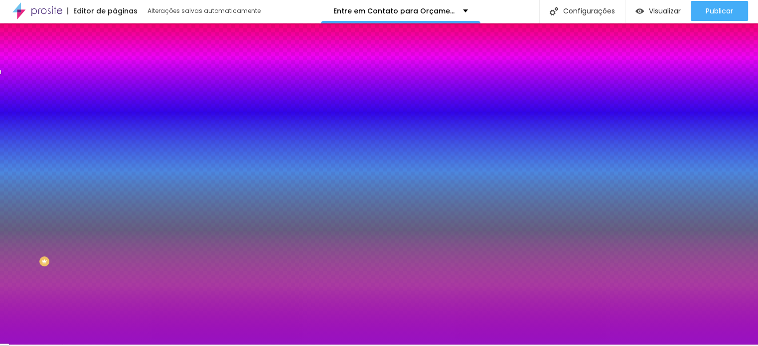
scroll to position [0, 0]
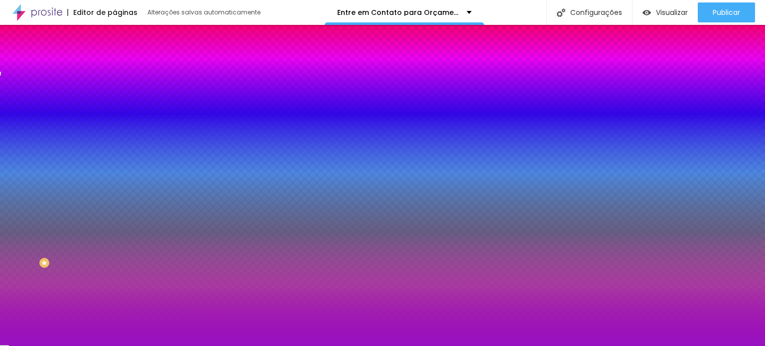
click at [115, 276] on button "button" at bounding box center [122, 278] width 14 height 10
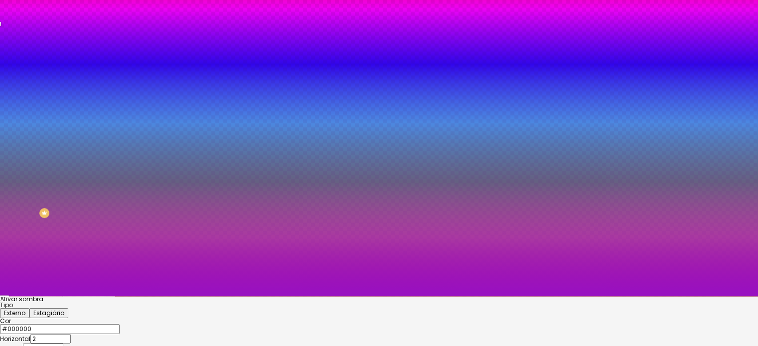
scroll to position [80, 0]
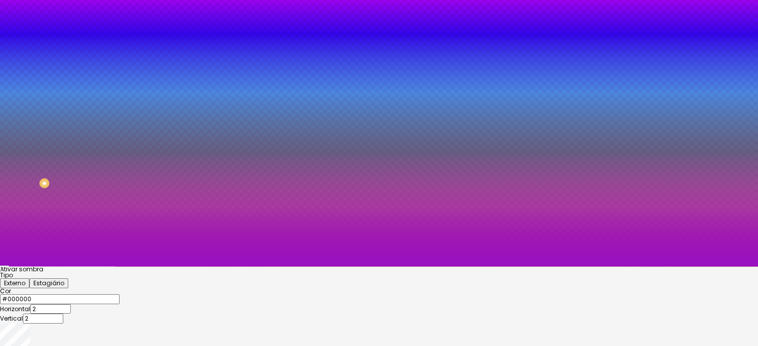
click at [147, 294] on div at bounding box center [379, 294] width 758 height 0
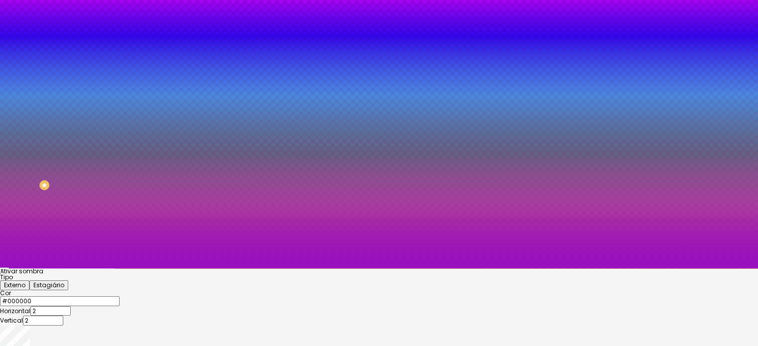
scroll to position [77, 0]
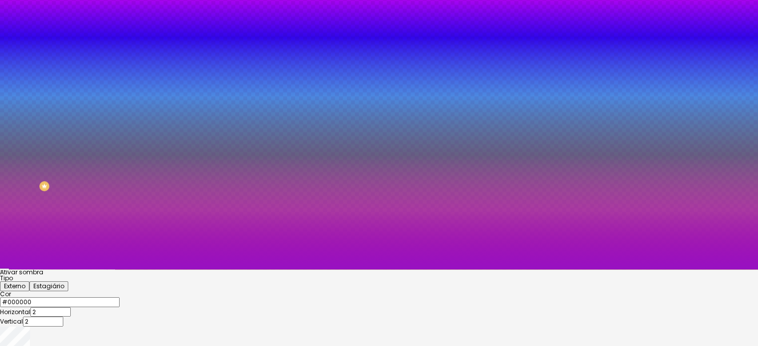
click at [163, 270] on div at bounding box center [379, 96] width 758 height 346
click at [164, 270] on div at bounding box center [379, 96] width 758 height 346
type input "#F4C9F5"
drag, startPoint x: 114, startPoint y: 276, endPoint x: 104, endPoint y: 273, distance: 10.4
click at [104, 270] on div at bounding box center [379, 96] width 758 height 346
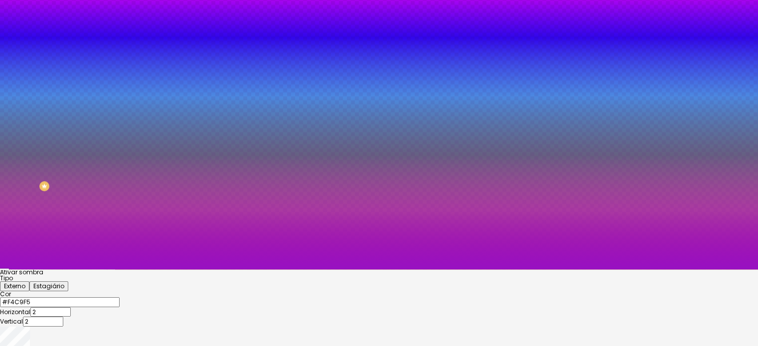
drag, startPoint x: 176, startPoint y: 286, endPoint x: 177, endPoint y: 306, distance: 20.0
click at [177, 270] on div at bounding box center [379, 96] width 758 height 346
click at [177, 276] on div at bounding box center [379, 276] width 758 height 0
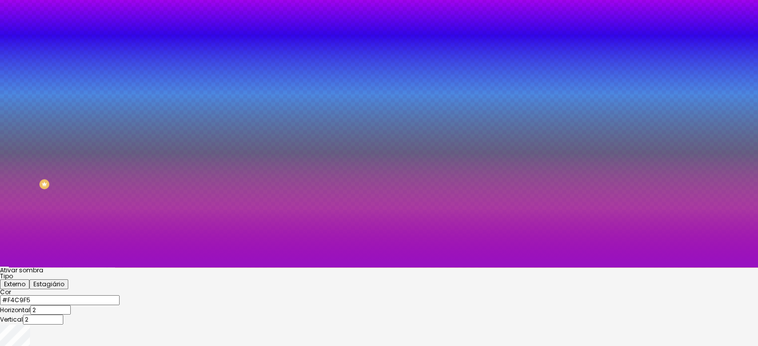
scroll to position [80, 0]
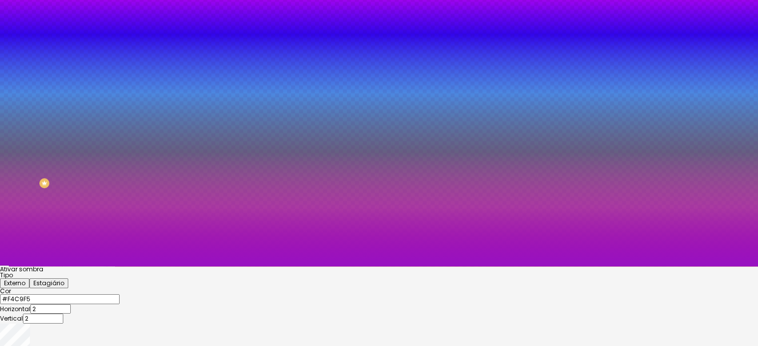
click at [112, 267] on div "Ativar sombra Tipo Externo Estagiário Cor #F4C9F5 Horizontal 2 Vertical 2 Borra…" at bounding box center [379, 320] width 758 height 106
type input "-2"
type input "25"
type input "1"
type input "15"
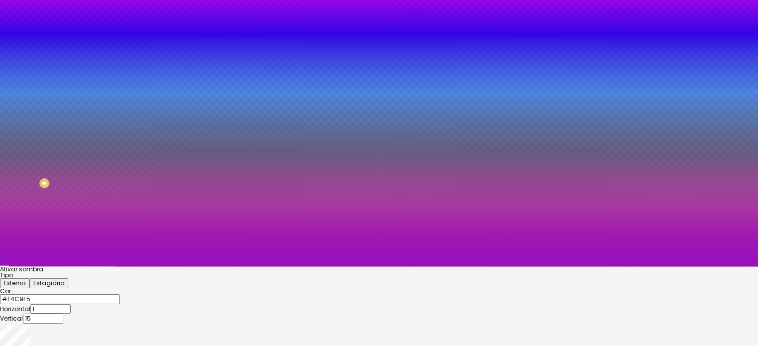
type input "4"
type input "-14"
type input "3"
type input "-16"
type input "2"
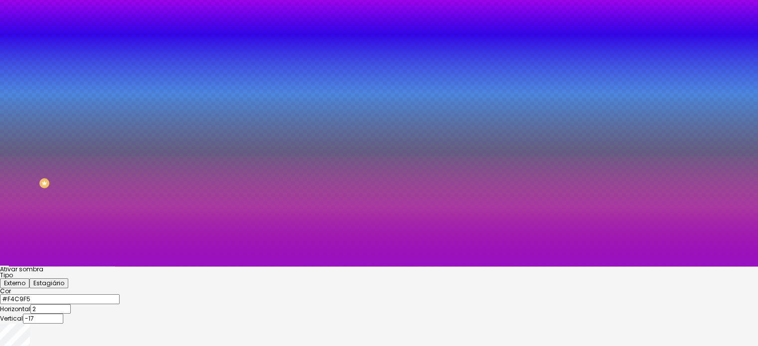
type input "-18"
type input "1"
type input "-19"
type input "0"
type input "-21"
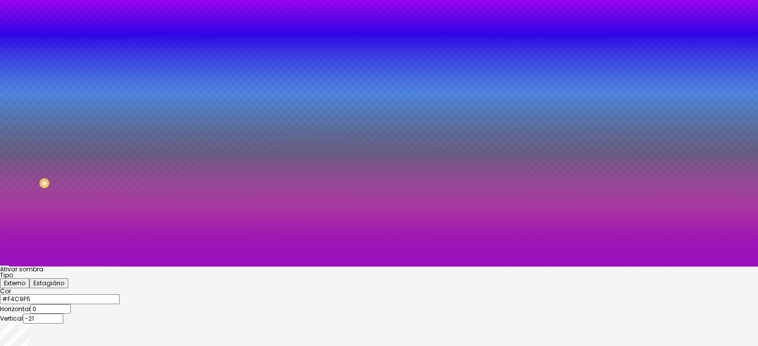
type input "-1"
type input "-22"
type input "-2"
type input "3"
type input "-1"
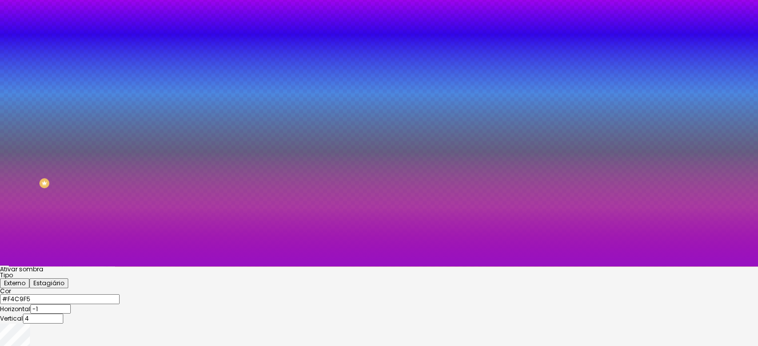
type input "5"
type input "0"
type input "16"
type input "-1"
type input "13"
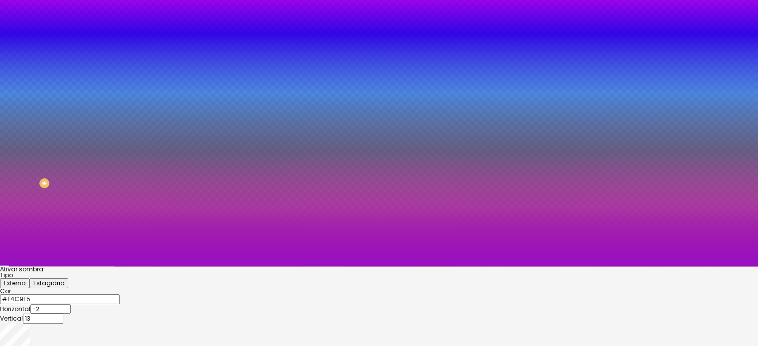
type input "-3"
type input "11"
type input "2"
type input "12"
type input "7"
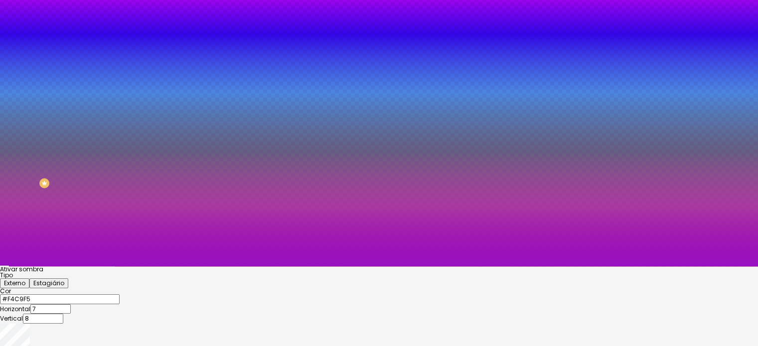
type input "5"
type input "9"
type input "8"
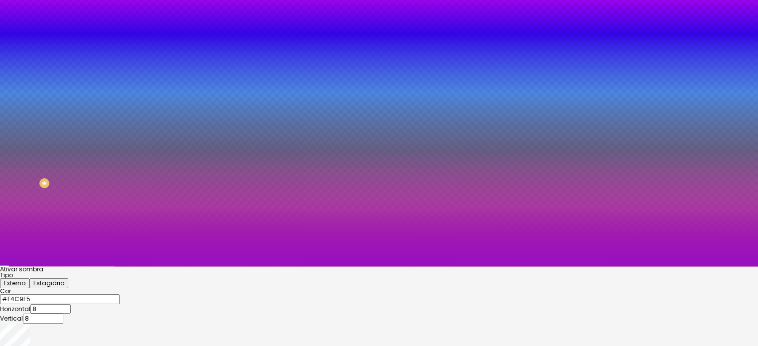
type input "7"
type input "-1"
type input "5"
type input "0"
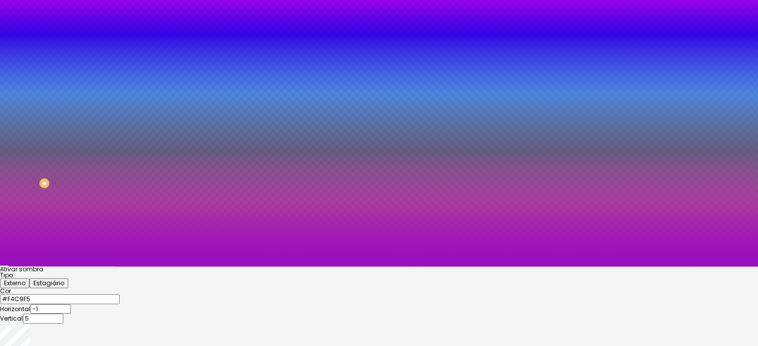
type input "3"
type input "5"
click at [17, 267] on div at bounding box center [379, 267] width 758 height 0
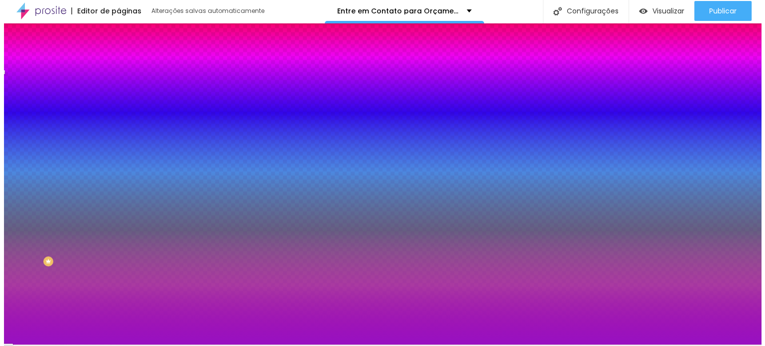
scroll to position [0, 0]
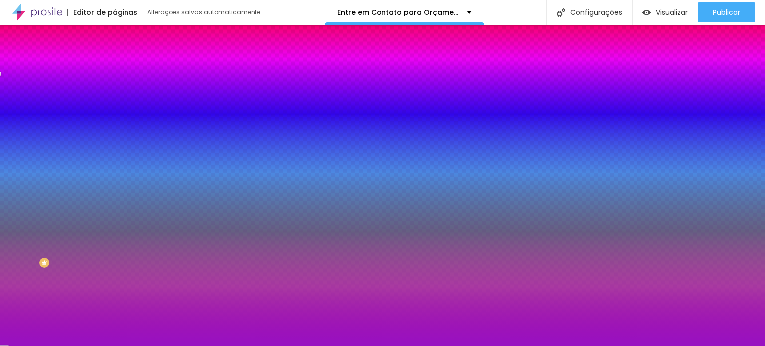
click at [115, 290] on font "Nome dos Campos" at bounding box center [145, 285] width 60 height 8
click at [115, 296] on font "Tipografia" at bounding box center [131, 291] width 32 height 8
click at [115, 317] on button "button" at bounding box center [122, 311] width 14 height 10
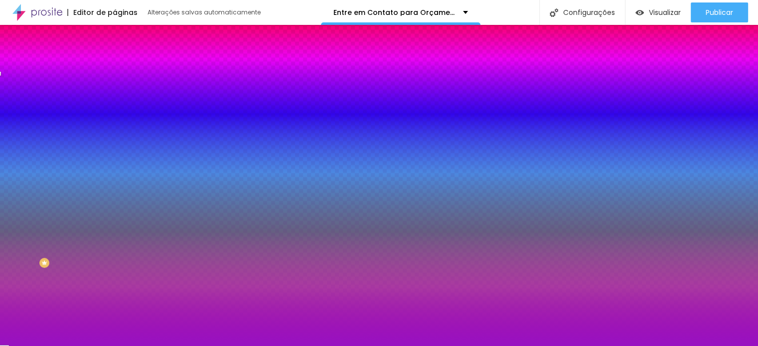
select select "Tillana"
type input "17"
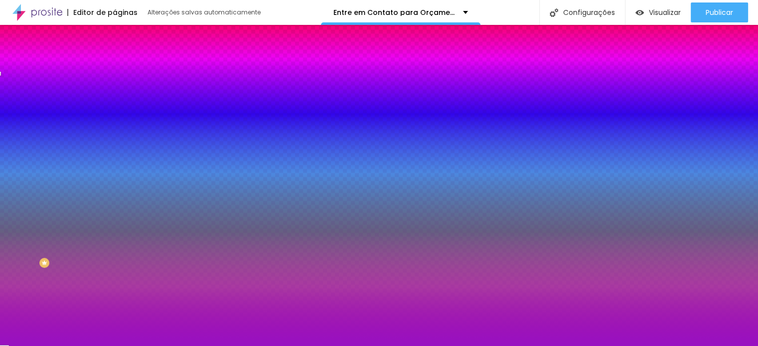
type input "19"
type input "20"
type input "21"
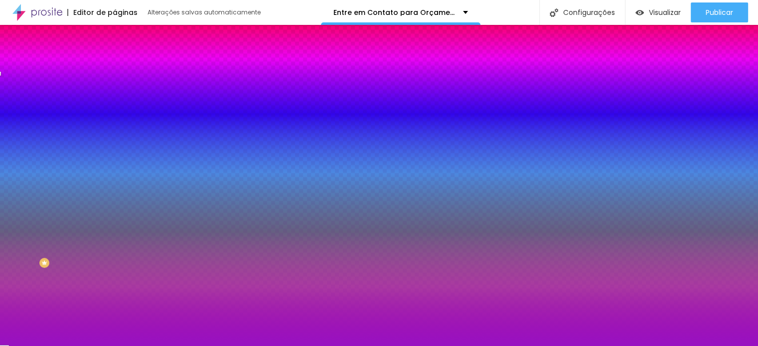
type input "21"
type input "22"
type input "23"
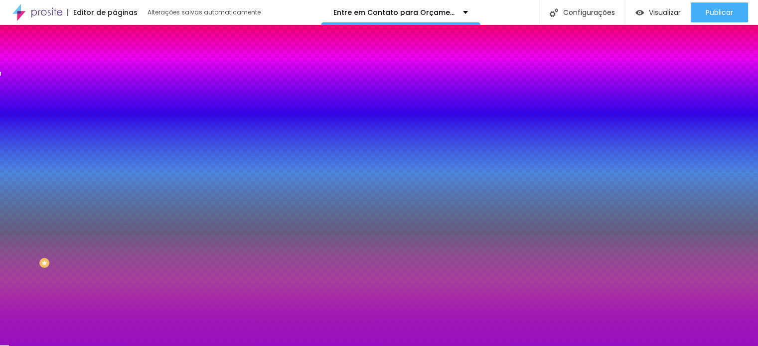
type input "24"
type input "23"
type input "22"
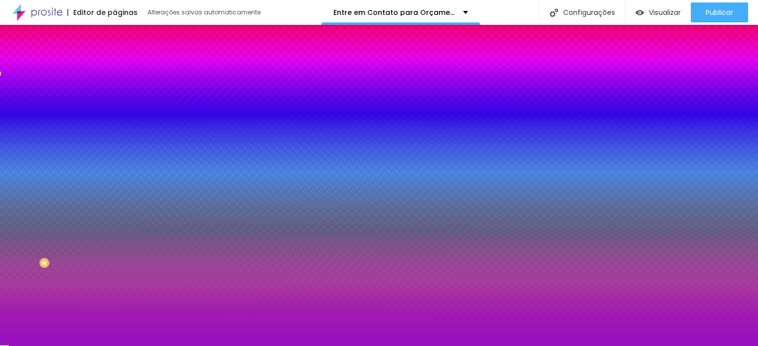
type input "22"
type input "21"
type input "20"
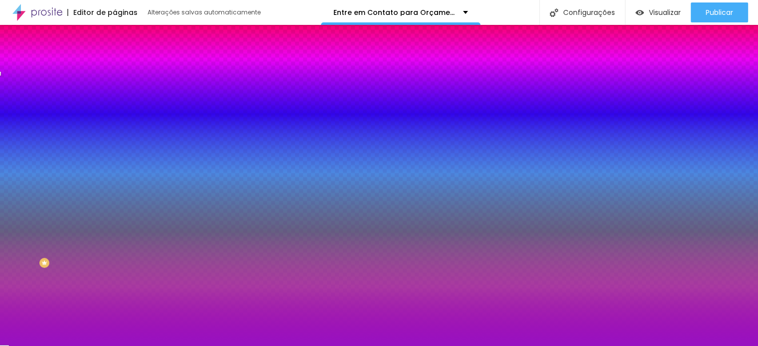
type input "19"
type input "18"
type input "17"
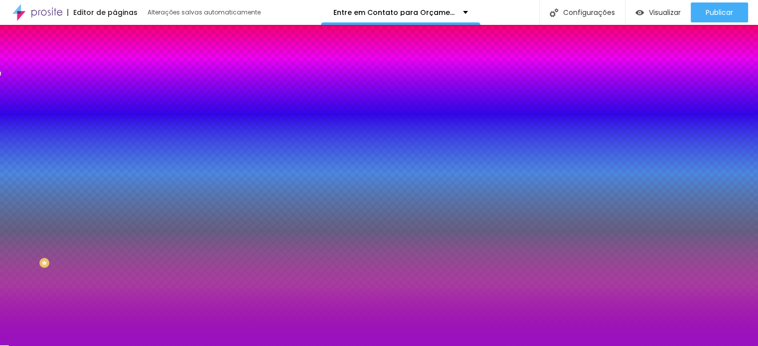
type input "17"
type input "18"
type input "19"
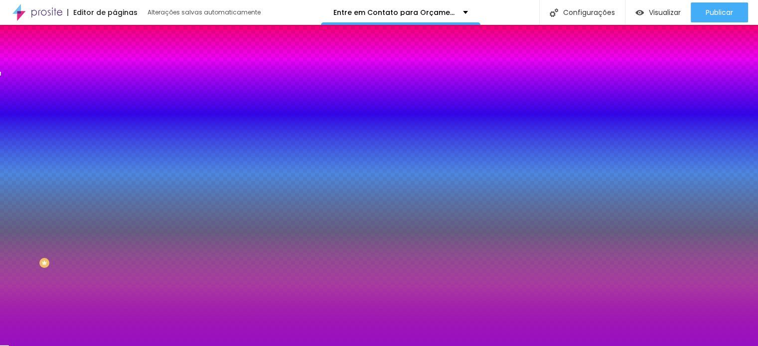
type input "20"
drag, startPoint x: 144, startPoint y: 223, endPoint x: 156, endPoint y: 225, distance: 12.1
type input "20"
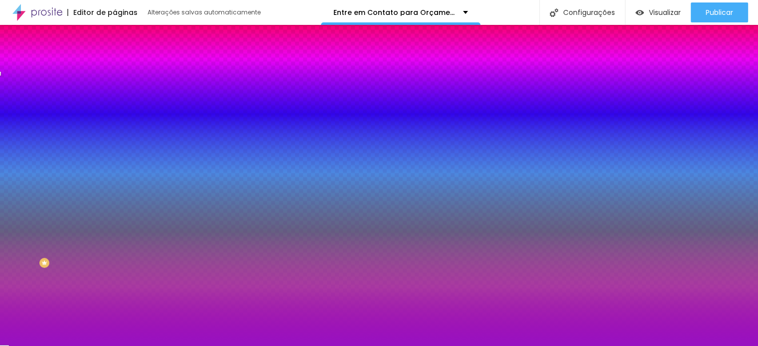
type input "0.1"
type input "0.4"
type input "0.7"
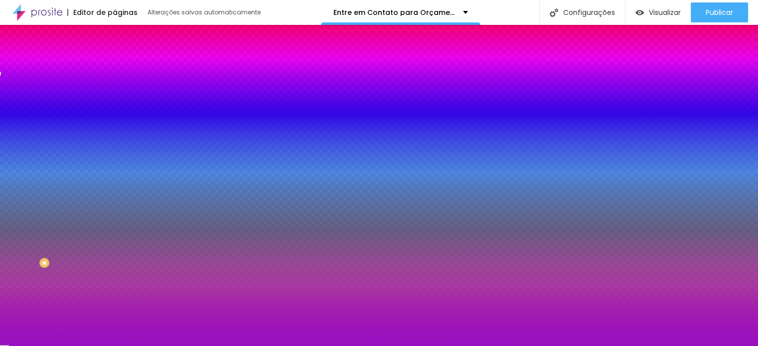
type input "0.7"
type input "1.1"
type input "1.8"
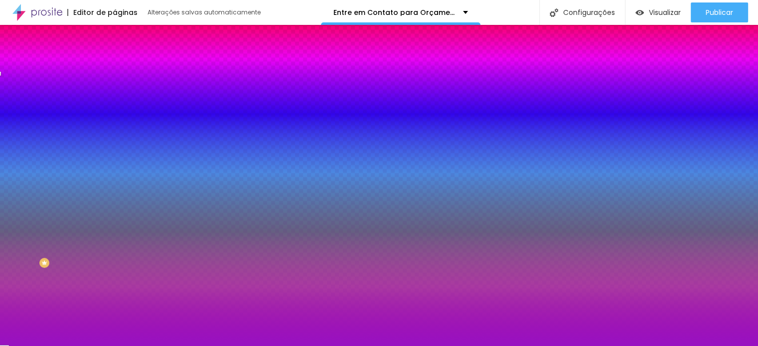
type input "2.1"
type input "2.2"
type input "2.8"
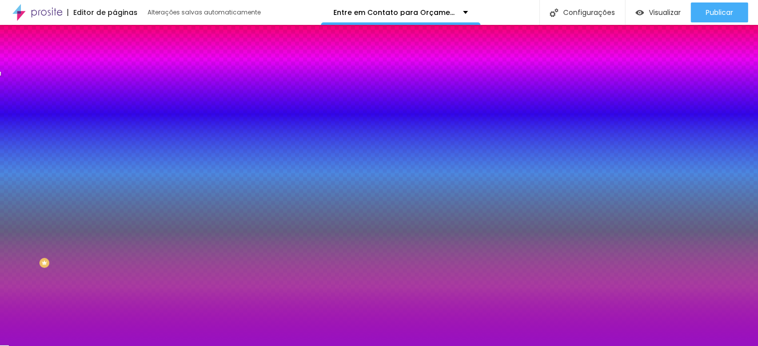
type input "2.8"
type input "3"
type input "3.3"
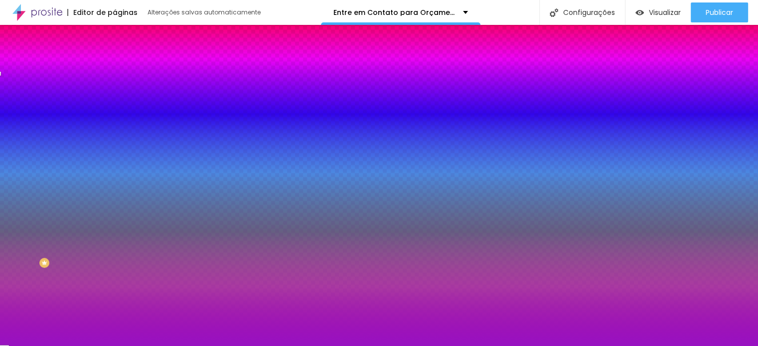
drag, startPoint x: 120, startPoint y: 248, endPoint x: 127, endPoint y: 250, distance: 7.1
click at [64, 271] on input "range" at bounding box center [32, 275] width 64 height 8
click at [186, 302] on div at bounding box center [379, 302] width 758 height 0
drag, startPoint x: 174, startPoint y: 332, endPoint x: 127, endPoint y: 271, distance: 77.8
click at [127, 296] on div "Cor #FFFFFF" at bounding box center [379, 304] width 758 height 16
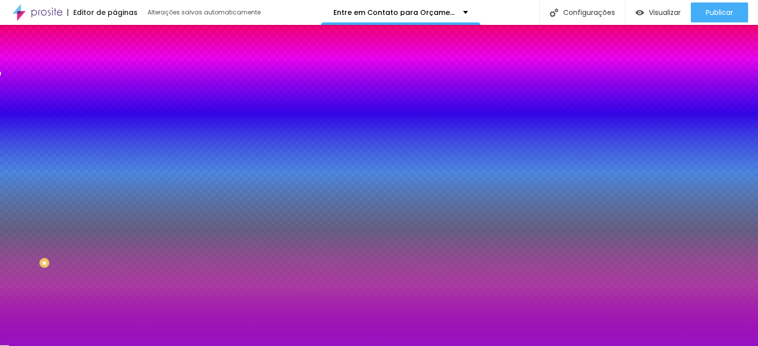
click at [8, 329] on font "Aa" at bounding box center [4, 333] width 8 height 8
click at [42, 346] on div at bounding box center [379, 346] width 758 height 0
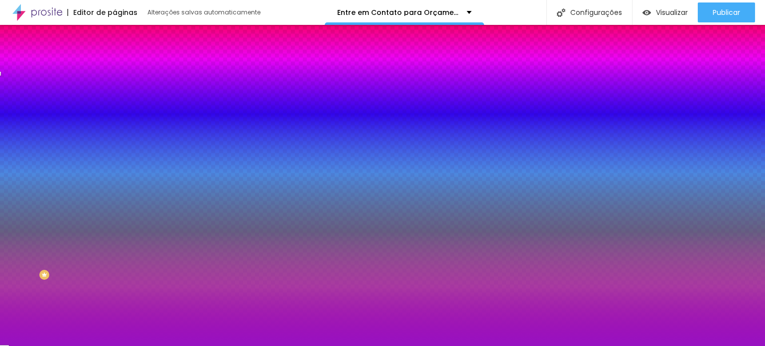
click at [115, 166] on button "button" at bounding box center [122, 167] width 14 height 10
click at [175, 346] on div at bounding box center [382, 352] width 765 height 0
click at [163, 253] on div at bounding box center [382, 173] width 765 height 346
click at [162, 251] on div at bounding box center [382, 173] width 765 height 346
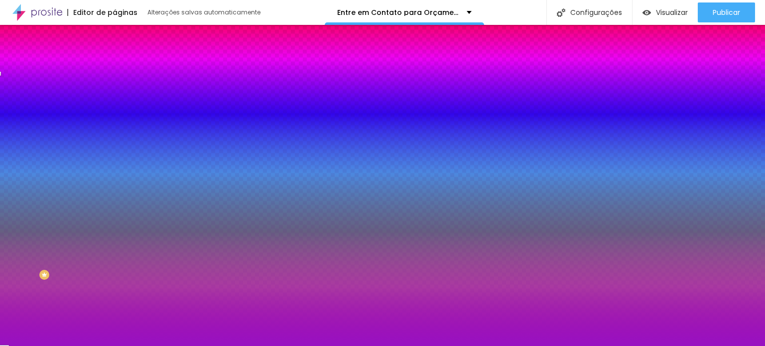
drag, startPoint x: 145, startPoint y: 248, endPoint x: 120, endPoint y: 245, distance: 25.6
click at [120, 245] on div at bounding box center [382, 173] width 765 height 346
drag, startPoint x: 173, startPoint y: 256, endPoint x: 174, endPoint y: 286, distance: 30.9
click at [10, 220] on div at bounding box center [5, 218] width 10 height 1
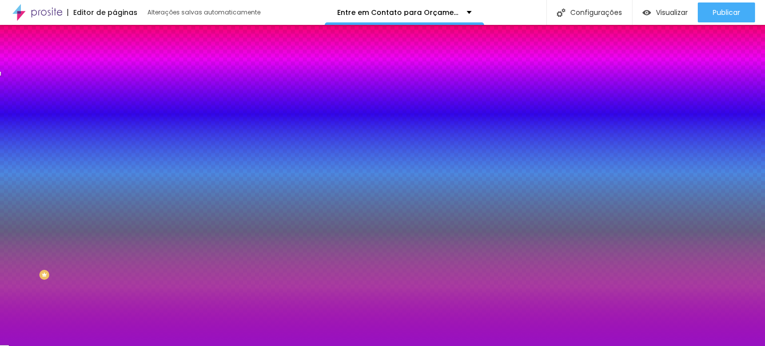
click at [14, 346] on div at bounding box center [382, 346] width 765 height 0
click at [123, 105] on icon "button" at bounding box center [124, 104] width 2 height 2
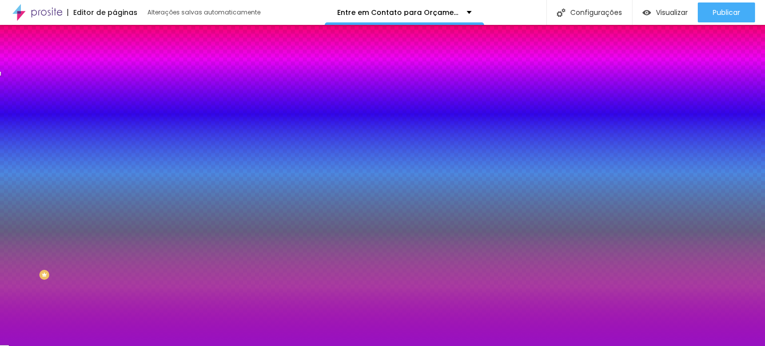
click at [204, 252] on div at bounding box center [382, 173] width 765 height 346
click at [203, 255] on div at bounding box center [382, 173] width 765 height 346
click at [204, 259] on div at bounding box center [382, 173] width 765 height 346
click at [203, 258] on div at bounding box center [382, 173] width 765 height 346
click at [204, 256] on div at bounding box center [382, 173] width 765 height 346
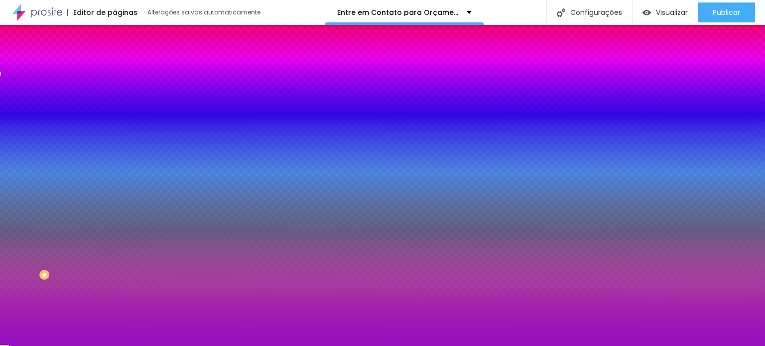
click at [205, 257] on div at bounding box center [382, 173] width 765 height 346
click at [205, 258] on div at bounding box center [382, 173] width 765 height 346
drag, startPoint x: 201, startPoint y: 257, endPoint x: 202, endPoint y: 262, distance: 5.5
click at [202, 262] on div at bounding box center [382, 173] width 765 height 346
click at [205, 260] on div at bounding box center [382, 173] width 765 height 346
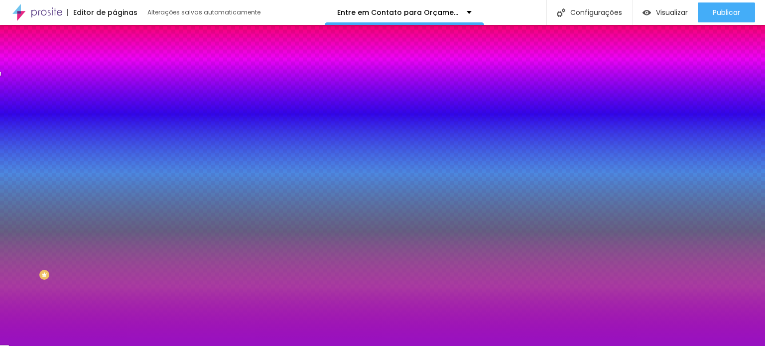
click at [204, 261] on div at bounding box center [382, 173] width 765 height 346
drag, startPoint x: 199, startPoint y: 267, endPoint x: 201, endPoint y: 259, distance: 7.7
click at [201, 259] on div at bounding box center [382, 173] width 765 height 346
click at [201, 260] on div at bounding box center [382, 173] width 765 height 346
click at [200, 259] on div at bounding box center [382, 173] width 765 height 346
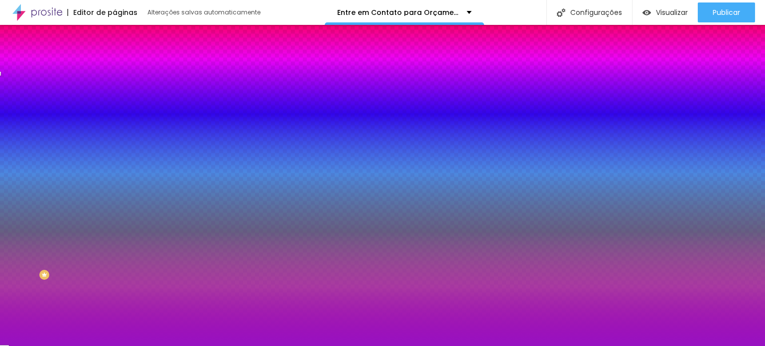
click at [200, 259] on div at bounding box center [382, 173] width 765 height 346
click at [201, 260] on div at bounding box center [382, 173] width 765 height 346
click at [205, 259] on div at bounding box center [382, 173] width 765 height 346
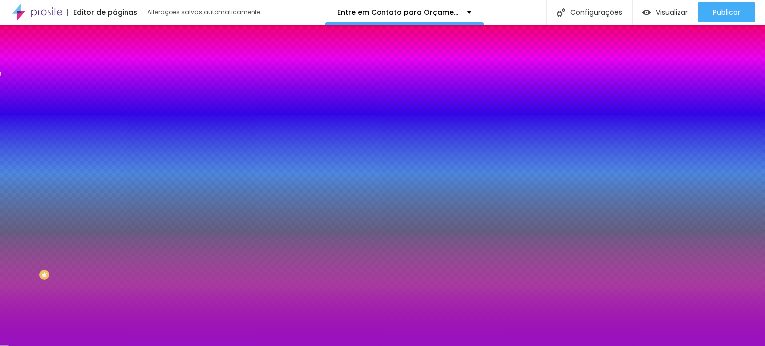
click at [199, 253] on div at bounding box center [382, 173] width 765 height 346
drag, startPoint x: 189, startPoint y: 257, endPoint x: 193, endPoint y: 269, distance: 12.9
click at [193, 269] on div at bounding box center [382, 173] width 765 height 346
click at [52, 346] on div at bounding box center [382, 346] width 765 height 0
click at [115, 85] on font "Botão" at bounding box center [124, 80] width 18 height 8
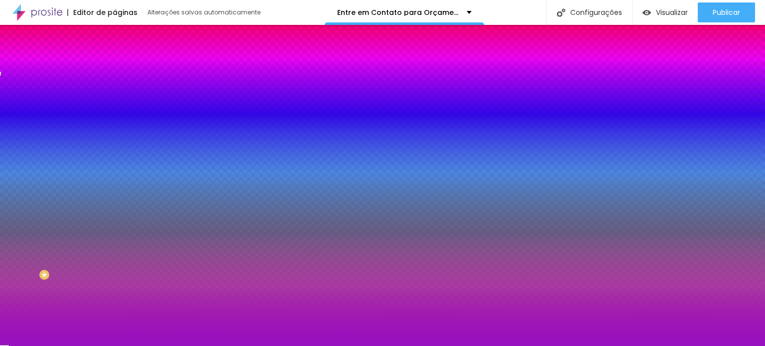
click at [119, 136] on icon "button" at bounding box center [122, 133] width 6 height 6
drag, startPoint x: 102, startPoint y: 179, endPoint x: 179, endPoint y: 193, distance: 78.6
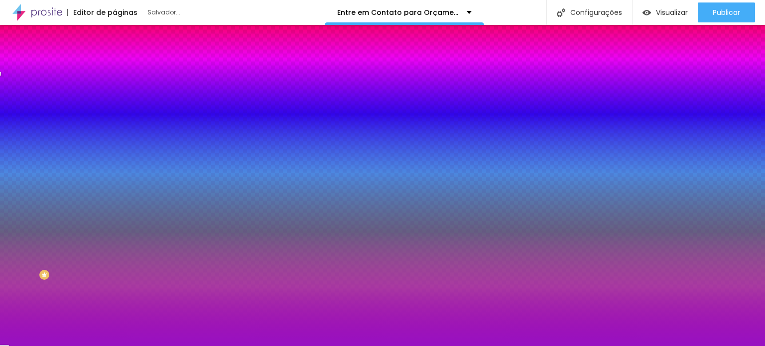
drag, startPoint x: 102, startPoint y: 209, endPoint x: 275, endPoint y: 228, distance: 173.5
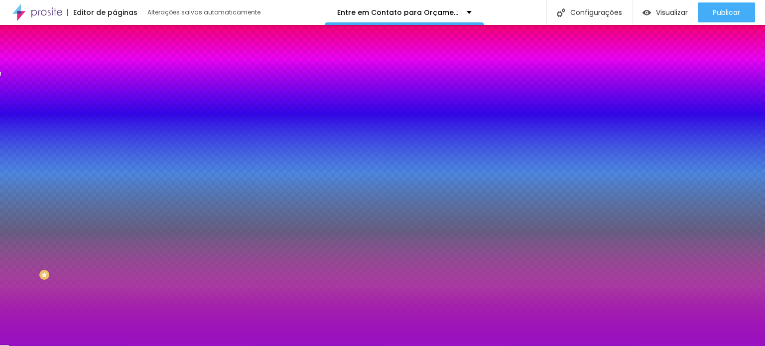
drag, startPoint x: 178, startPoint y: 251, endPoint x: 183, endPoint y: 282, distance: 31.8
click at [183, 282] on div at bounding box center [382, 173] width 765 height 346
click at [195, 299] on div at bounding box center [382, 173] width 765 height 346
drag, startPoint x: 182, startPoint y: 280, endPoint x: 190, endPoint y: 267, distance: 15.9
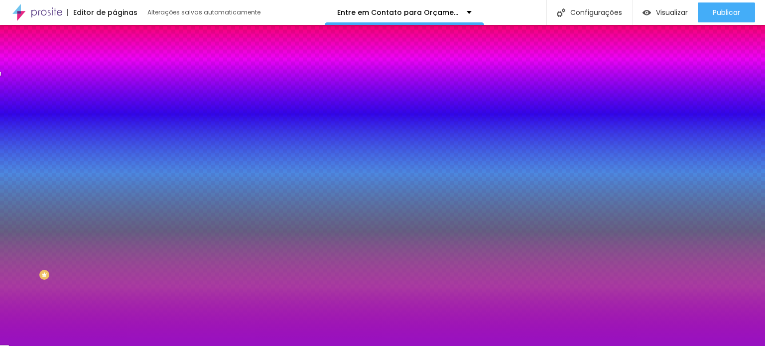
click at [199, 252] on div at bounding box center [382, 173] width 765 height 346
drag, startPoint x: 190, startPoint y: 266, endPoint x: 174, endPoint y: 262, distance: 16.0
drag, startPoint x: 186, startPoint y: 268, endPoint x: 155, endPoint y: 253, distance: 34.8
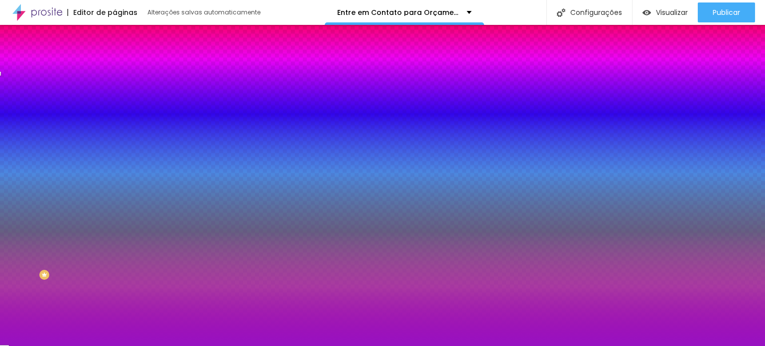
click at [155, 253] on div at bounding box center [382, 173] width 765 height 346
click at [433, 146] on div at bounding box center [434, 145] width 2 height 2
click at [168, 260] on div at bounding box center [382, 173] width 765 height 346
click at [175, 260] on div at bounding box center [382, 173] width 765 height 346
click at [64, 346] on img at bounding box center [60, 351] width 7 height 7
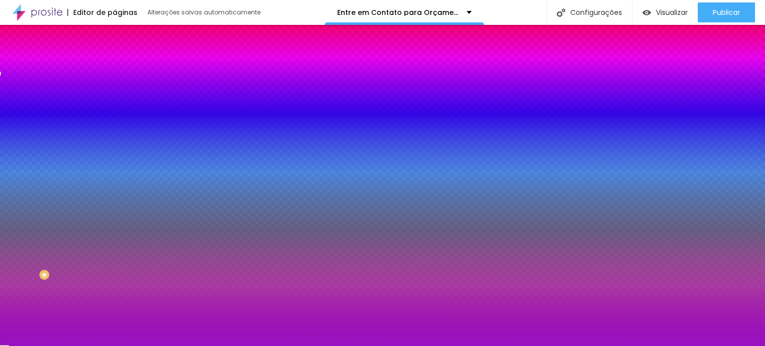
click at [64, 346] on img at bounding box center [60, 351] width 7 height 7
click at [16, 346] on div at bounding box center [382, 346] width 765 height 0
click at [115, 171] on button "button" at bounding box center [122, 167] width 14 height 10
drag, startPoint x: 156, startPoint y: 289, endPoint x: 165, endPoint y: 289, distance: 9.0
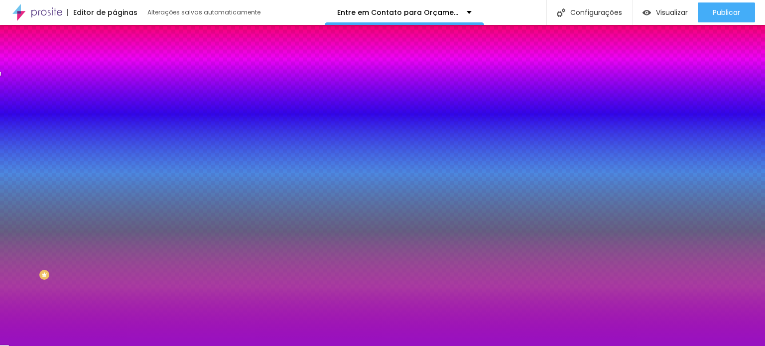
click at [43, 345] on font "Ativar sombra" at bounding box center [21, 349] width 43 height 8
click at [16, 346] on div at bounding box center [382, 346] width 765 height 0
click at [115, 68] on img at bounding box center [119, 72] width 9 height 9
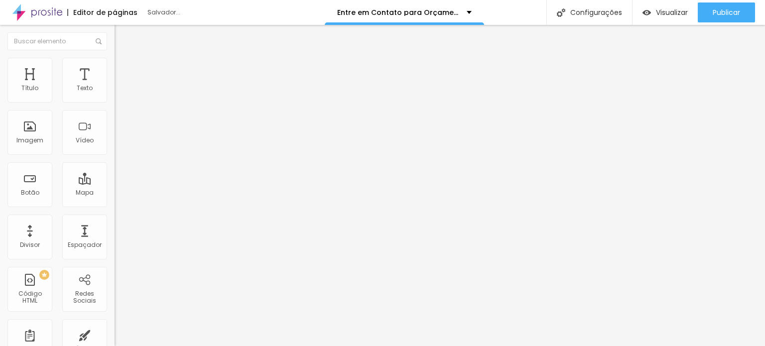
drag, startPoint x: 42, startPoint y: 96, endPoint x: 27, endPoint y: 95, distance: 15.0
click at [115, 193] on input "range" at bounding box center [147, 197] width 64 height 8
drag, startPoint x: 22, startPoint y: 113, endPoint x: 67, endPoint y: 124, distance: 46.5
click at [115, 219] on div "0 Espaço de baixo" at bounding box center [172, 289] width 115 height 141
drag, startPoint x: 21, startPoint y: 117, endPoint x: 6, endPoint y: 117, distance: 15.5
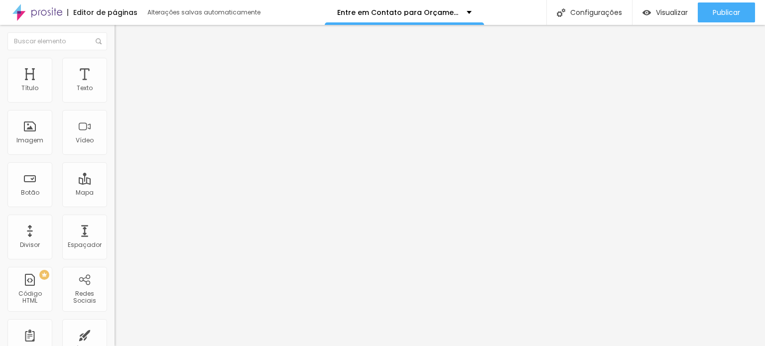
click at [115, 334] on input "range" at bounding box center [147, 338] width 64 height 8
drag, startPoint x: 27, startPoint y: 98, endPoint x: 0, endPoint y: 82, distance: 31.7
click at [115, 193] on input "range" at bounding box center [147, 197] width 64 height 8
drag, startPoint x: 21, startPoint y: 99, endPoint x: 30, endPoint y: 99, distance: 8.5
click at [115, 193] on input "range" at bounding box center [147, 197] width 64 height 8
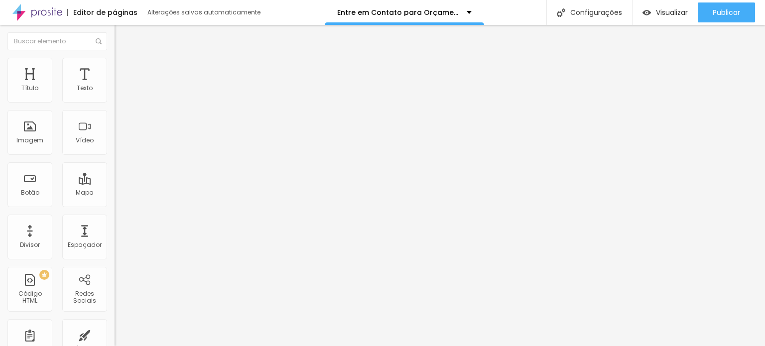
click at [115, 65] on li "Estilo" at bounding box center [172, 63] width 115 height 10
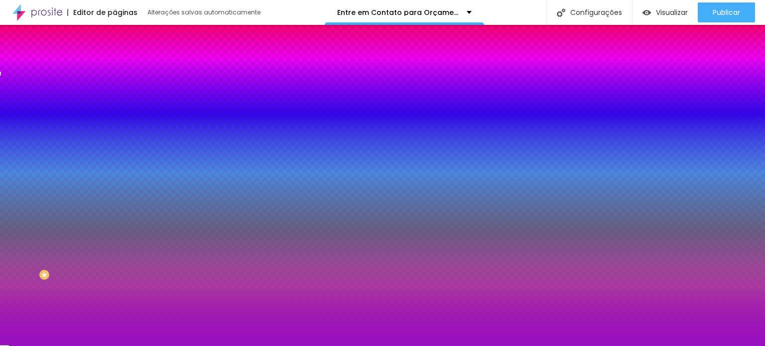
click at [115, 57] on img at bounding box center [119, 52] width 9 height 9
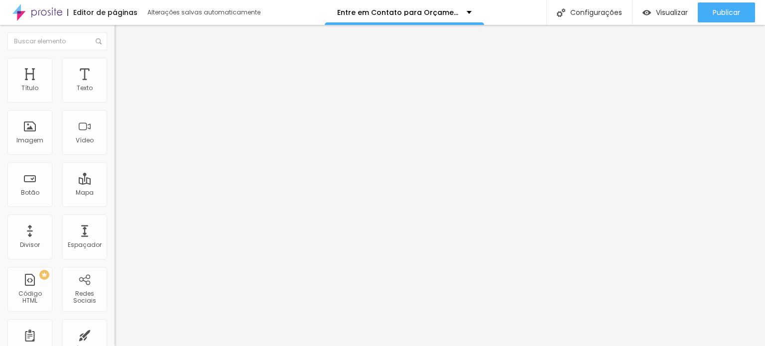
click at [121, 97] on font "Quero fazer um orçamento!" at bounding box center [163, 92] width 84 height 8
click at [115, 219] on div "Editar nulo Conteúdo Estilo Avançado Formulário Quero fazer um orçamento!" at bounding box center [172, 185] width 115 height 321
click at [122, 34] on img "button" at bounding box center [126, 36] width 8 height 8
click at [122, 36] on div "Editar nulo" at bounding box center [148, 36] width 52 height 8
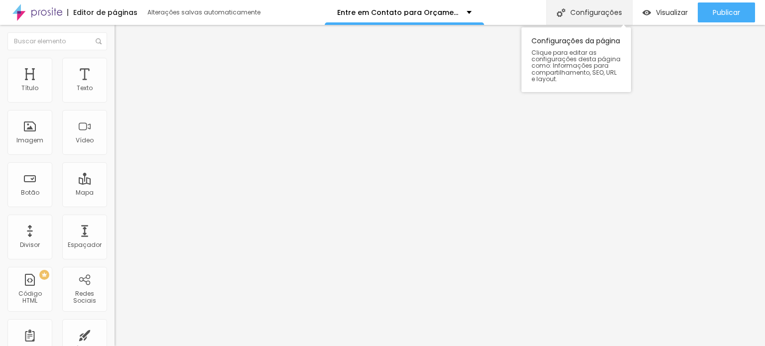
click at [593, 11] on font "Configurações" at bounding box center [596, 12] width 52 height 10
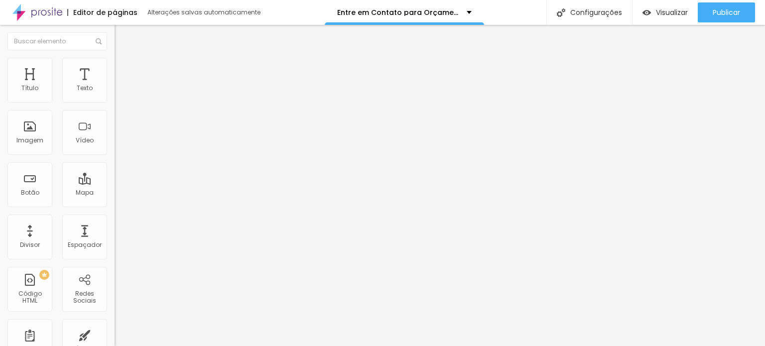
click at [124, 70] on font "Avançado" at bounding box center [140, 74] width 33 height 8
click at [115, 58] on li "Conteúdo" at bounding box center [172, 53] width 115 height 10
click at [171, 109] on font "clique aqui" at bounding box center [188, 104] width 35 height 8
click at [28, 135] on div "Imagem" at bounding box center [29, 132] width 45 height 45
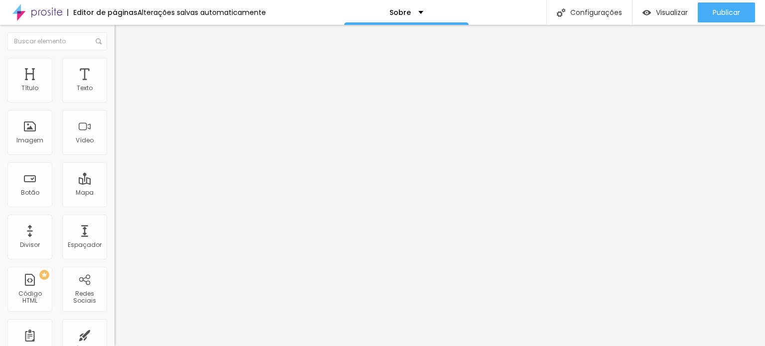
click at [121, 86] on font "Adicionar imagem" at bounding box center [150, 81] width 58 height 8
click at [179, 84] on img at bounding box center [182, 81] width 6 height 6
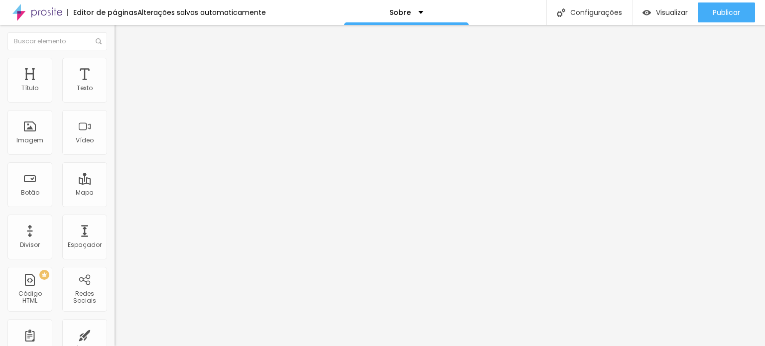
click at [121, 86] on font "Adicionar imagem" at bounding box center [150, 81] width 58 height 8
type input "0.6"
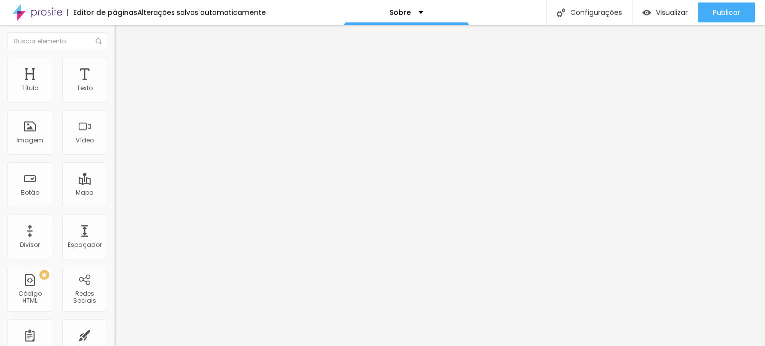
type input "0.6"
type input "0.8"
type input "1.5"
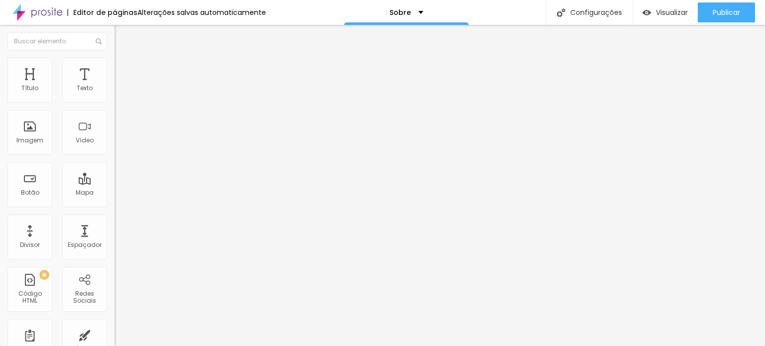
type input "2.3"
type input "2.6"
type input "2.8"
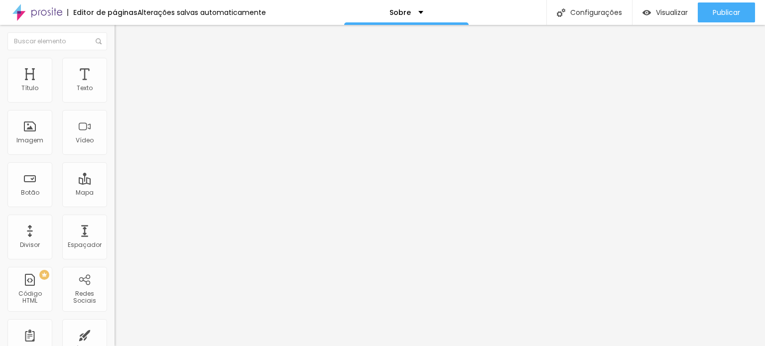
type input "2.8"
type input "3.1"
type input "3.2"
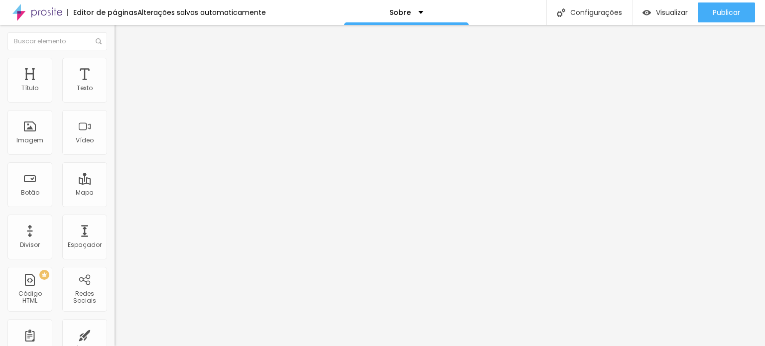
type input "3.8"
type input "4.4"
type input "5"
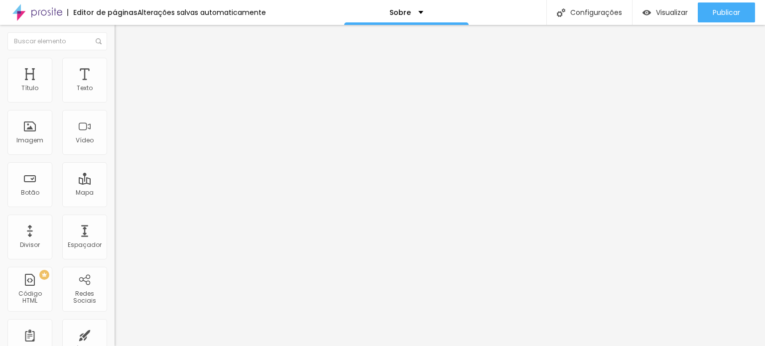
type input "5"
type input "5.3"
type input "5.4"
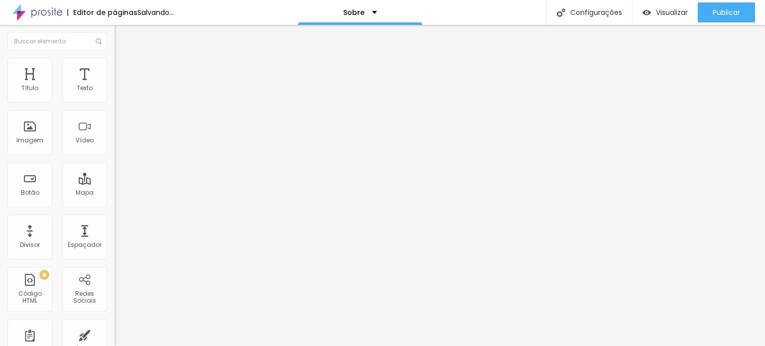
type input "4.3"
type input "3.6"
type input "3.4"
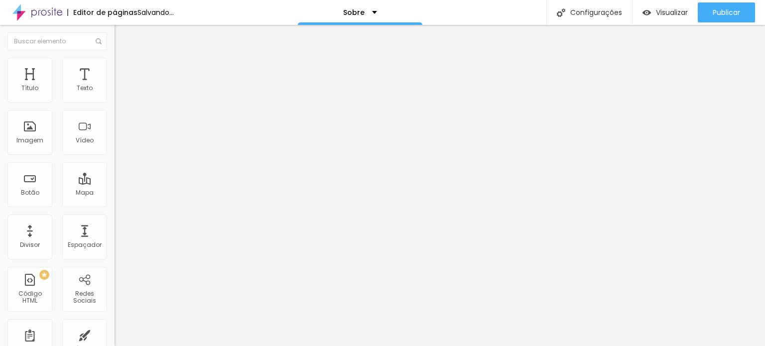
type input "3.4"
type input "3.2"
type input "3.1"
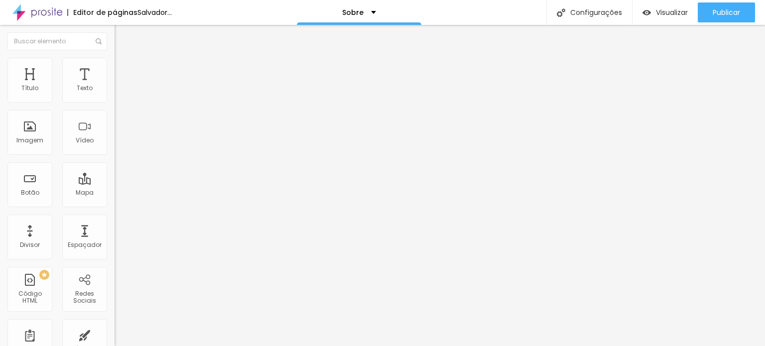
type input "3"
type input "2.8"
type input "2.7"
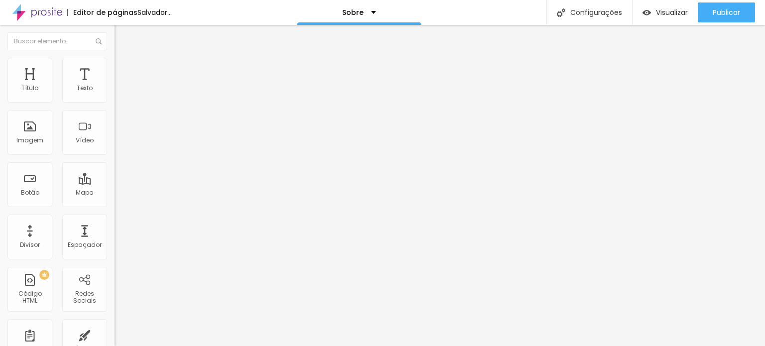
type input "2.7"
type input "2.6"
type input "2.5"
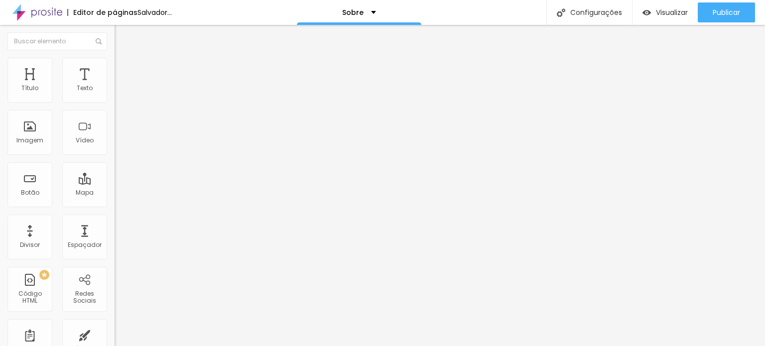
type input "2.4"
type input "2.3"
type input "2.2"
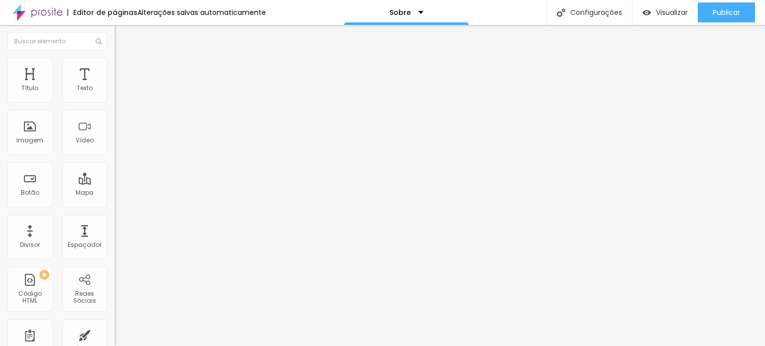
type input "2.2"
type input "2.1"
type input "1.9"
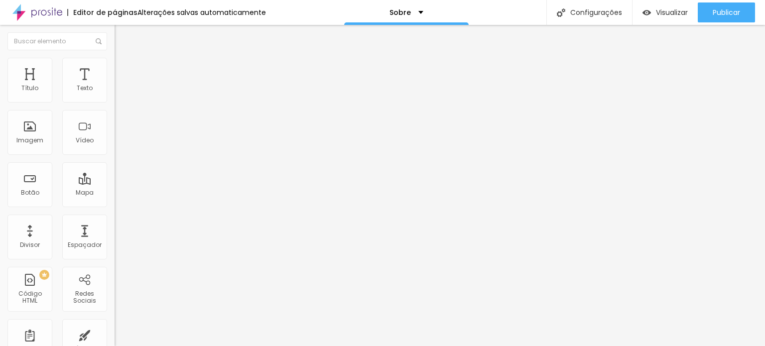
type input "1.8"
type input "1.7"
type input "1.5"
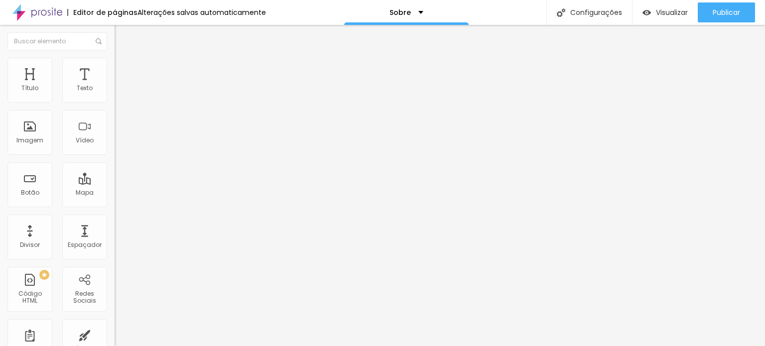
type input "1.5"
type input "1.4"
type input "1.1"
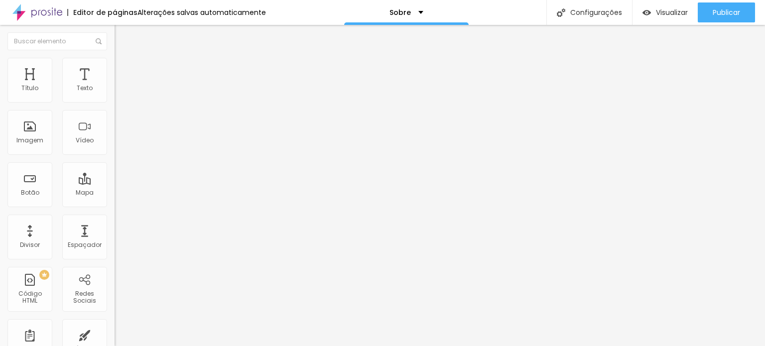
type input "1"
type input "0.9"
type input "0.8"
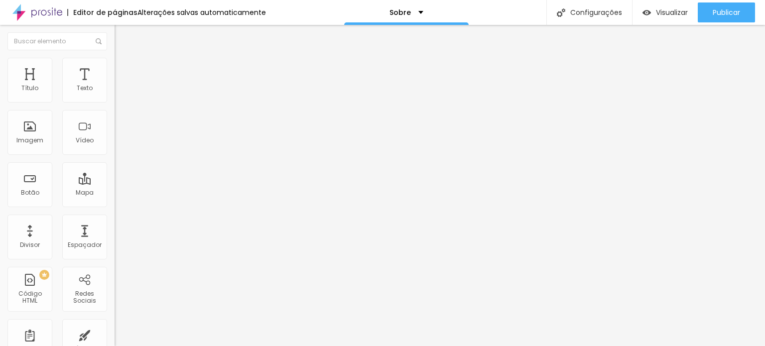
type input "0.8"
type input "0.7"
type input "0.6"
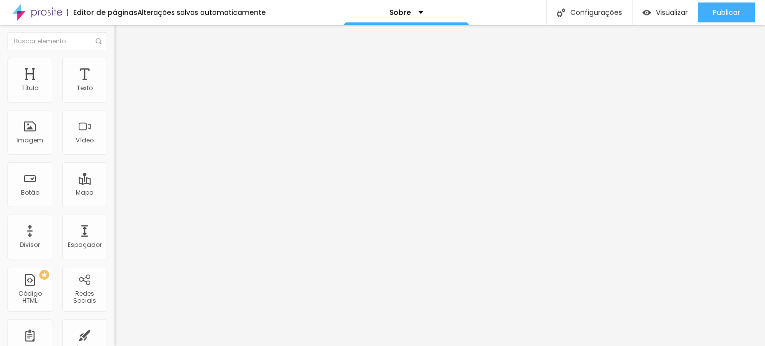
type input "0.5"
type input "0.4"
type input "0.3"
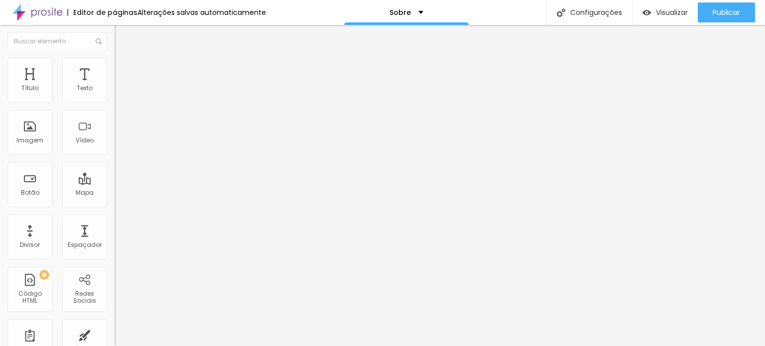
type input "0.3"
type input "0.1"
type input "0"
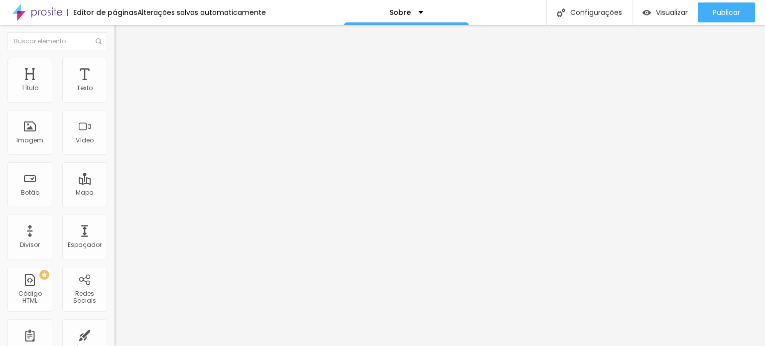
click at [115, 324] on input "range" at bounding box center [147, 328] width 64 height 8
type input "17"
type input "16"
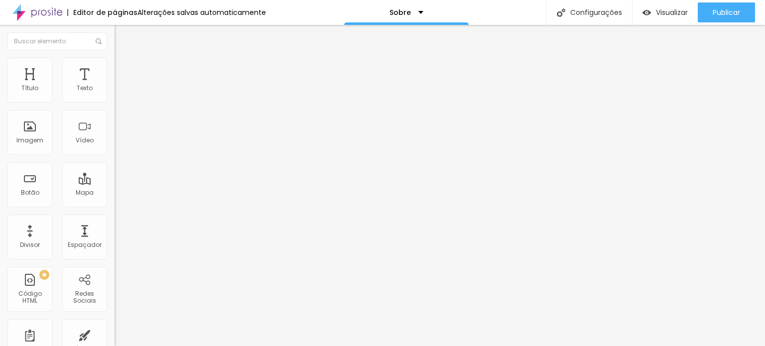
type input "15"
type input "14"
type input "13"
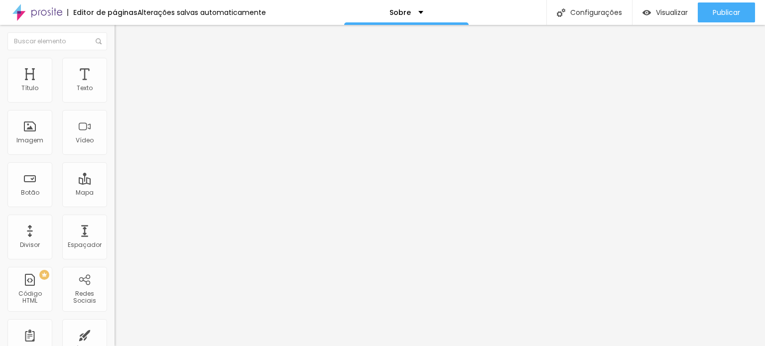
type input "13"
type input "12"
type input "13"
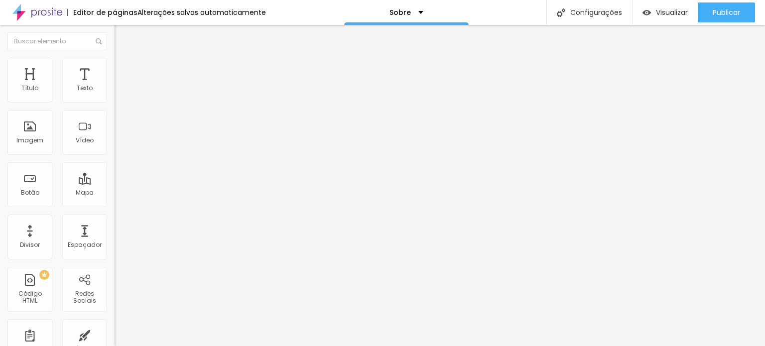
type input "14"
type input "15"
type input "16"
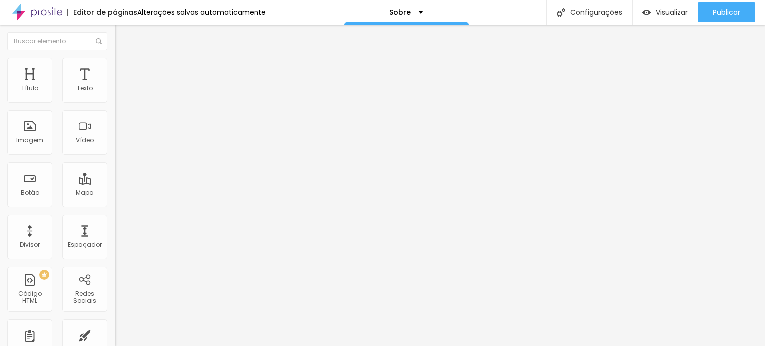
type input "16"
type input "17"
type input "18"
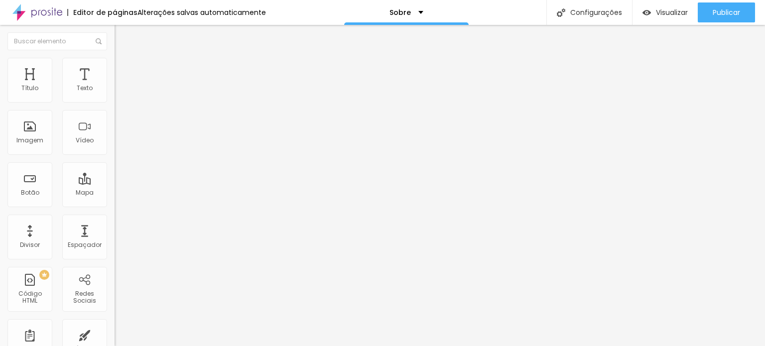
type input "17"
click at [115, 183] on input "range" at bounding box center [147, 187] width 64 height 8
type input "1"
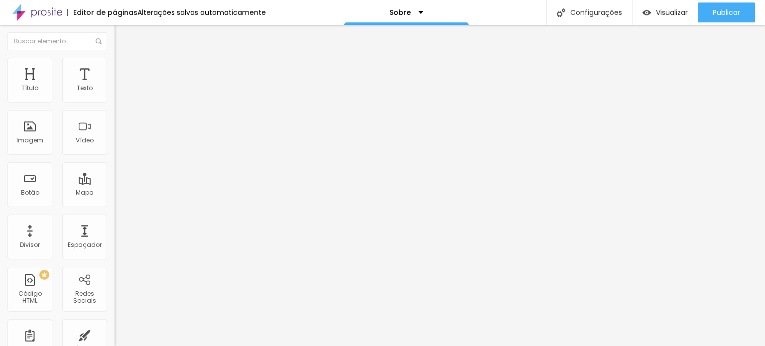
type input "1"
type input "2"
type input "3"
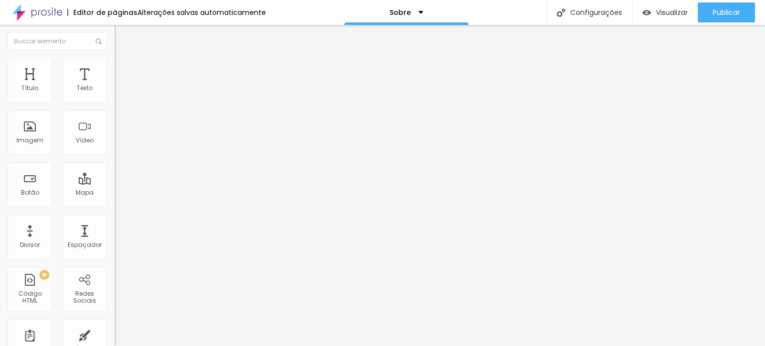
type input "4"
type input "5"
type input "6"
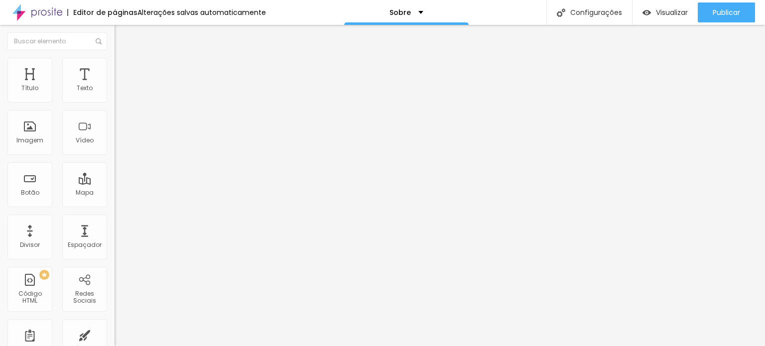
type input "6"
type input "7"
type input "6"
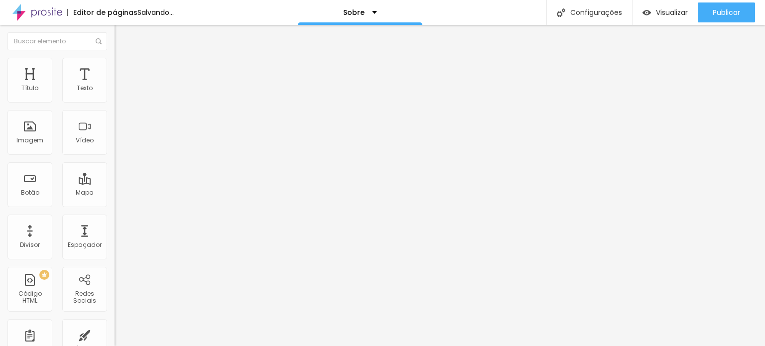
type input "5"
type input "4"
type input "3"
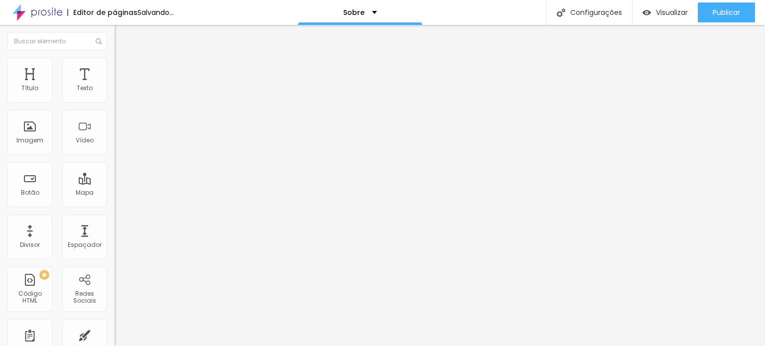
type input "3"
type input "2"
type input "1"
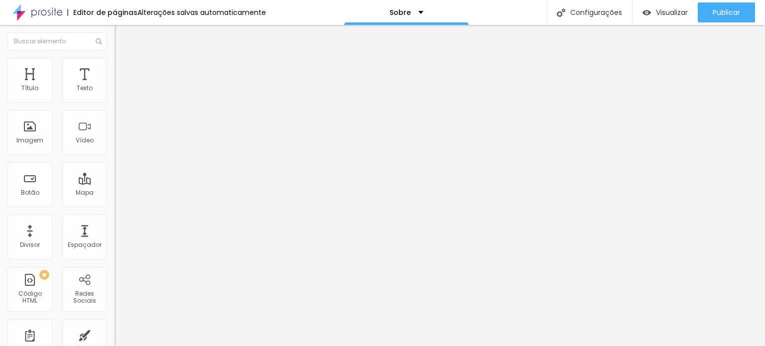
type input "1"
type input "1.3"
type input "1.2"
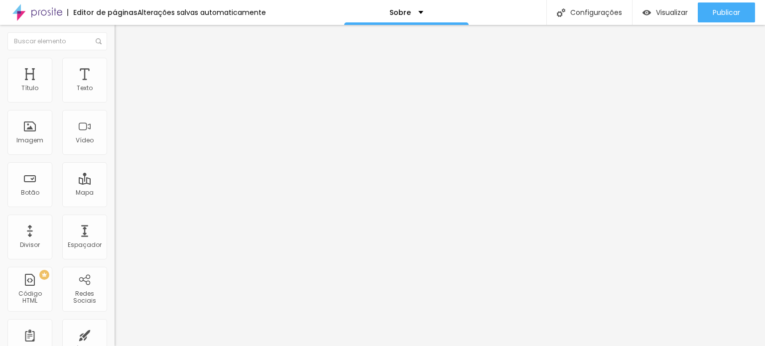
type input "1.2"
type input "1.1"
type input "1"
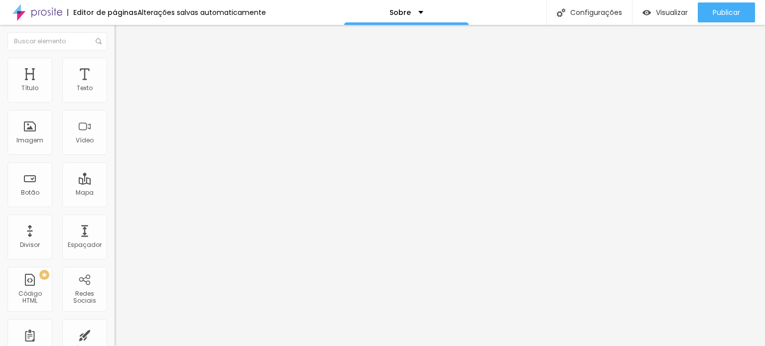
type input "0.9"
type input "1"
type input "1.2"
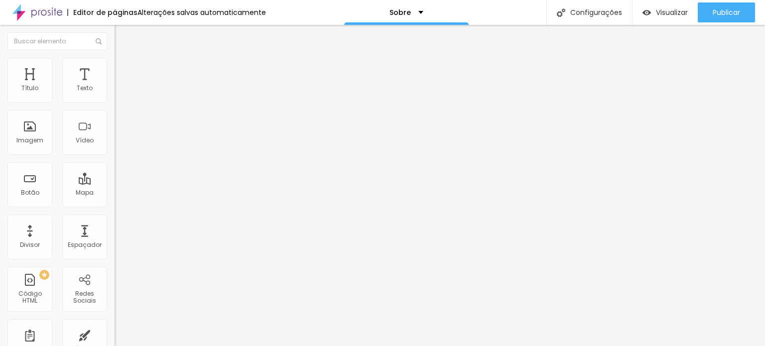
type input "1.2"
type input "1.3"
type input "1.4"
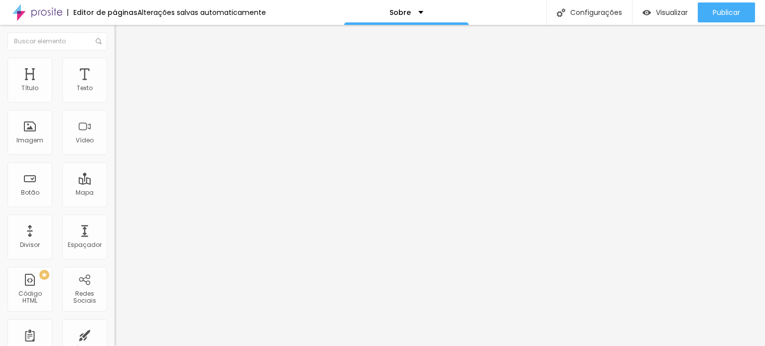
type input "1.5"
type input "1.7"
type input "1.8"
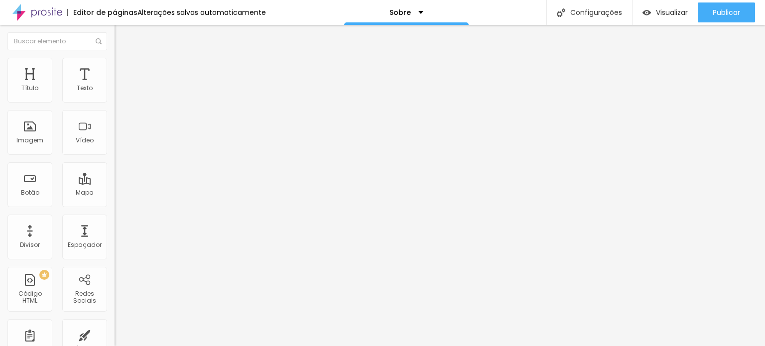
type input "1.8"
type input "1.9"
type input "1.8"
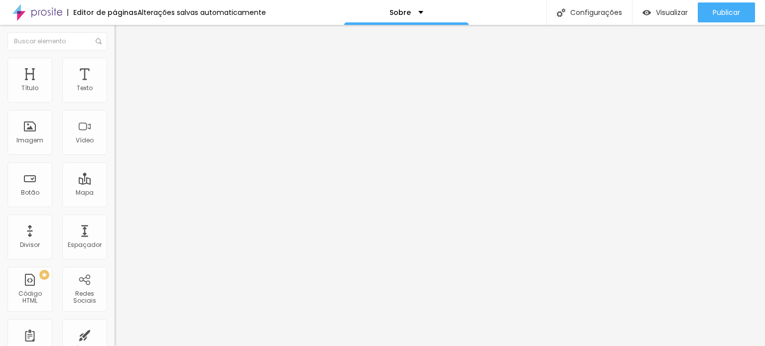
type input "1.7"
type input "1.6"
drag, startPoint x: 59, startPoint y: 136, endPoint x: 69, endPoint y: 133, distance: 10.3
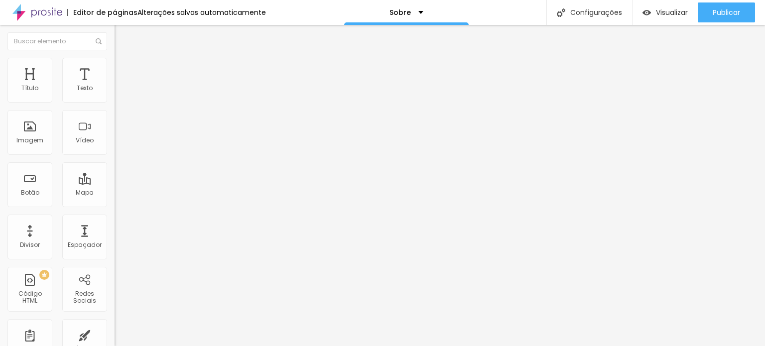
type input "1.6"
click at [124, 69] on font "Avançado" at bounding box center [140, 64] width 33 height 8
type input "11"
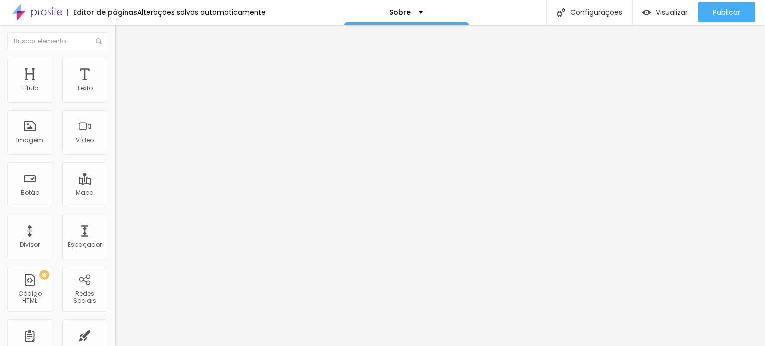
type input "13"
type input "16"
type input "19"
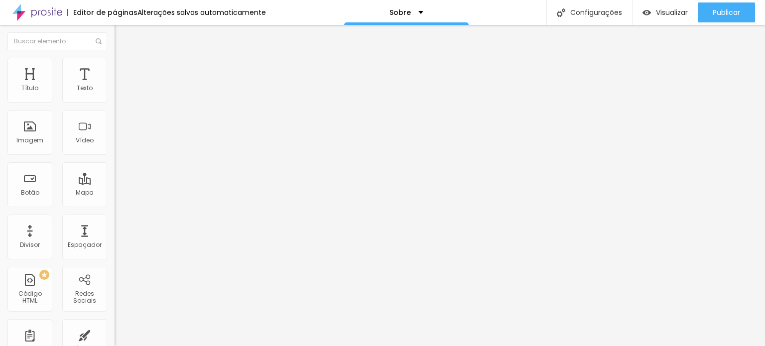
type input "19"
type input "22"
type input "23"
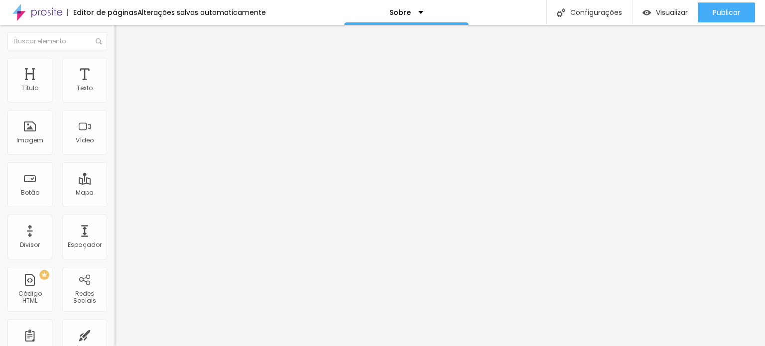
type input "25"
type input "28"
type input "31"
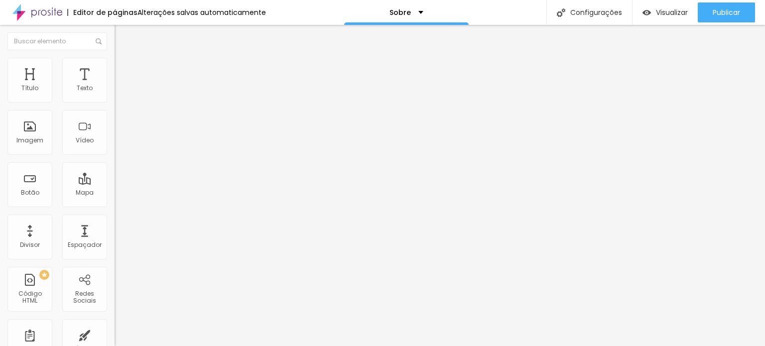
type input "31"
type input "37"
type input "40"
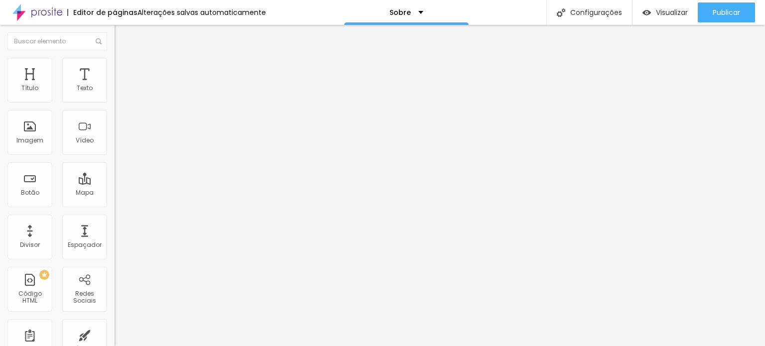
type input "44"
type input "49"
type input "53"
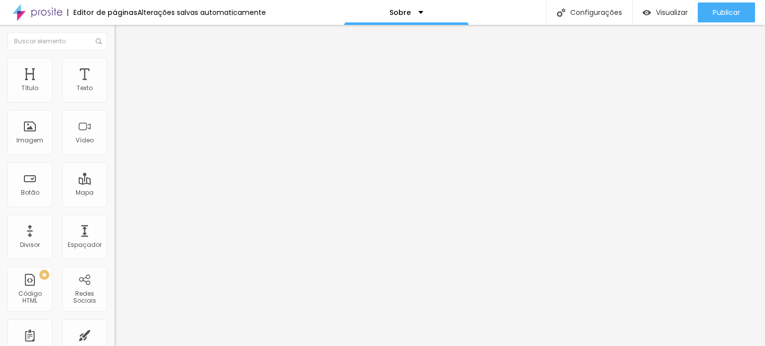
drag, startPoint x: 28, startPoint y: 98, endPoint x: 44, endPoint y: 97, distance: 15.5
click at [115, 183] on input "range" at bounding box center [147, 187] width 64 height 8
drag, startPoint x: 27, startPoint y: 116, endPoint x: 42, endPoint y: 131, distance: 21.1
click at [115, 324] on input "range" at bounding box center [147, 328] width 64 height 8
click at [115, 200] on font "Facebook" at bounding box center [130, 204] width 30 height 8
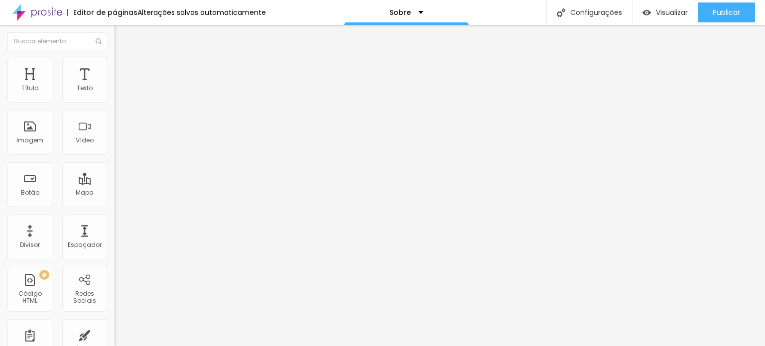
click at [115, 200] on font "Facebook" at bounding box center [130, 204] width 30 height 8
paste input "[URL][DOMAIN_NAME]"
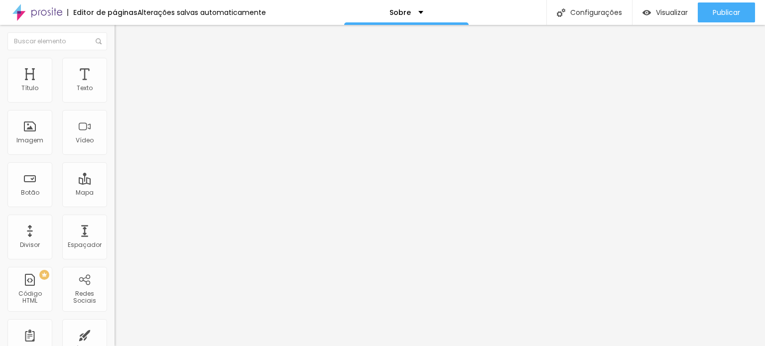
click at [124, 67] on font "Estilo" at bounding box center [131, 64] width 15 height 8
drag, startPoint x: 105, startPoint y: 163, endPoint x: 80, endPoint y: 158, distance: 26.0
click at [115, 153] on input "range" at bounding box center [147, 149] width 64 height 8
drag, startPoint x: 41, startPoint y: 192, endPoint x: 52, endPoint y: 201, distance: 14.6
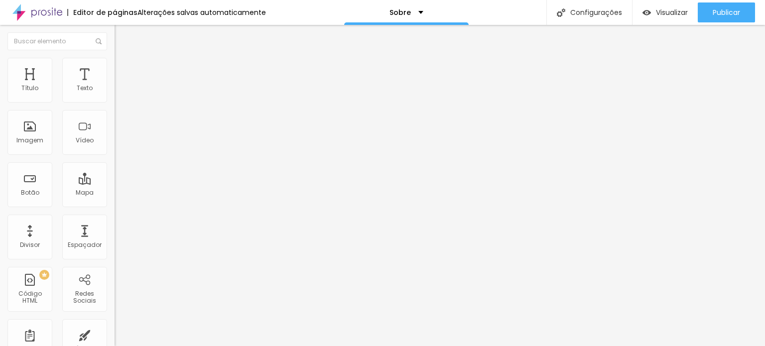
click at [115, 178] on input "range" at bounding box center [147, 174] width 64 height 8
drag, startPoint x: 28, startPoint y: 105, endPoint x: 48, endPoint y: 115, distance: 22.3
click at [115, 102] on input "range" at bounding box center [147, 98] width 64 height 8
click at [115, 128] on input "range" at bounding box center [147, 124] width 64 height 8
click at [115, 68] on li "Avançado" at bounding box center [172, 73] width 115 height 10
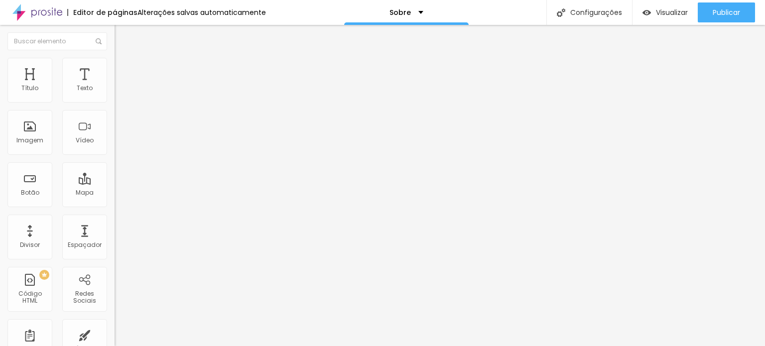
drag, startPoint x: 26, startPoint y: 115, endPoint x: 16, endPoint y: 114, distance: 10.1
click at [115, 334] on input "range" at bounding box center [147, 338] width 64 height 8
drag, startPoint x: 26, startPoint y: 97, endPoint x: 2, endPoint y: 95, distance: 24.0
click at [115, 193] on input "range" at bounding box center [147, 197] width 64 height 8
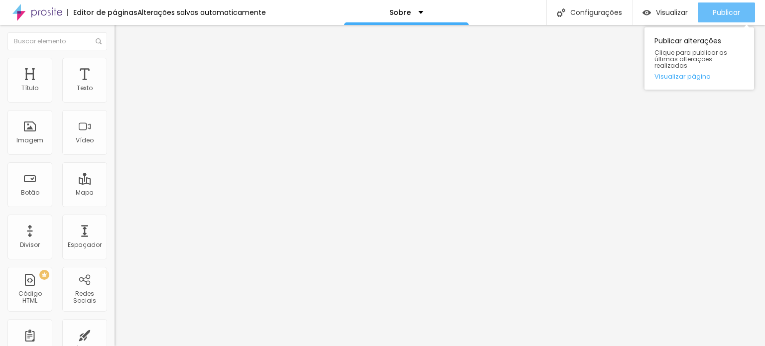
click at [725, 13] on font "Publicar" at bounding box center [726, 12] width 27 height 10
click at [677, 72] on font "Visualizar página" at bounding box center [683, 76] width 56 height 9
